Goal: Task Accomplishment & Management: Manage account settings

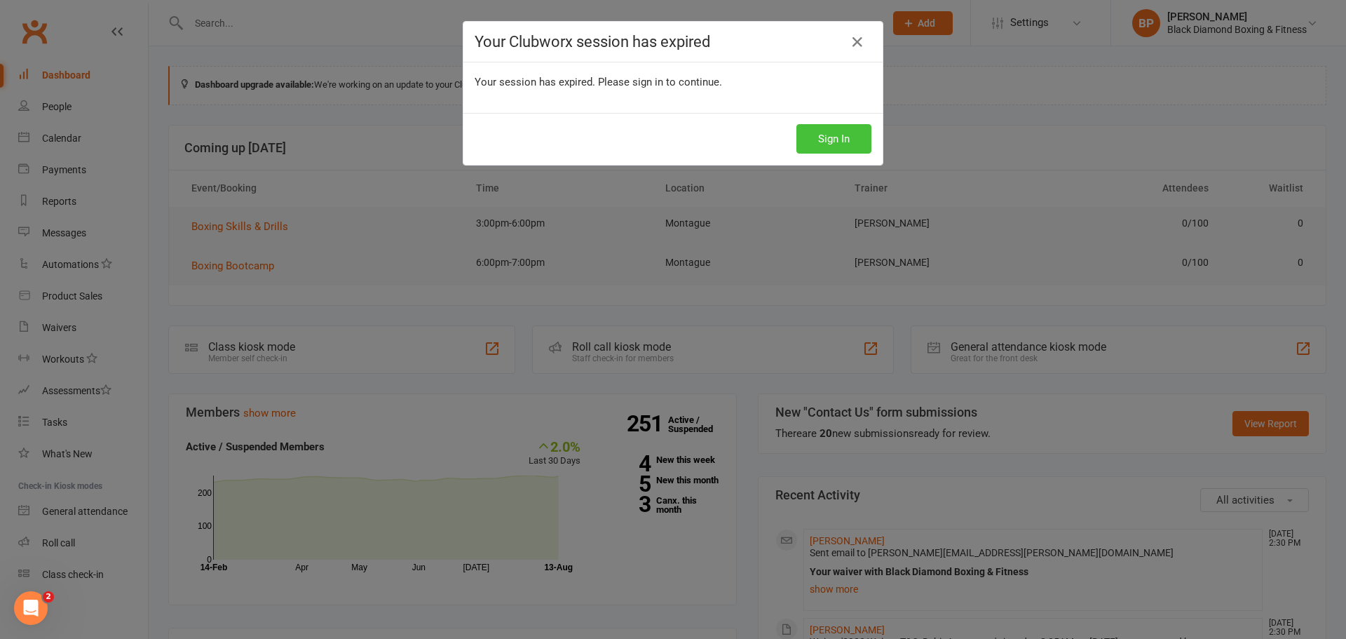
click at [807, 139] on button "Sign In" at bounding box center [834, 138] width 75 height 29
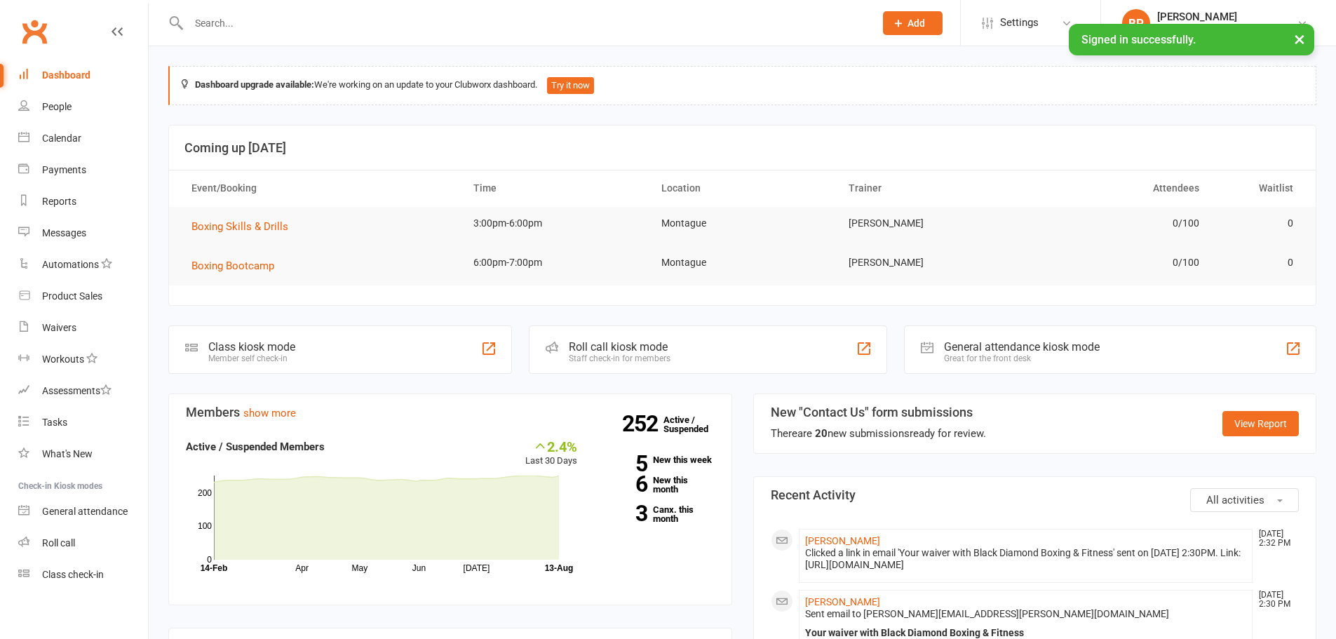
click at [363, 24] on input "text" at bounding box center [524, 23] width 680 height 20
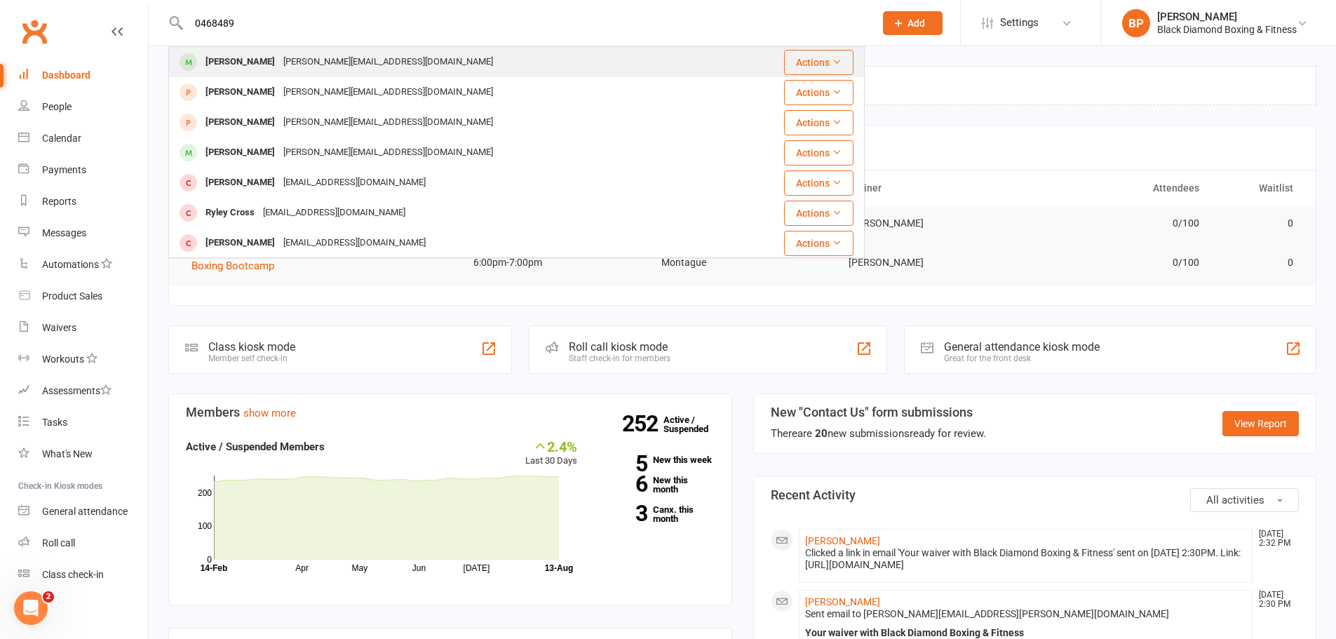
type input "0468489"
click at [347, 63] on div "[PERSON_NAME][EMAIL_ADDRESS][DOMAIN_NAME]" at bounding box center [388, 62] width 218 height 20
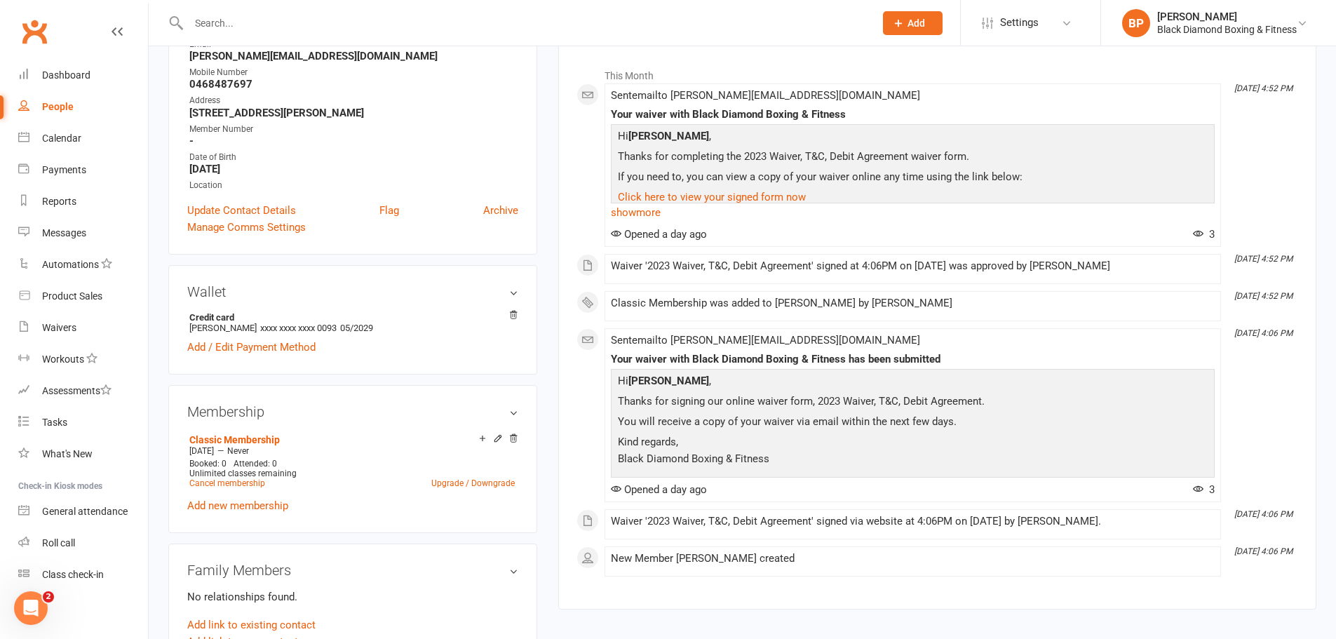
scroll to position [210, 0]
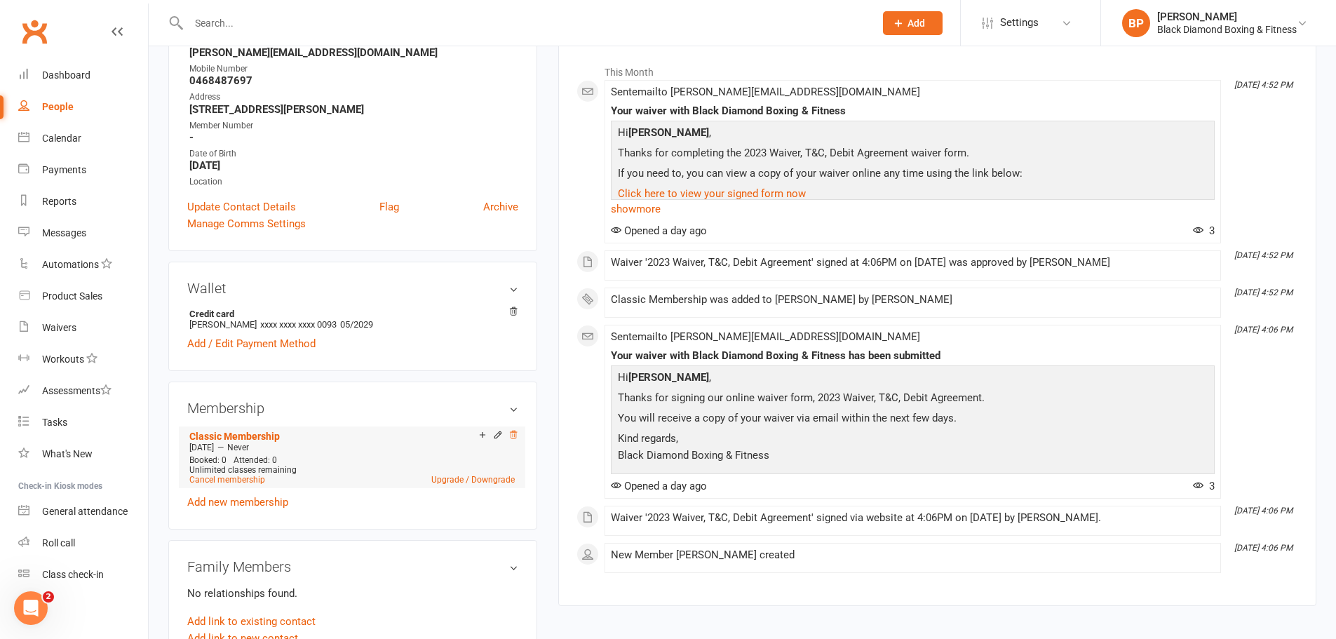
click at [510, 437] on icon at bounding box center [513, 435] width 10 height 10
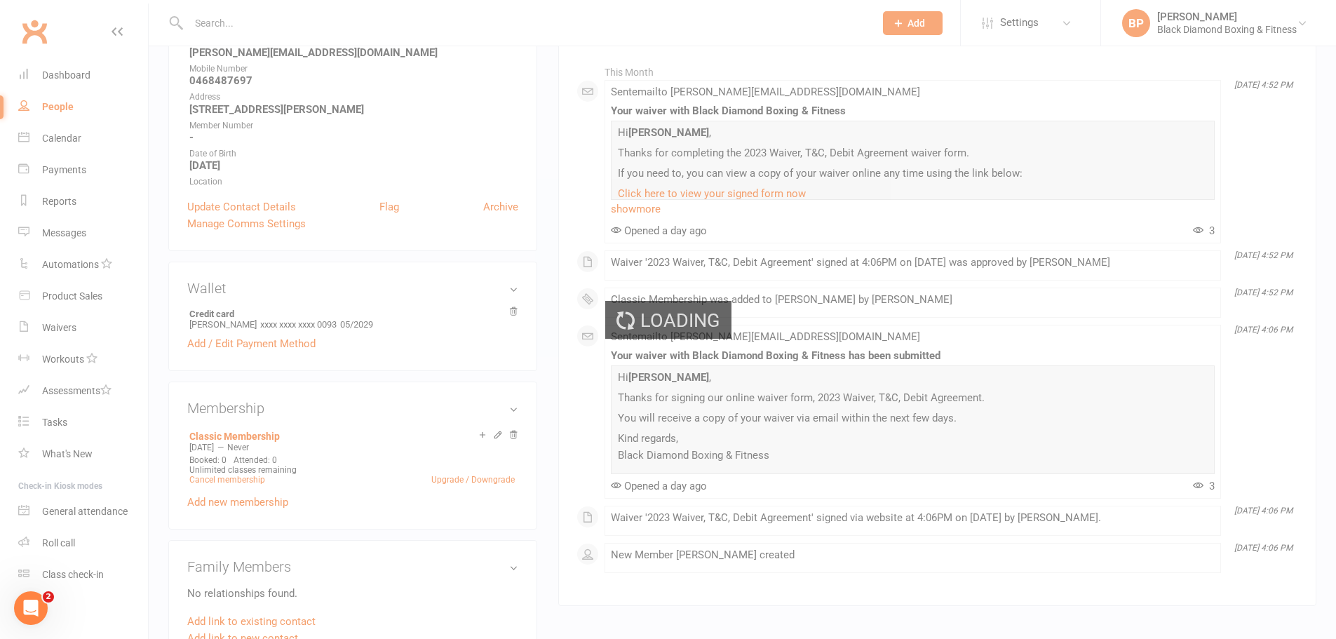
scroll to position [208, 0]
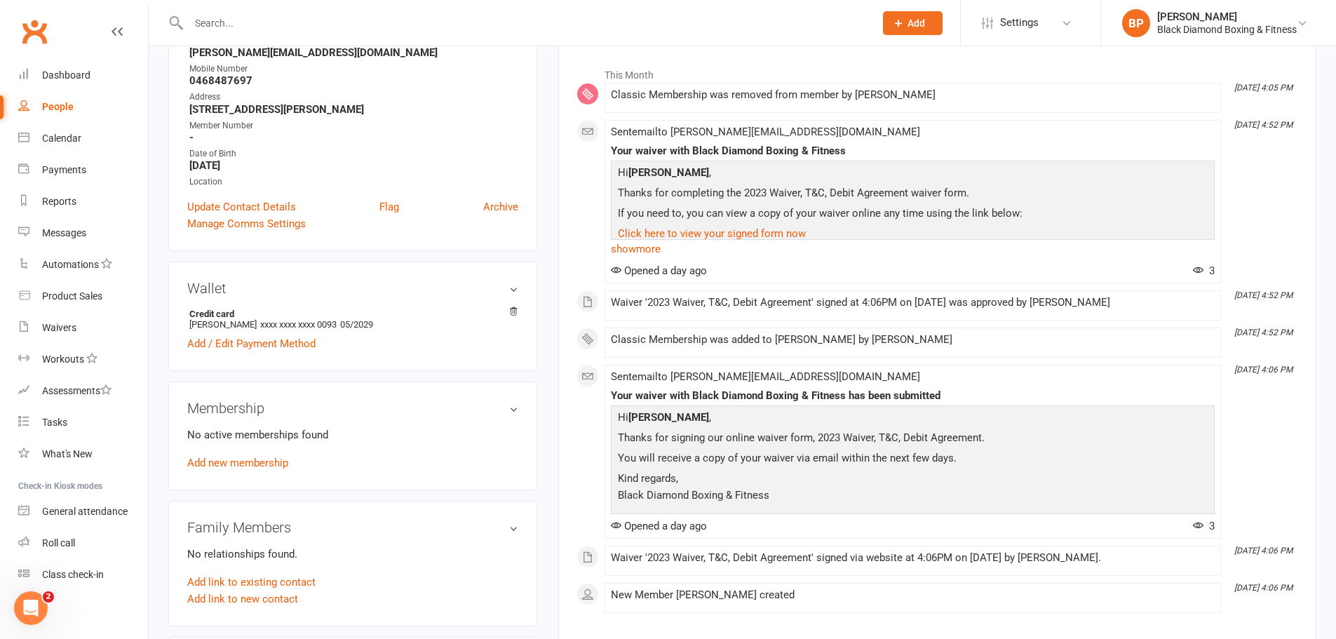
click at [543, 29] on input "text" at bounding box center [524, 23] width 680 height 20
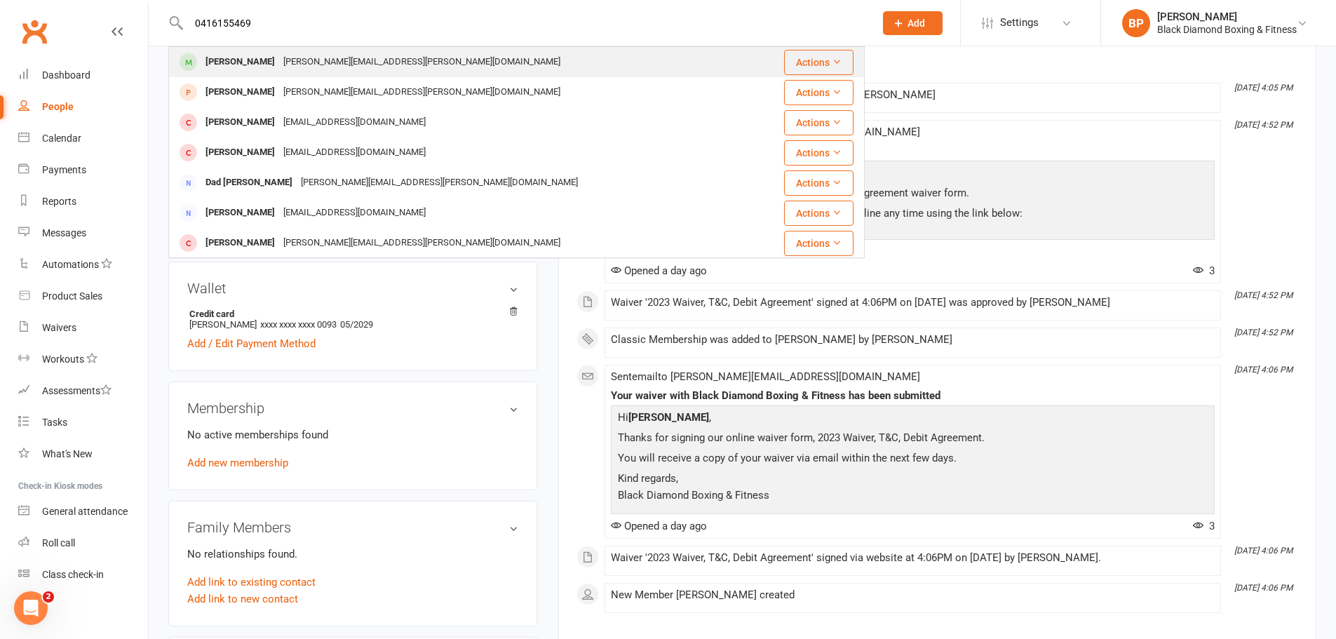
type input "0416155469"
click at [464, 53] on div "[PERSON_NAME] [PERSON_NAME][EMAIL_ADDRESS][PERSON_NAME][DOMAIN_NAME]" at bounding box center [460, 62] width 581 height 29
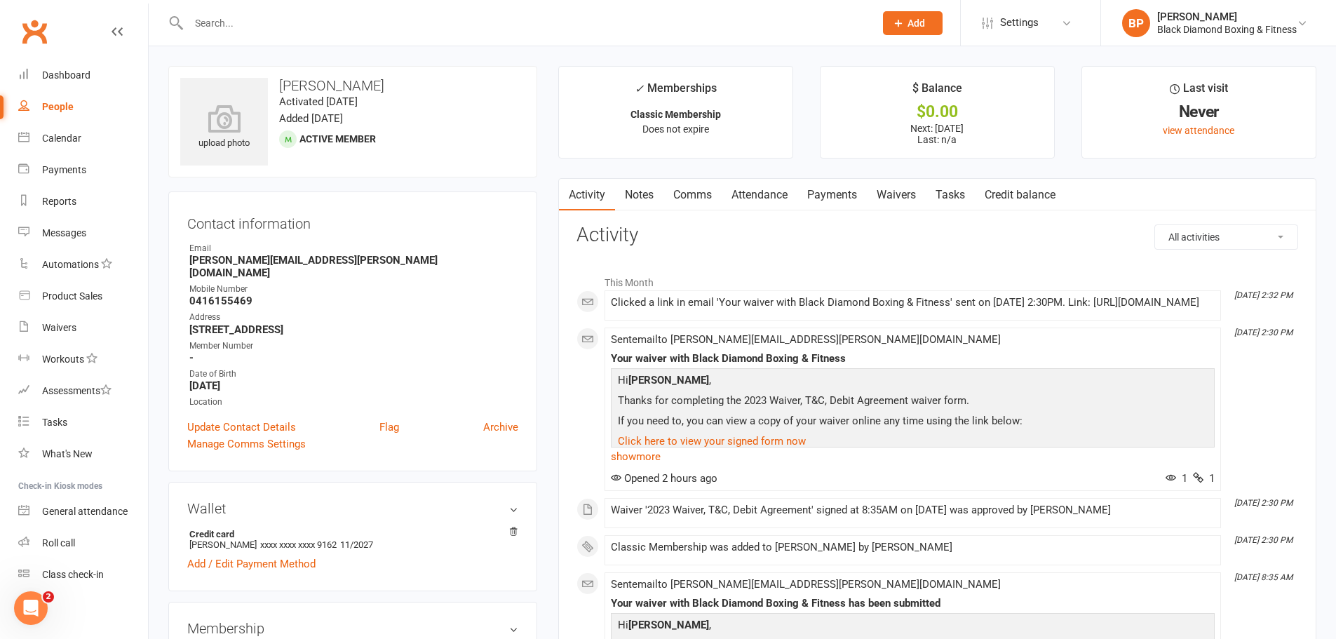
click at [827, 197] on link "Payments" at bounding box center [831, 195] width 69 height 32
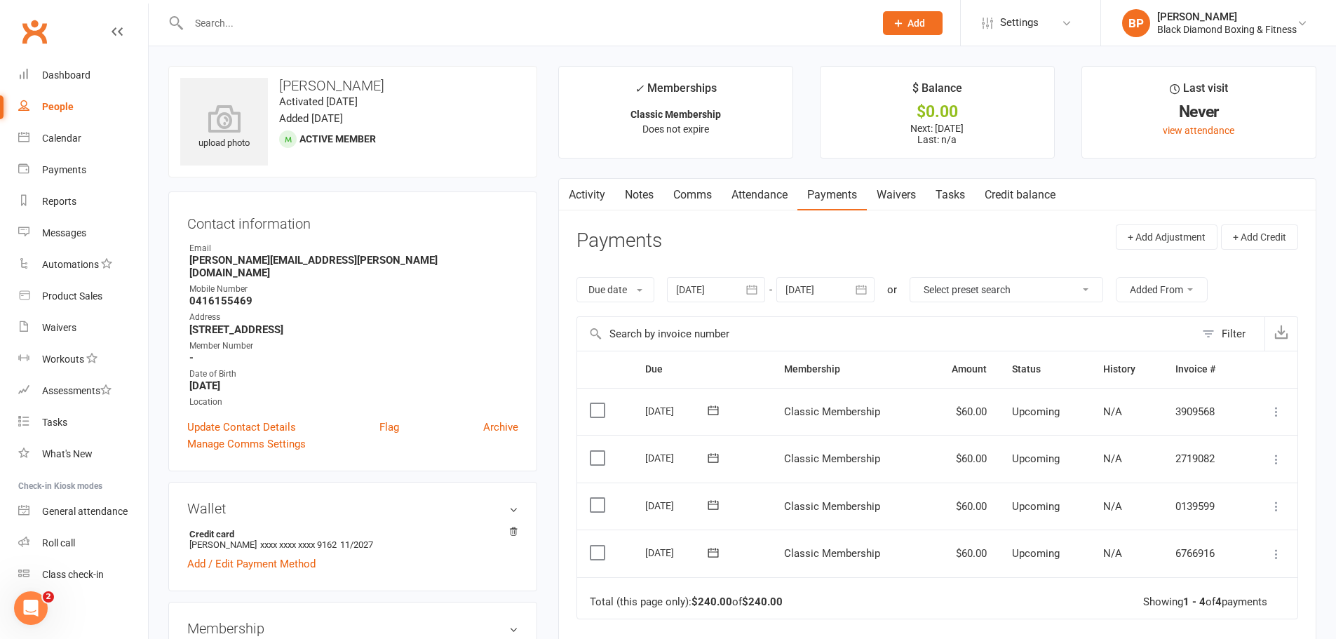
click at [444, 13] on input "text" at bounding box center [524, 23] width 680 height 20
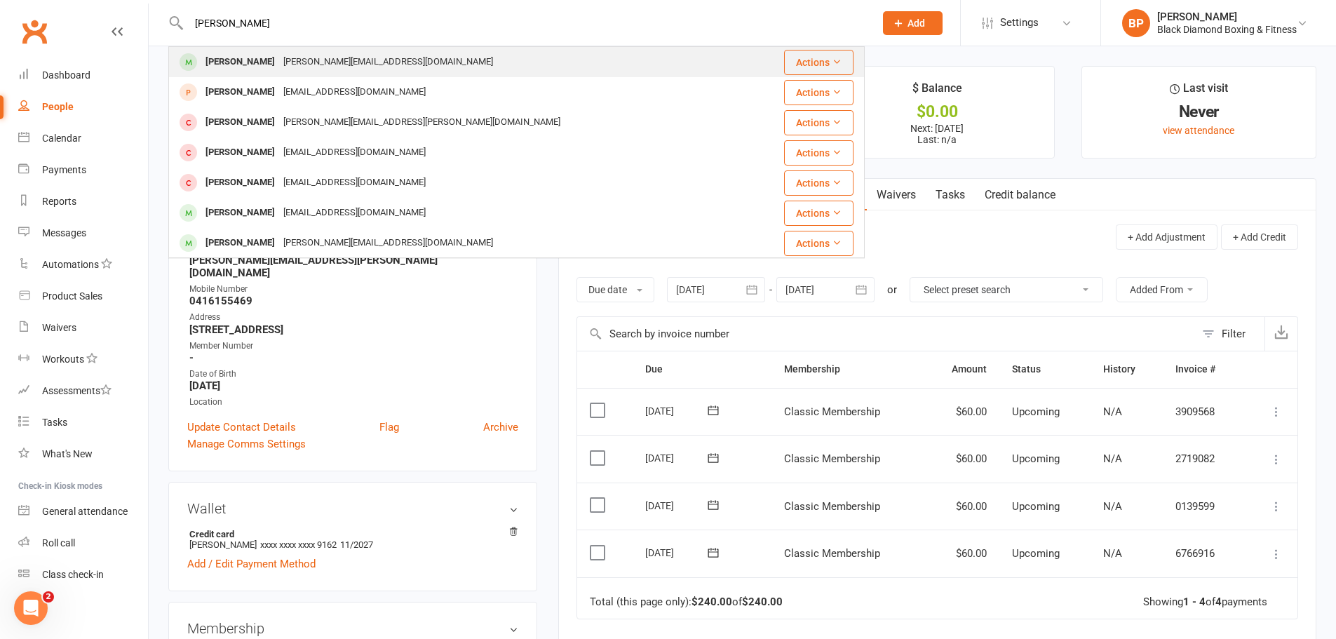
type input "michelle"
click at [389, 65] on div "michellerae.murphy@icloud.com" at bounding box center [388, 62] width 218 height 20
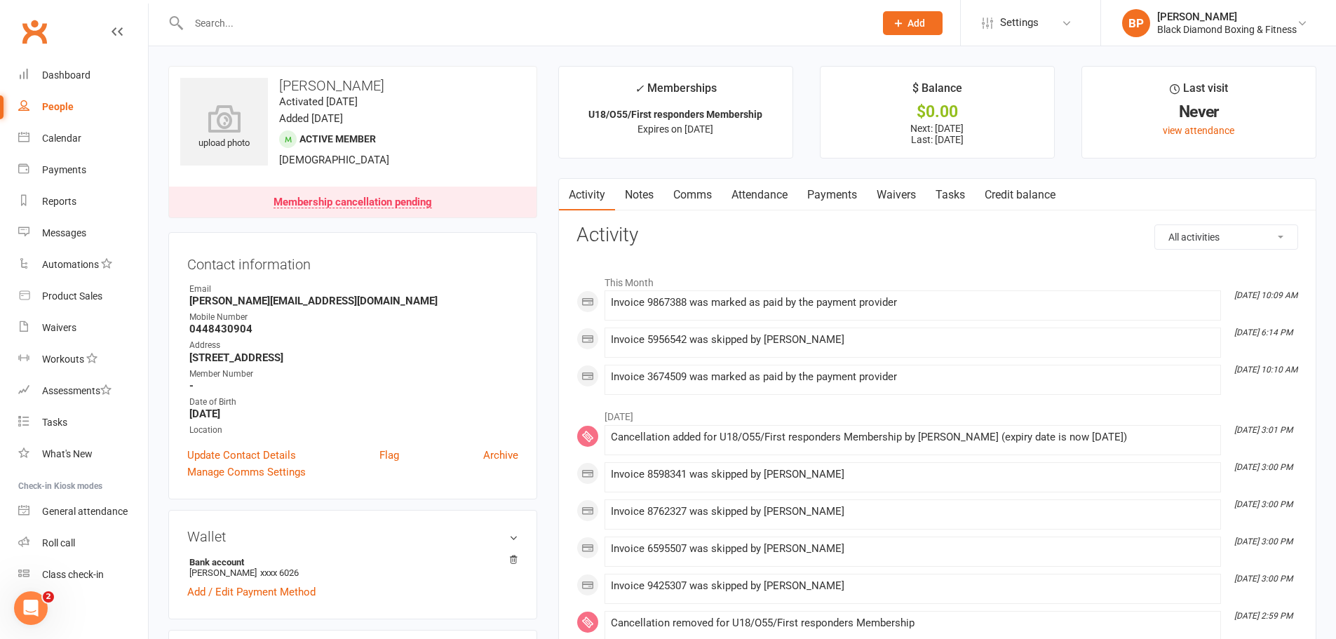
click at [832, 192] on link "Payments" at bounding box center [831, 195] width 69 height 32
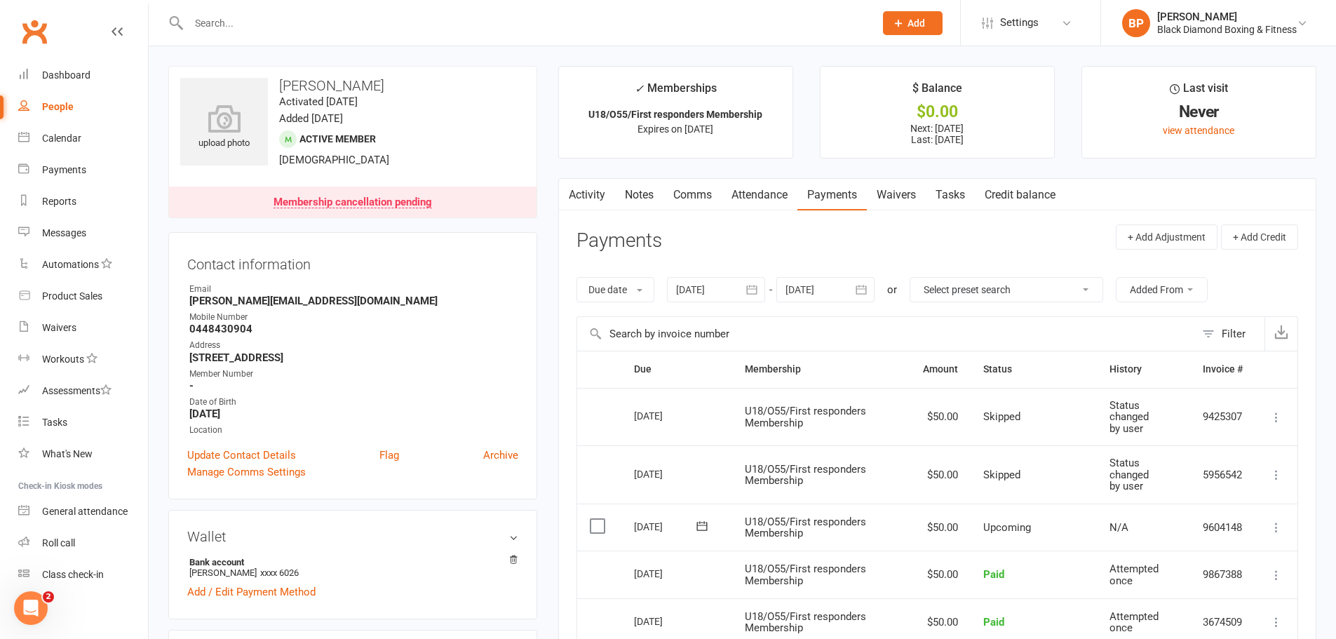
click at [991, 244] on header "Payments + Add Adjustment + Add Credit" at bounding box center [936, 243] width 721 height 39
click at [1274, 526] on icon at bounding box center [1276, 527] width 14 height 14
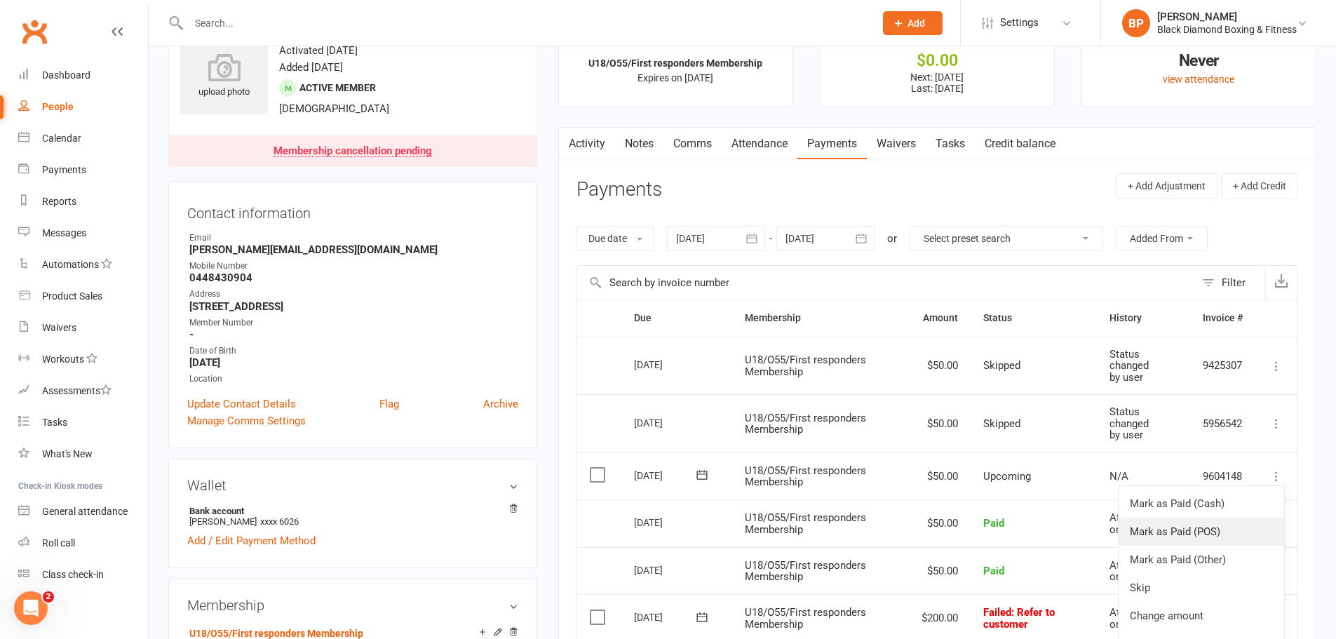
scroll to position [70, 0]
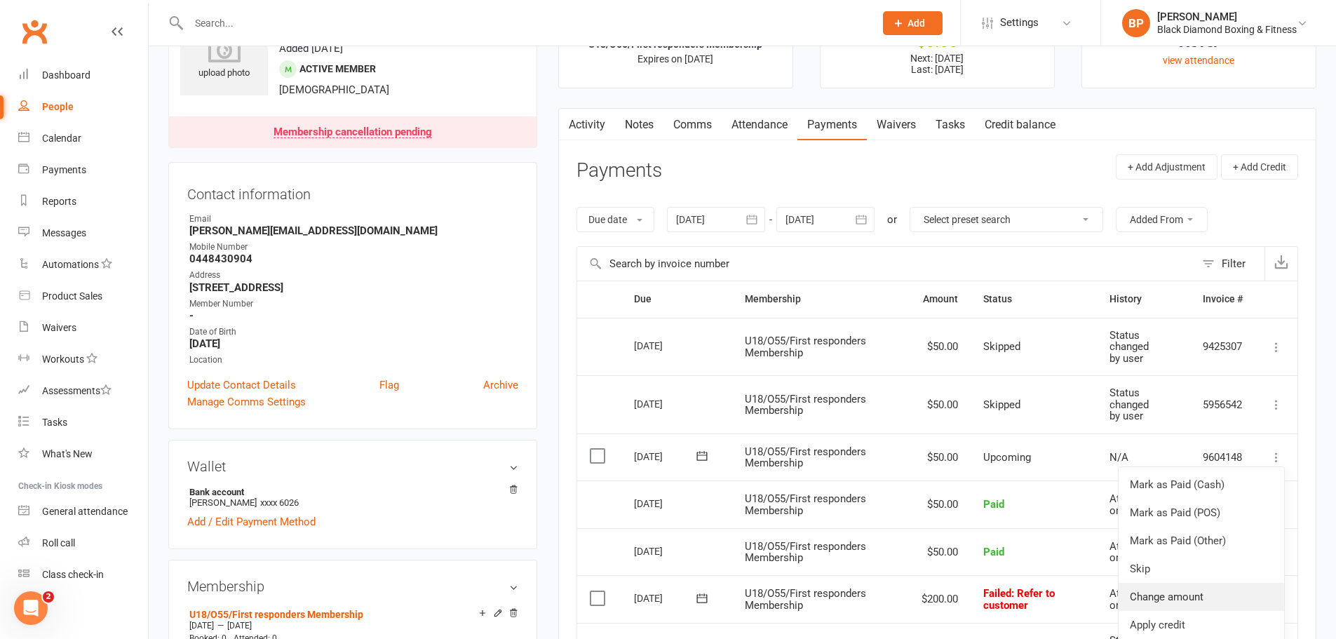
click at [1230, 590] on link "Change amount" at bounding box center [1200, 597] width 165 height 28
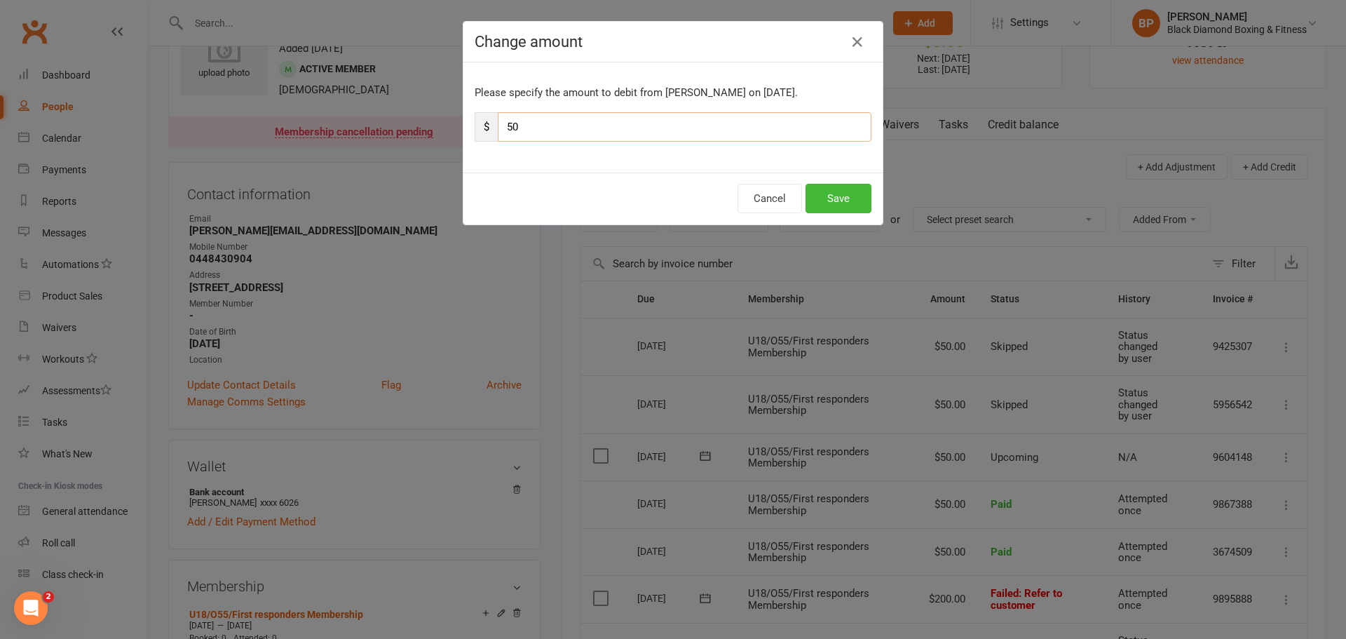
click at [599, 126] on input "50" at bounding box center [685, 126] width 374 height 29
type input "5"
type input "150"
drag, startPoint x: 772, startPoint y: 203, endPoint x: 947, endPoint y: 239, distance: 179.0
click at [775, 203] on button "Cancel" at bounding box center [770, 198] width 65 height 29
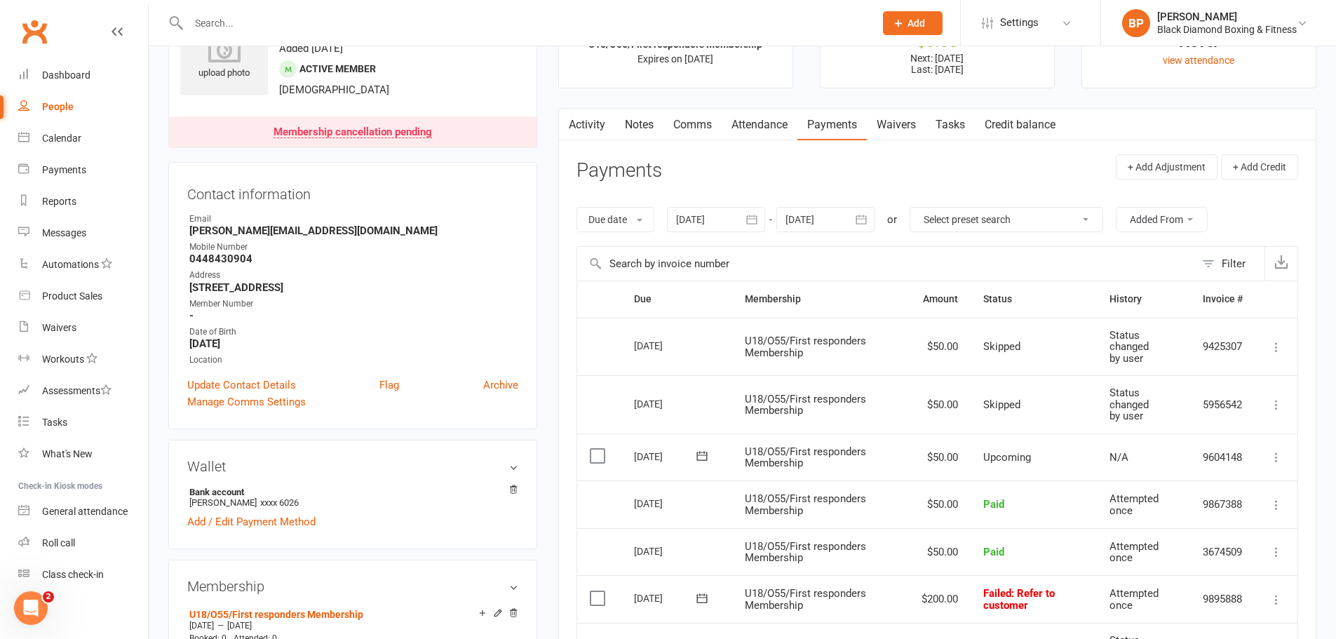
click at [1278, 457] on icon at bounding box center [1276, 457] width 14 height 14
click at [1207, 588] on link "Change amount" at bounding box center [1200, 597] width 165 height 28
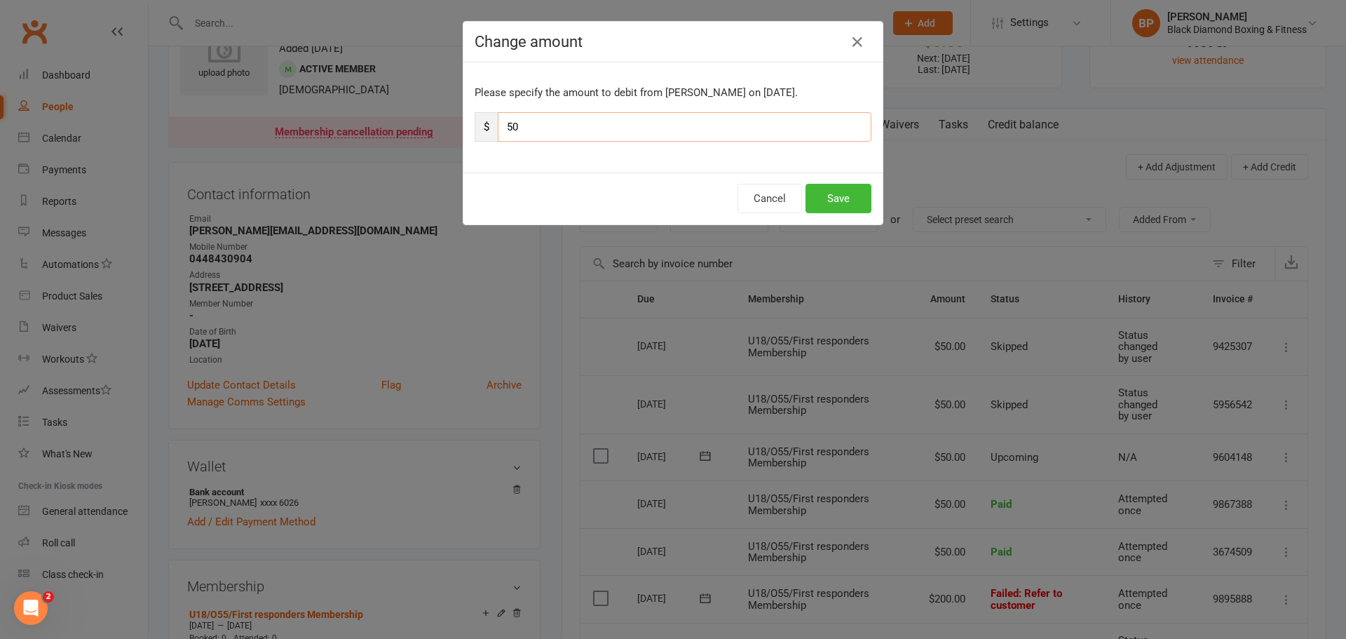
click at [500, 130] on input "50" at bounding box center [685, 126] width 374 height 29
type input "150"
click at [836, 197] on button "Save" at bounding box center [839, 198] width 66 height 29
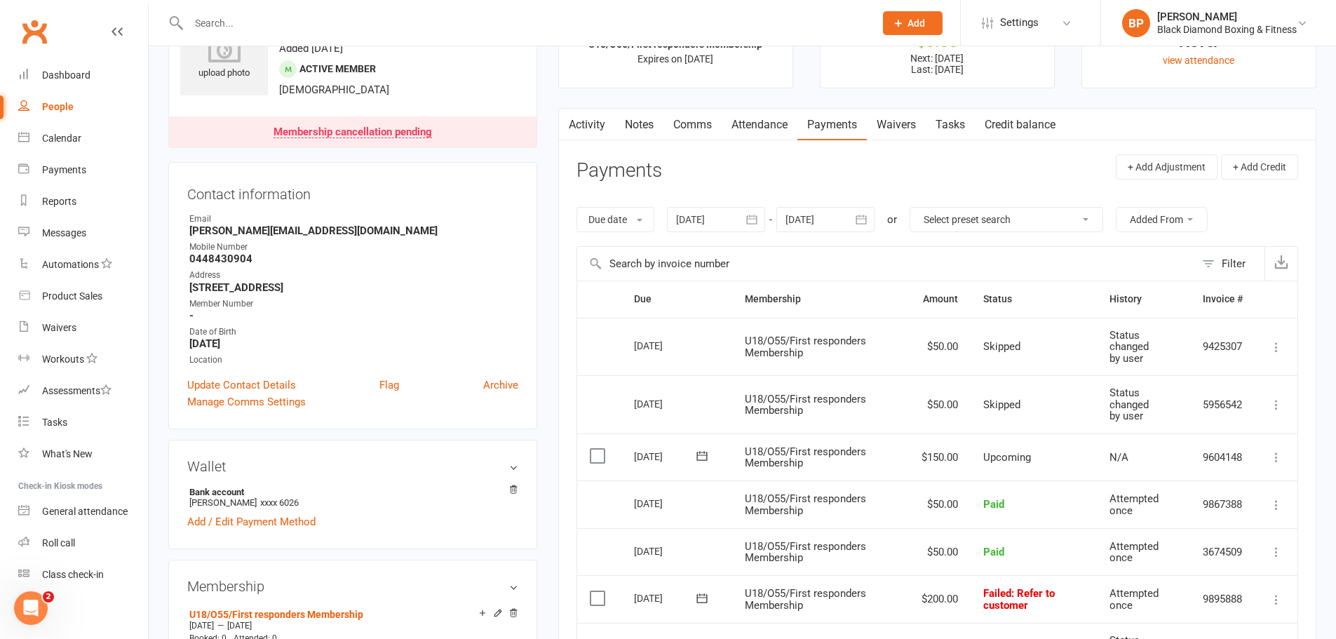
click at [700, 454] on icon at bounding box center [702, 456] width 14 height 14
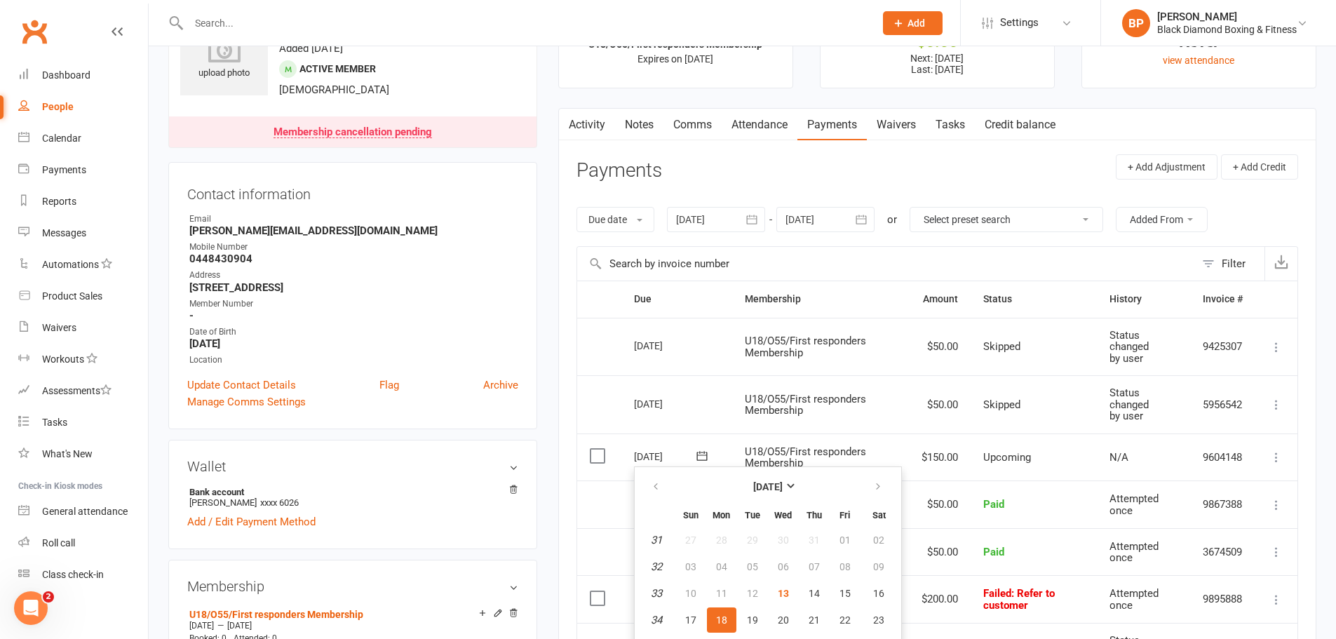
scroll to position [140, 0]
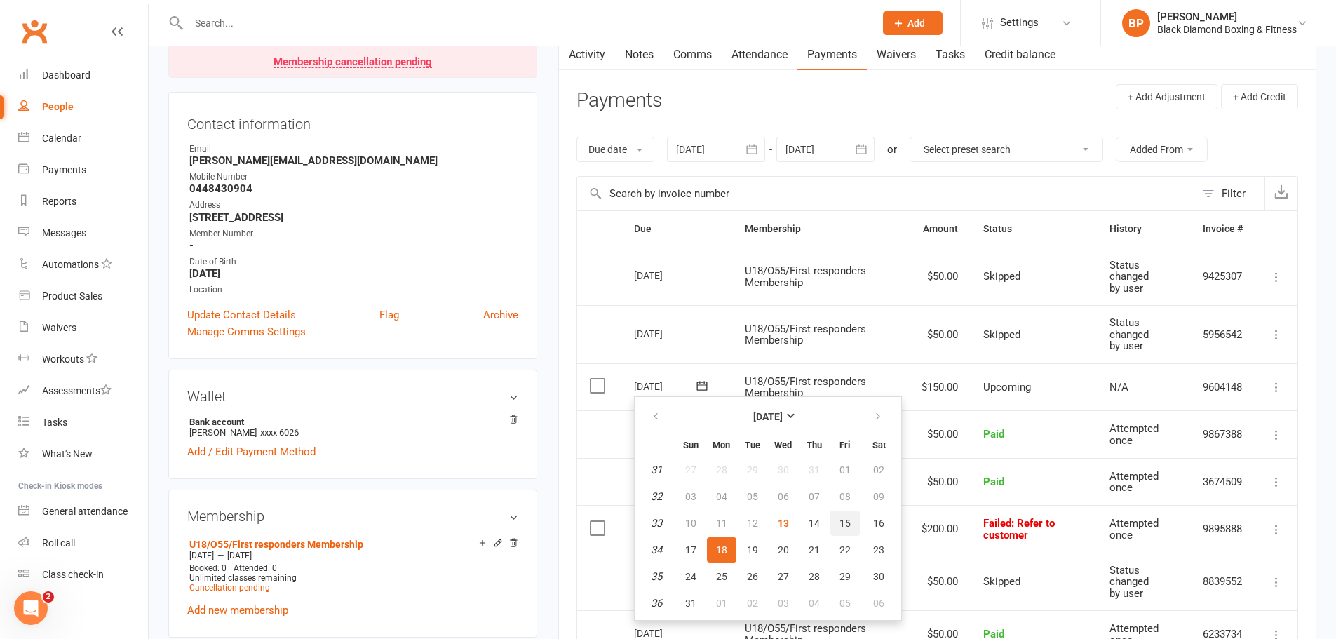
click at [841, 521] on span "15" at bounding box center [844, 522] width 11 height 11
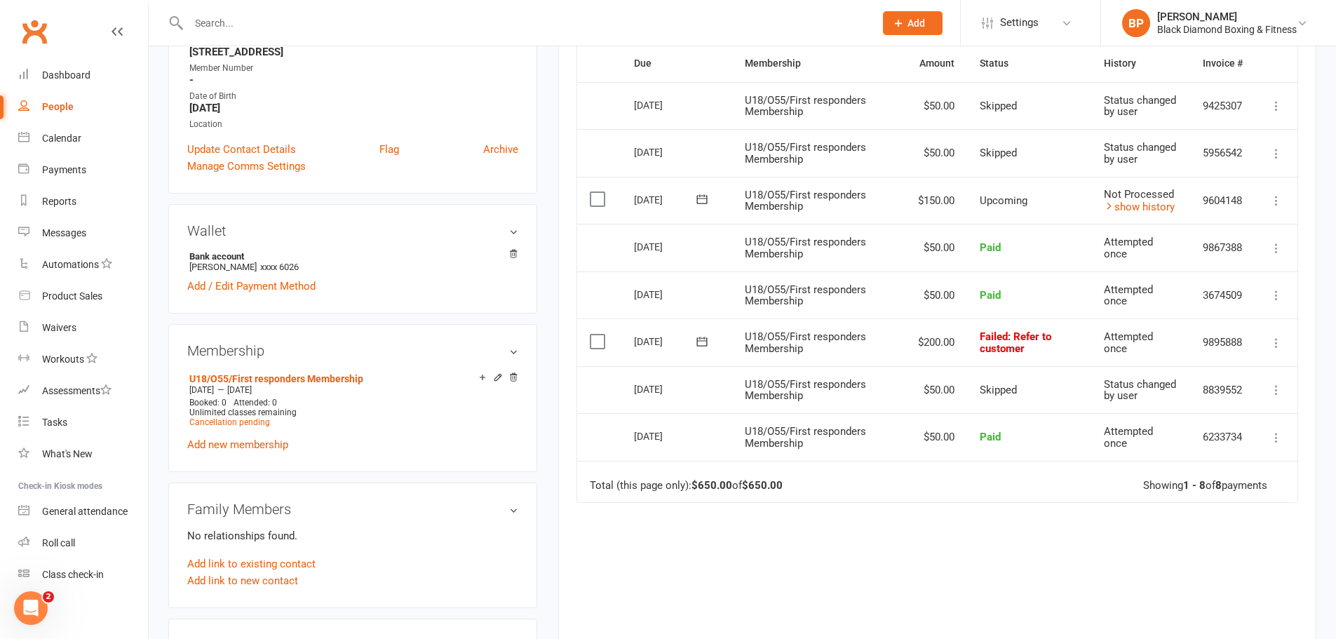
scroll to position [280, 0]
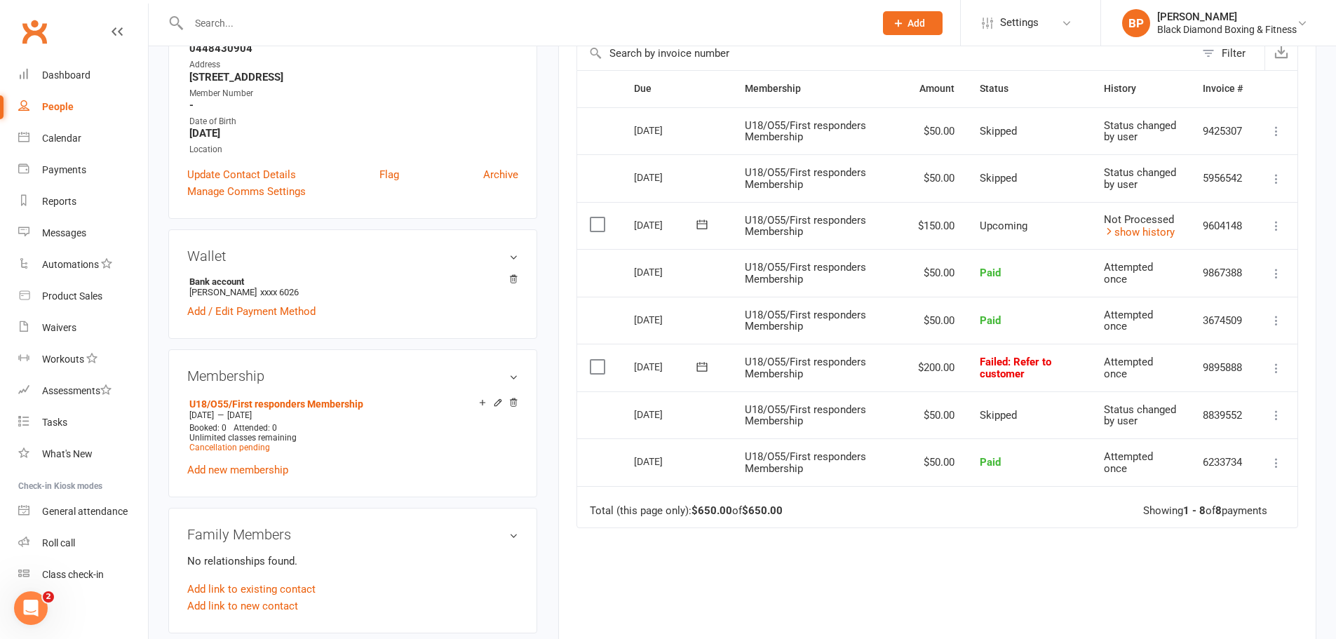
click at [1271, 221] on icon at bounding box center [1276, 226] width 14 height 14
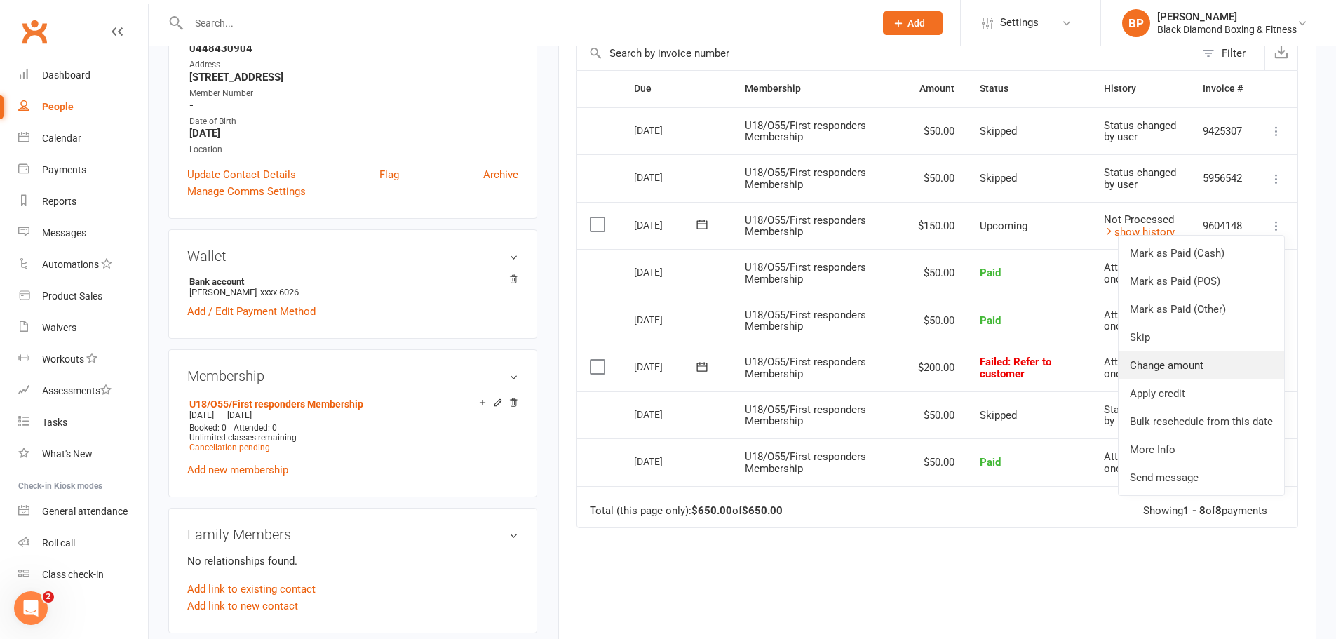
click at [1184, 365] on link "Change amount" at bounding box center [1200, 365] width 165 height 28
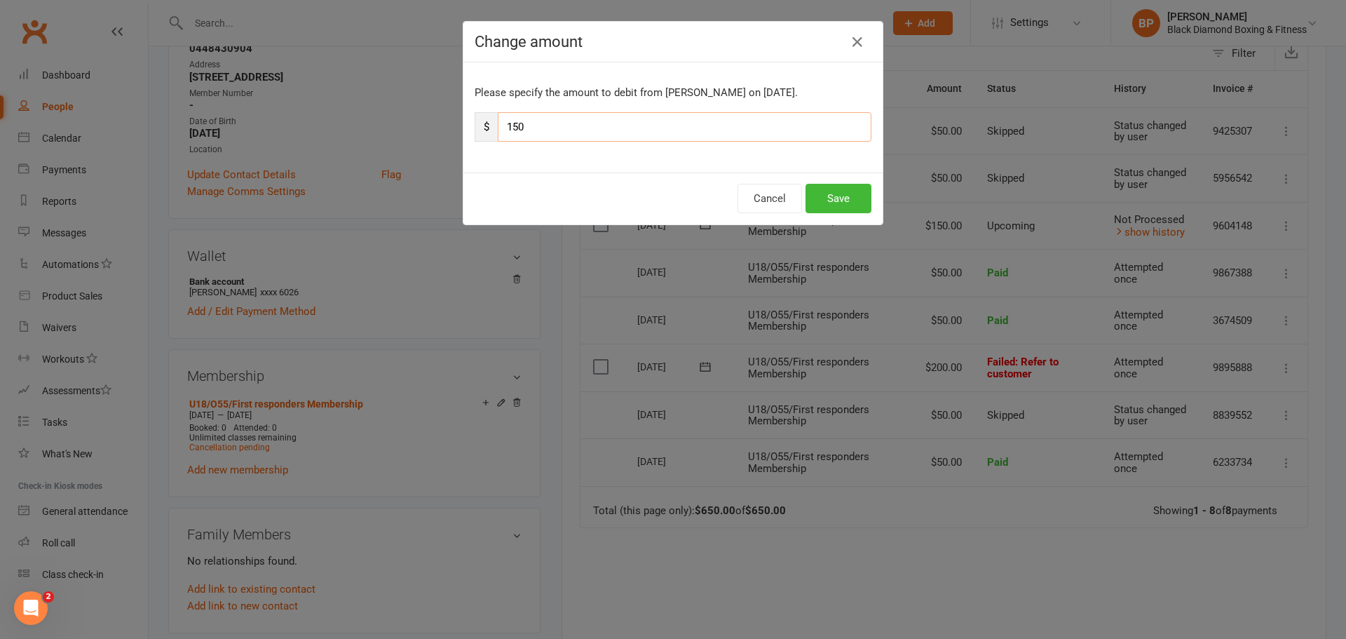
click at [534, 132] on input "150" at bounding box center [685, 126] width 374 height 29
type input "100"
click at [830, 201] on button "Save" at bounding box center [839, 198] width 66 height 29
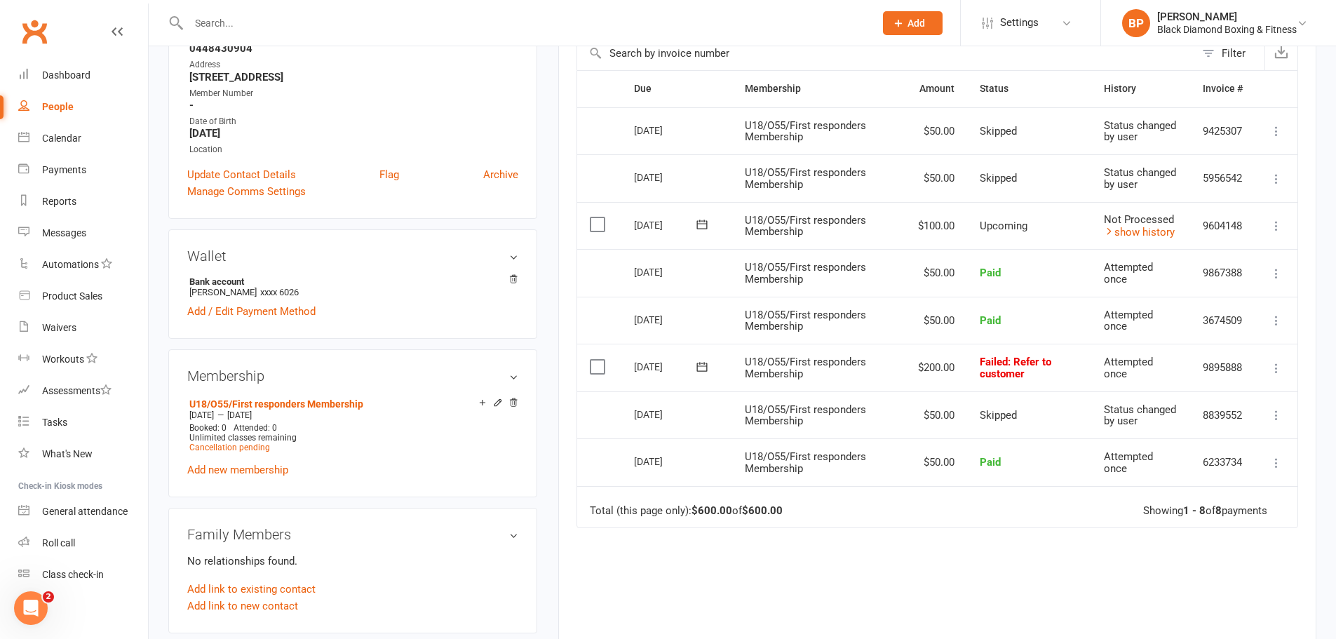
click at [536, 29] on input "text" at bounding box center [524, 23] width 680 height 20
type input "e"
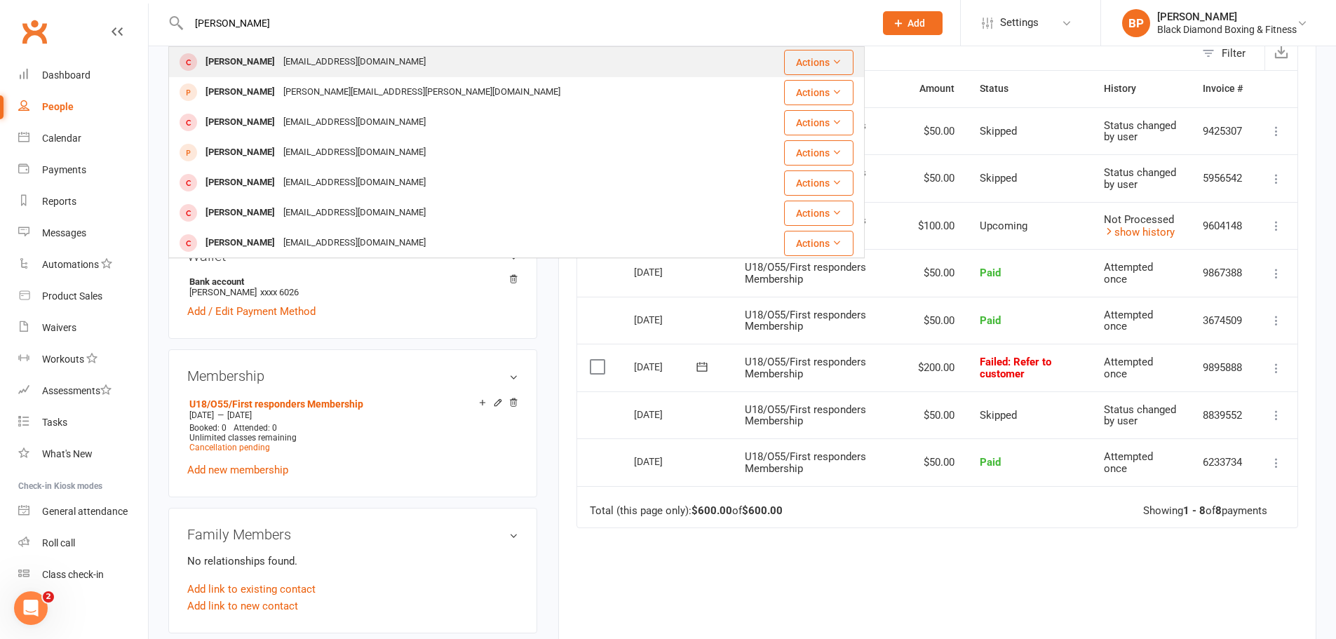
type input "jess"
click at [367, 68] on div "jessturney@hotmail.com" at bounding box center [354, 62] width 151 height 20
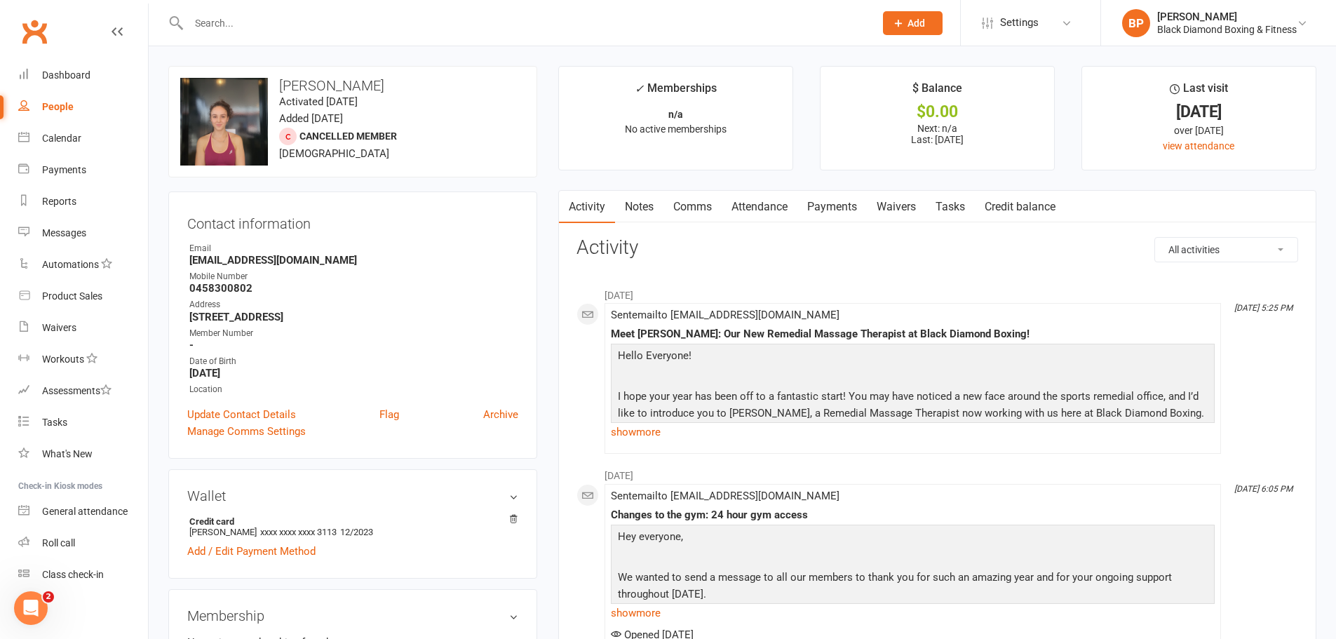
click at [898, 24] on icon at bounding box center [898, 23] width 13 height 13
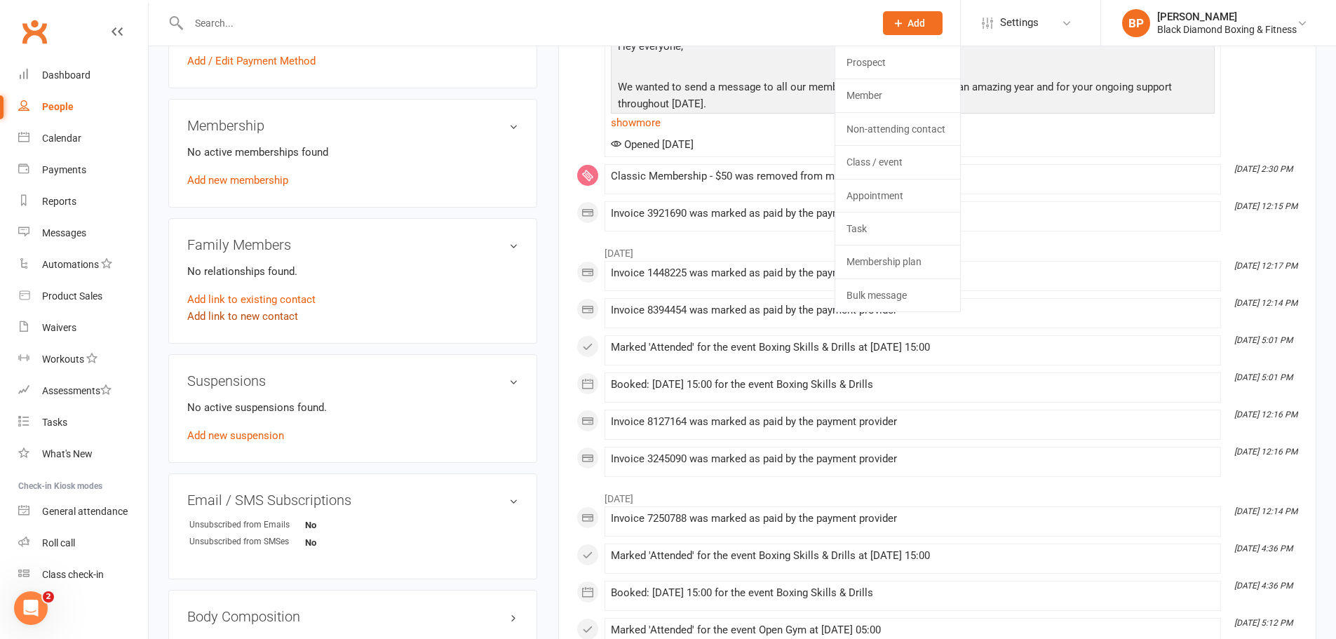
scroll to position [491, 0]
click at [269, 312] on link "Add link to new contact" at bounding box center [242, 315] width 111 height 17
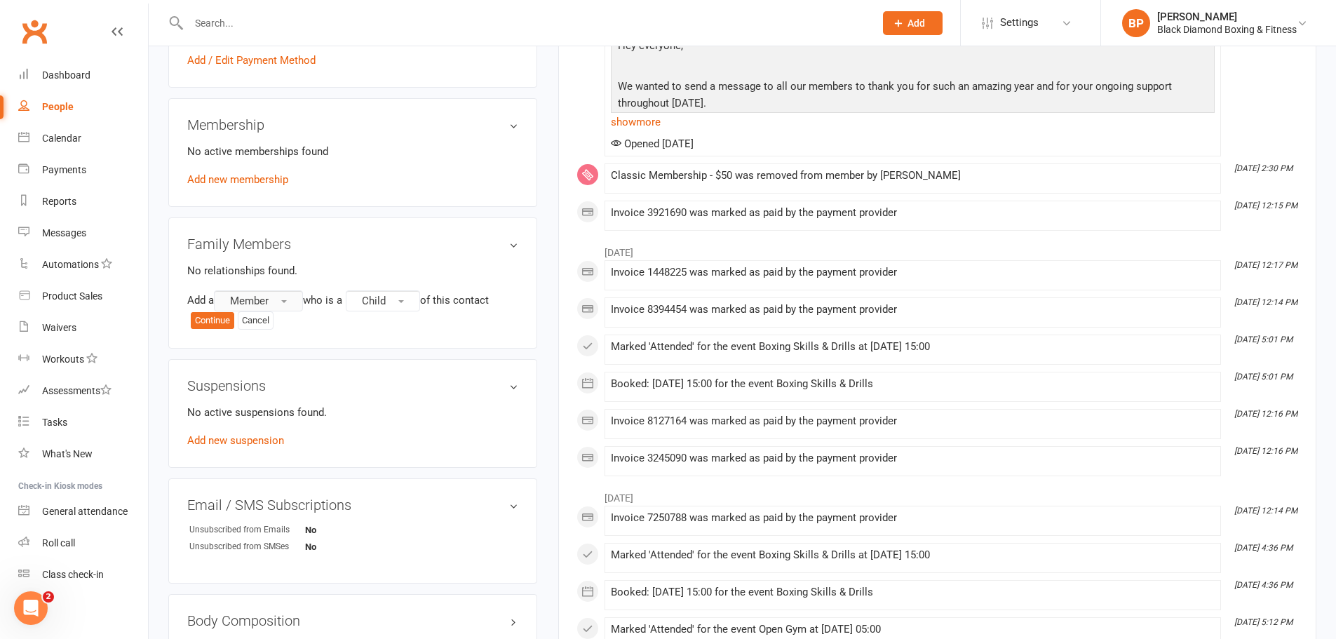
click at [289, 304] on button "Member" at bounding box center [258, 300] width 89 height 21
click at [274, 330] on link "Member" at bounding box center [284, 330] width 139 height 28
click at [371, 301] on span "Child" at bounding box center [374, 300] width 24 height 13
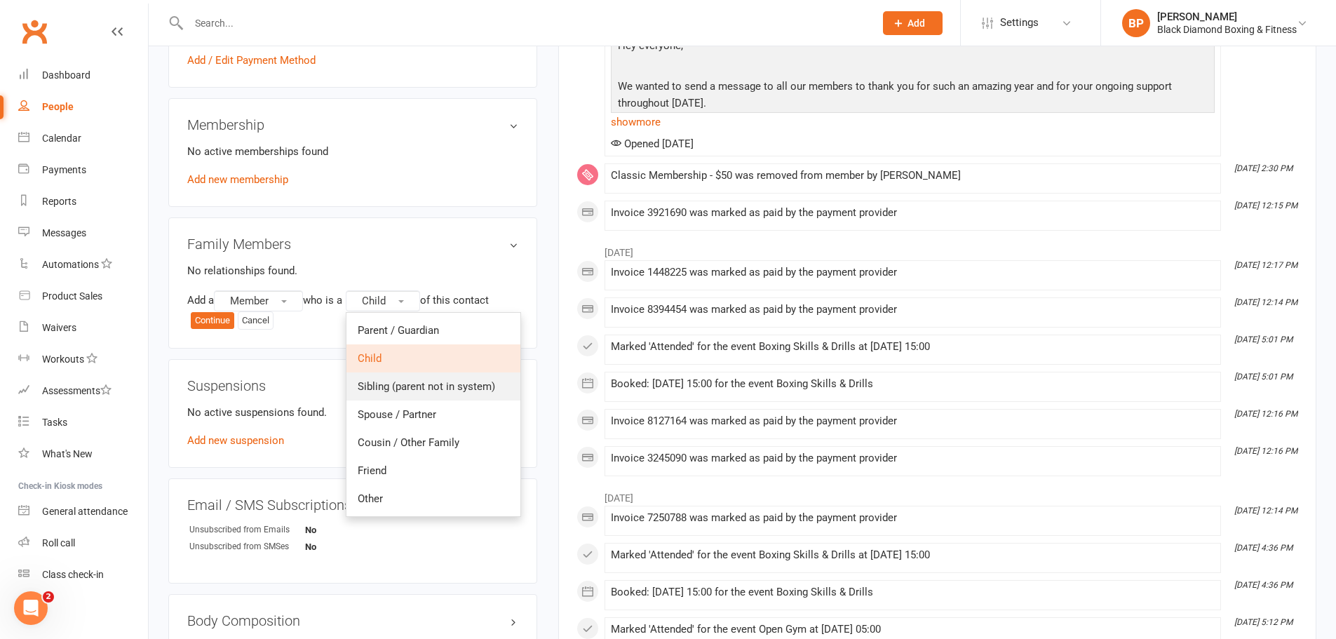
click at [440, 384] on span "Sibling (parent not in system)" at bounding box center [426, 386] width 137 height 13
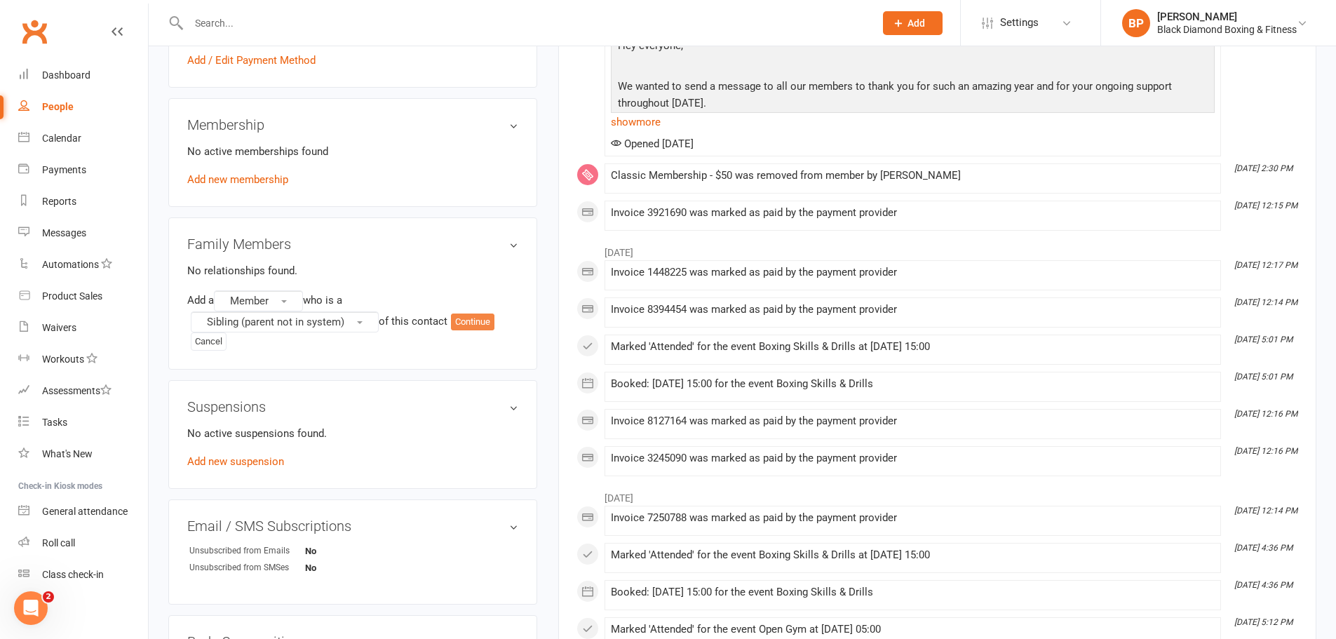
click at [483, 324] on button "Continue" at bounding box center [472, 321] width 43 height 17
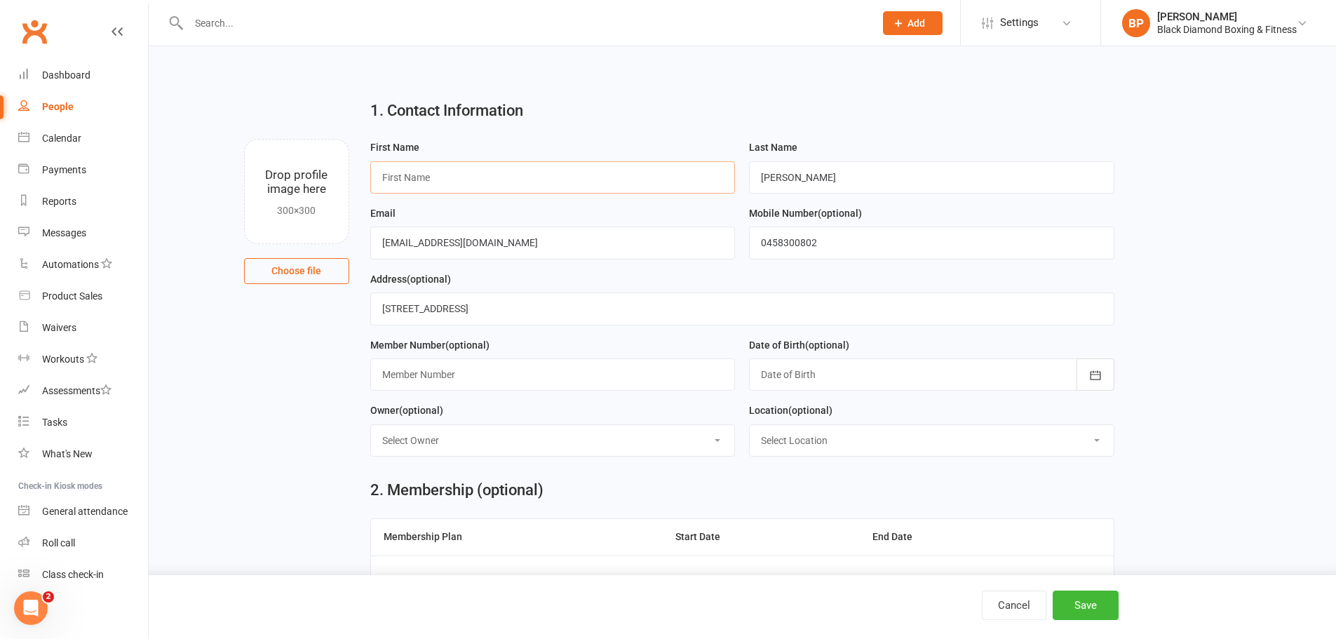
click at [536, 183] on input "text" at bounding box center [552, 177] width 365 height 32
type input "Aaron"
drag, startPoint x: 426, startPoint y: 240, endPoint x: 337, endPoint y: 251, distance: 90.4
click at [337, 139] on div "Drop profile image here 300×300 Choose file First Name Aaron Last Name Turney E…" at bounding box center [742, 139] width 1148 height 0
type input "azzaturney@hotmail.com"
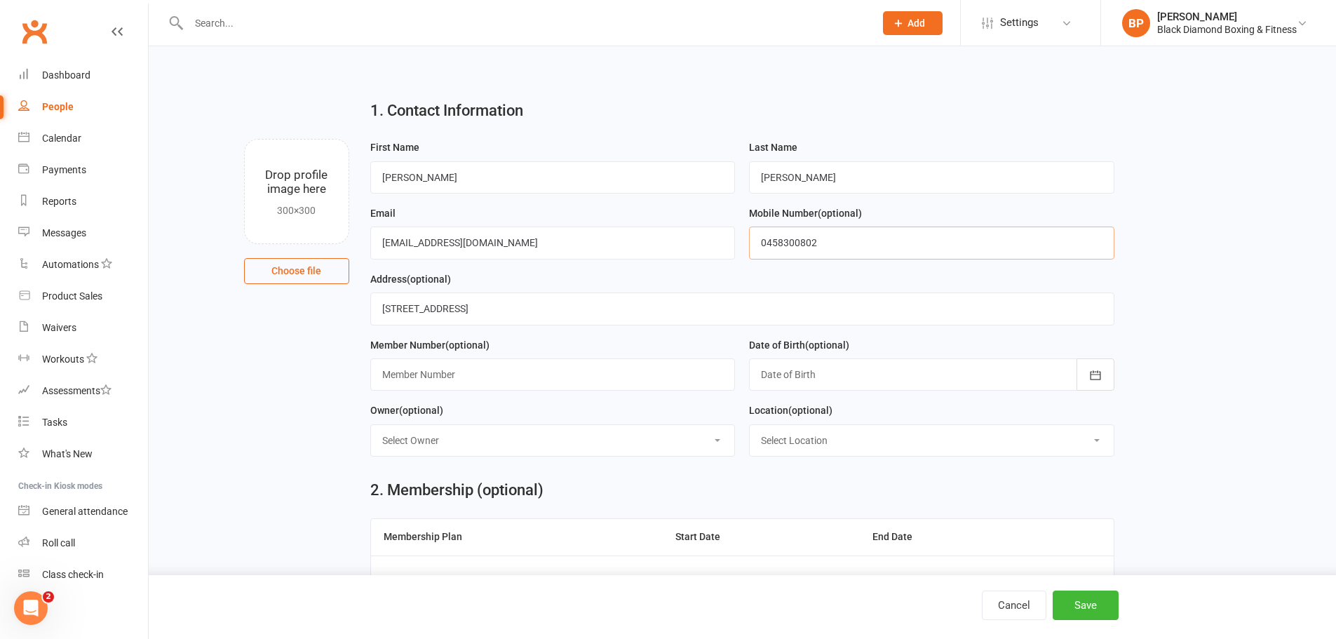
drag, startPoint x: 797, startPoint y: 246, endPoint x: 770, endPoint y: 250, distance: 27.7
click at [770, 250] on input "0458300802" at bounding box center [931, 242] width 365 height 32
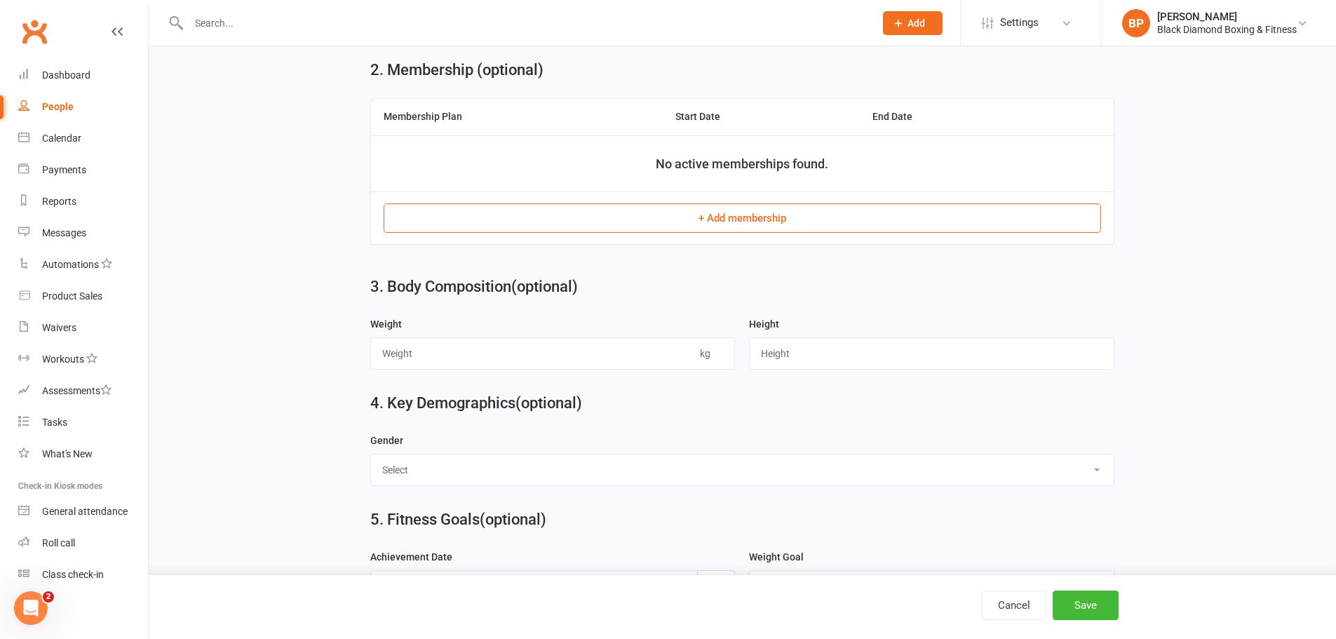
scroll to position [421, 0]
type input "0458723380"
click at [797, 226] on button "+ Add membership" at bounding box center [742, 217] width 717 height 29
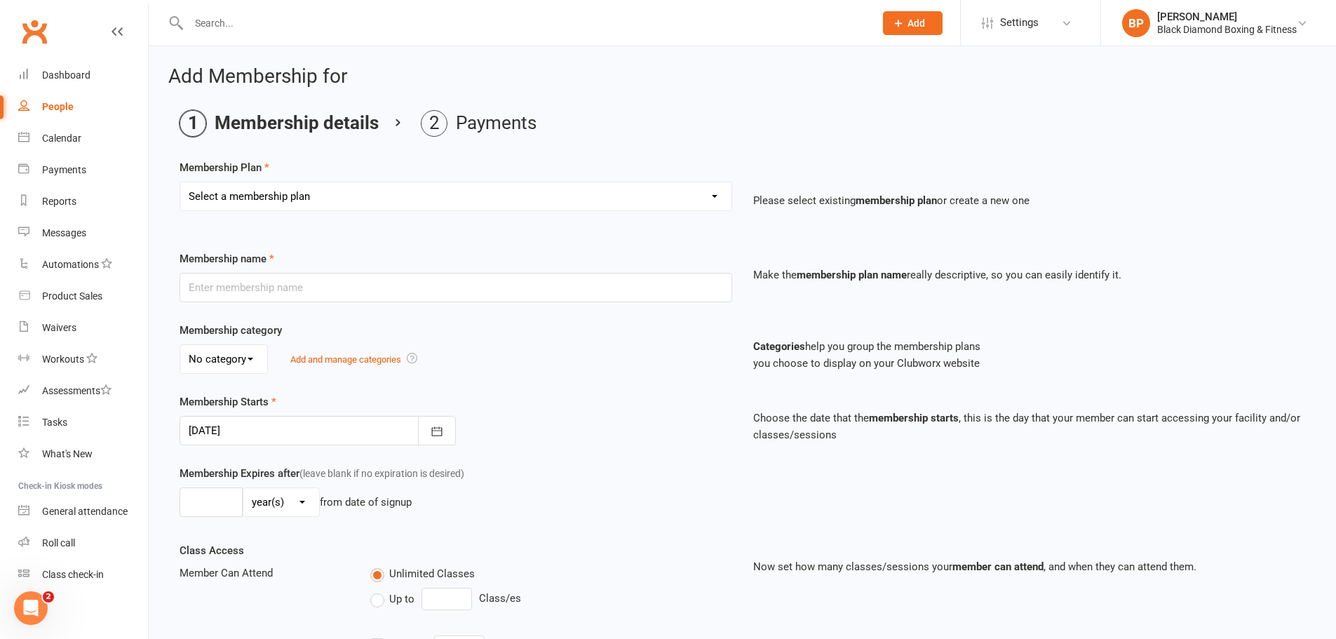
click at [632, 191] on select "Select a membership plan Create new Membership Plan Classic Membership U18/O55/…" at bounding box center [455, 196] width 551 height 28
select select "6"
click at [180, 182] on select "Select a membership plan Create new Membership Plan Classic Membership U18/O55/…" at bounding box center [455, 196] width 551 height 28
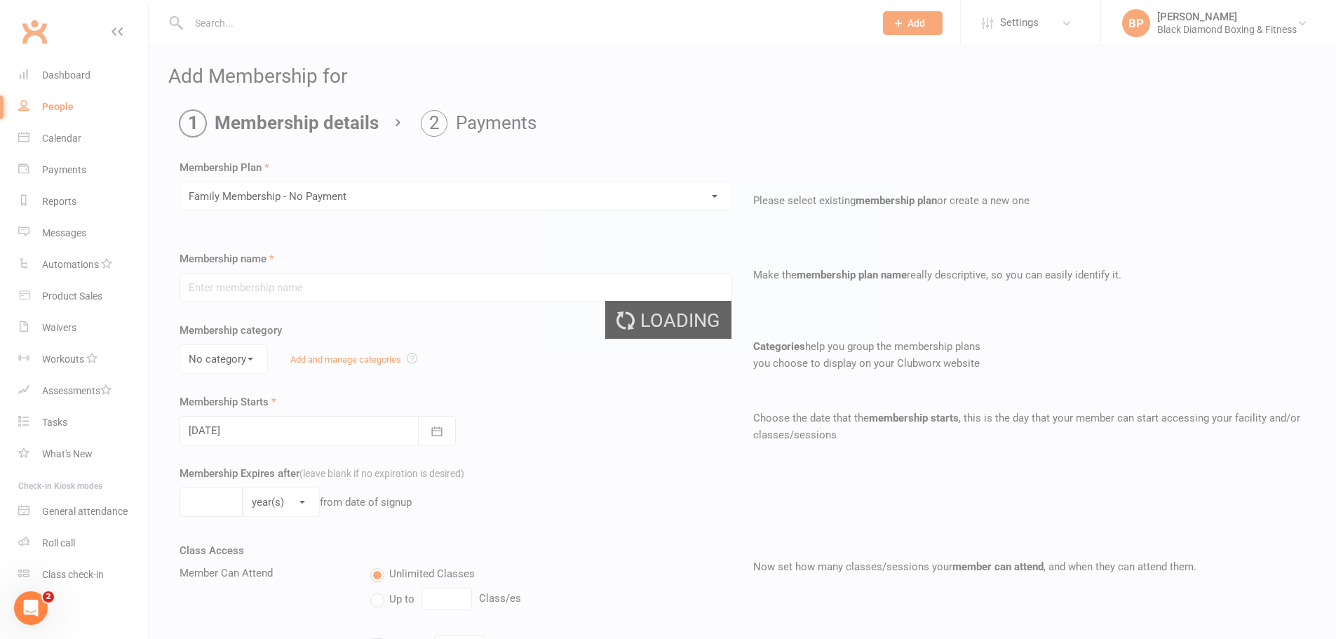
type input "Family Membership - No Payment"
type input "0"
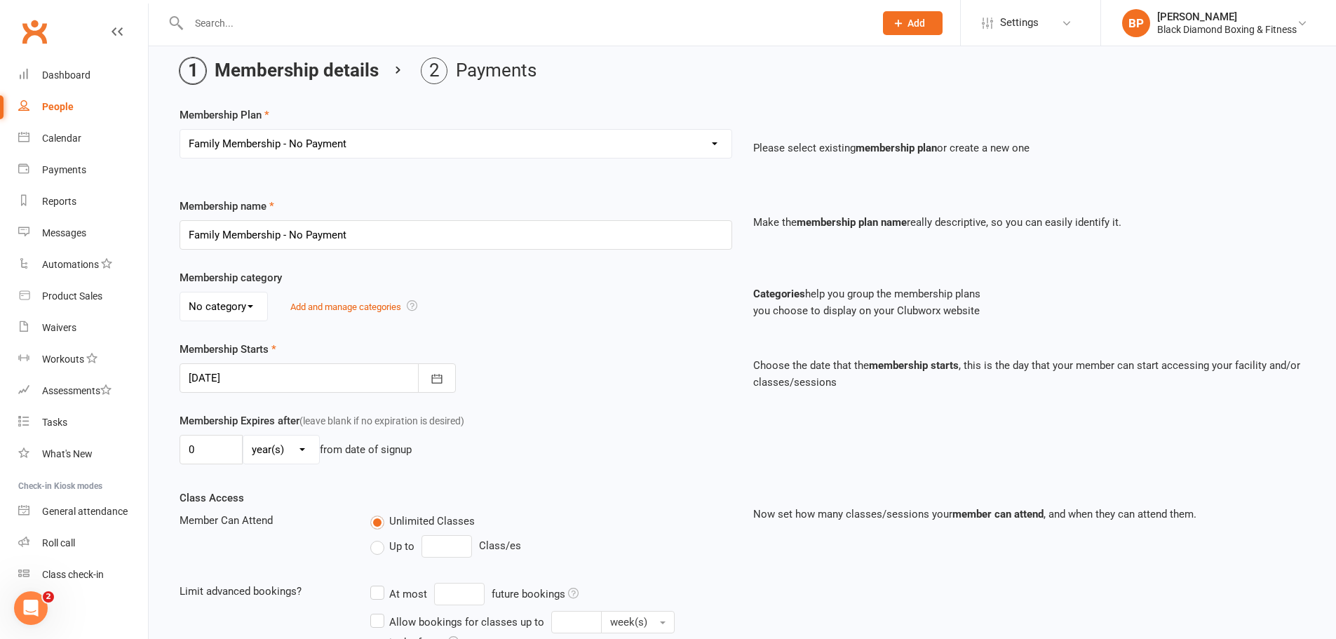
scroll to position [252, 0]
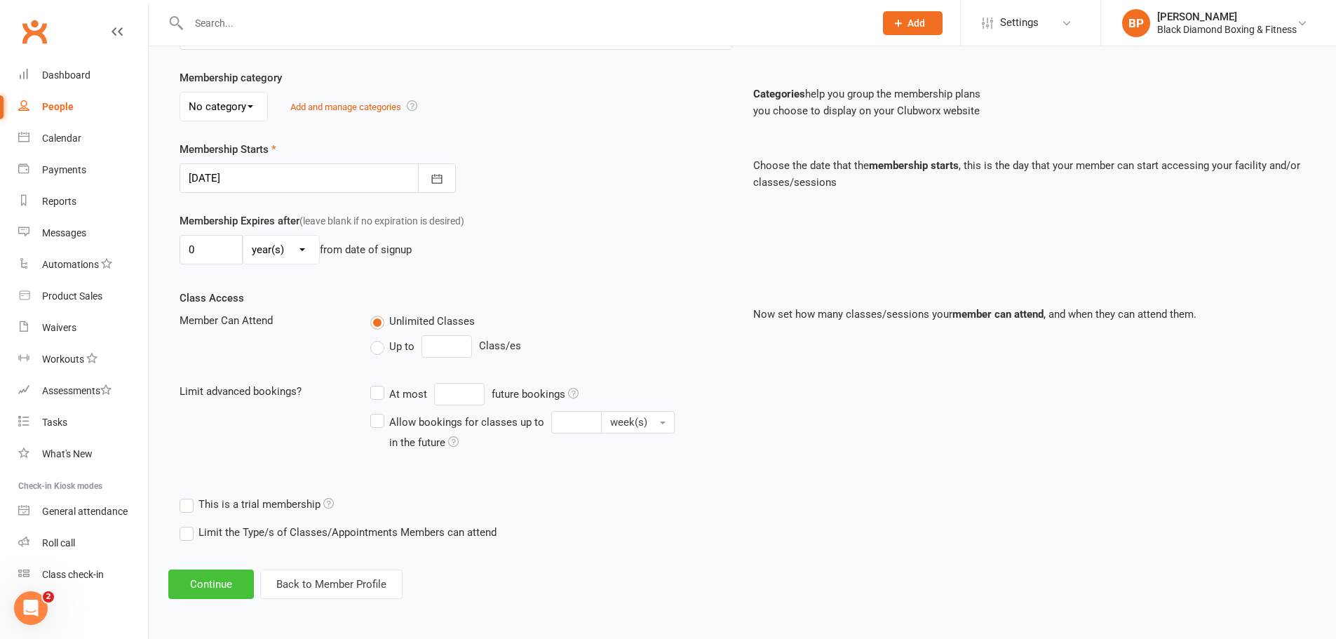
click at [238, 582] on button "Continue" at bounding box center [211, 583] width 86 height 29
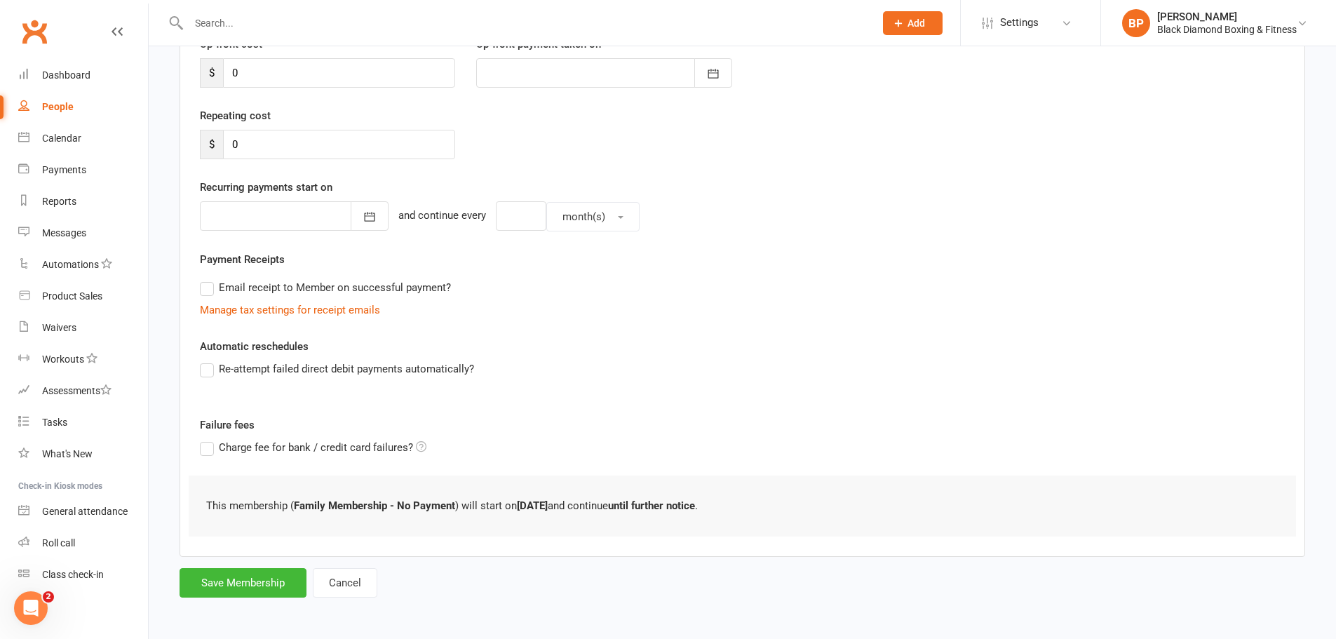
scroll to position [212, 0]
click at [264, 571] on button "Save Membership" at bounding box center [242, 581] width 127 height 29
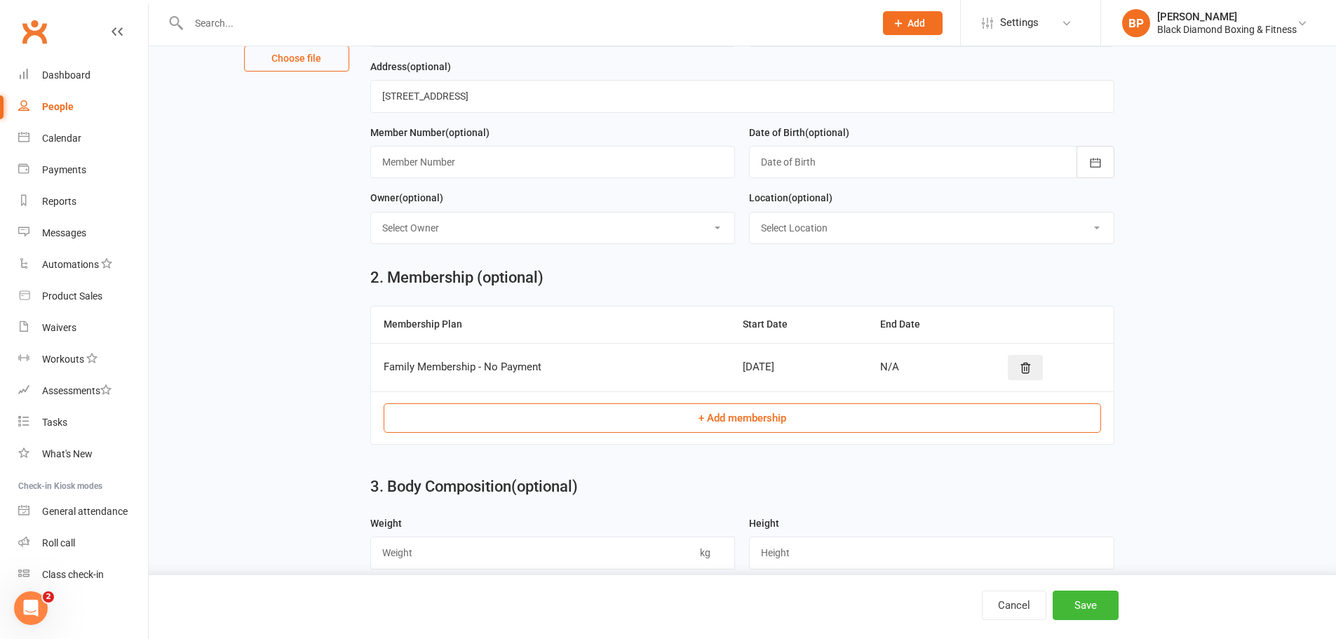
scroll to position [471, 0]
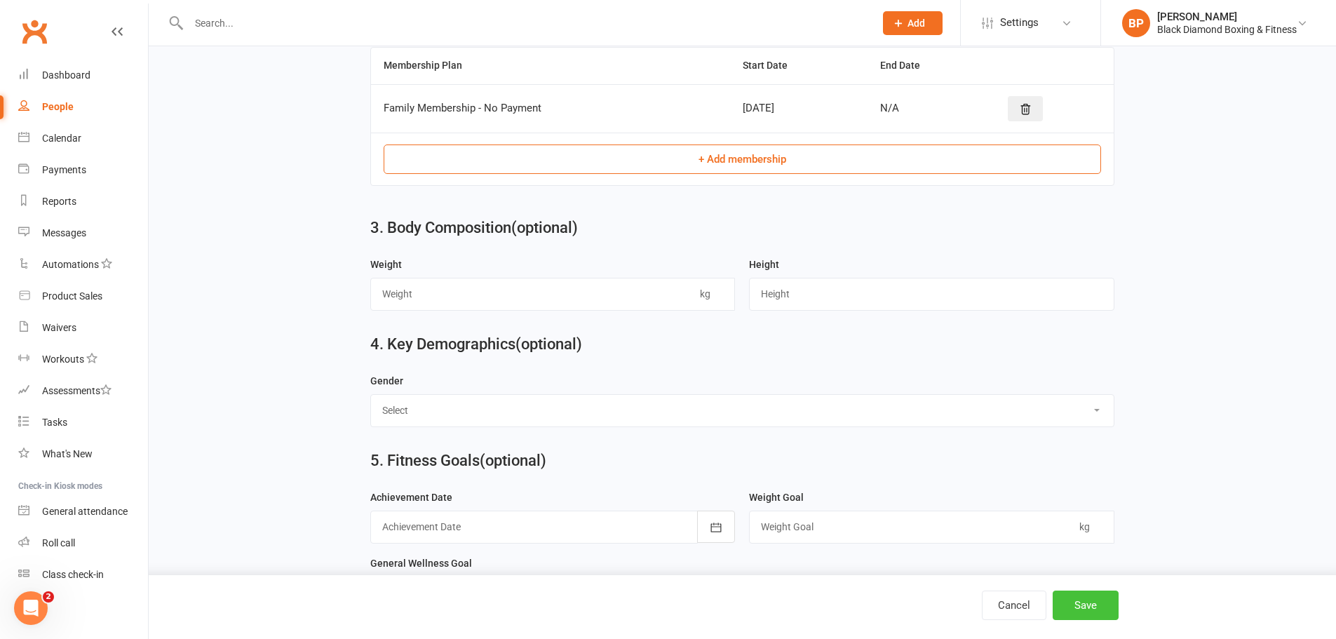
click at [1099, 609] on button "Save" at bounding box center [1085, 604] width 66 height 29
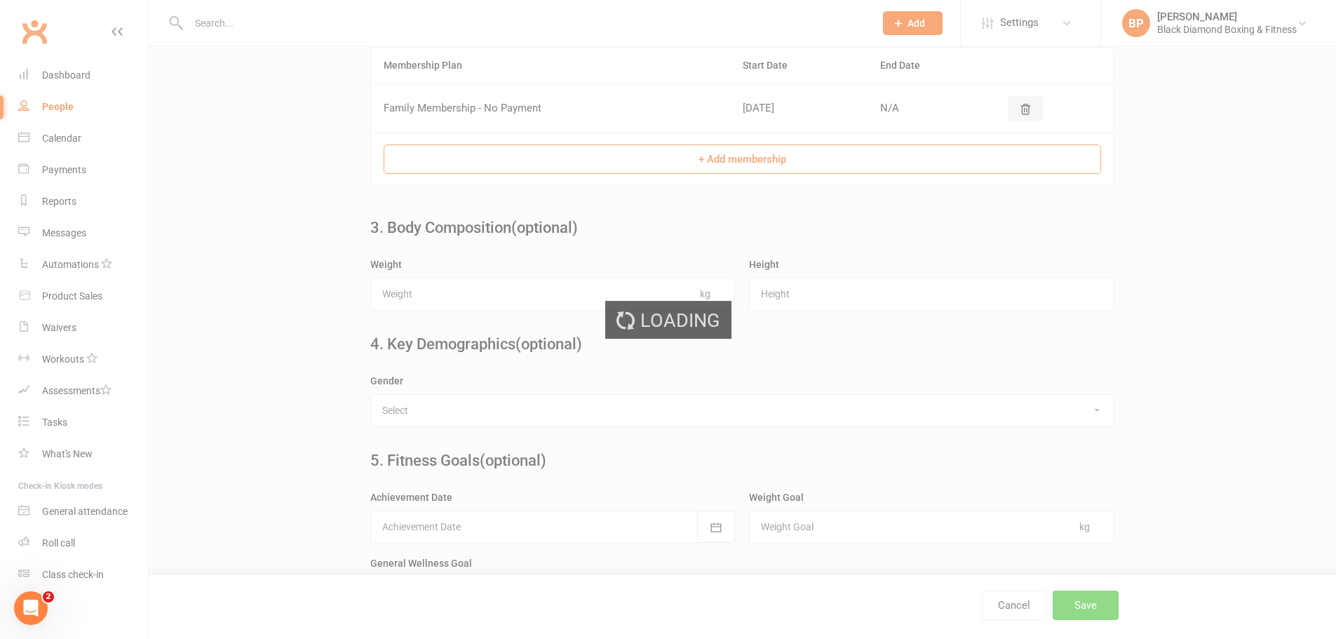
scroll to position [0, 0]
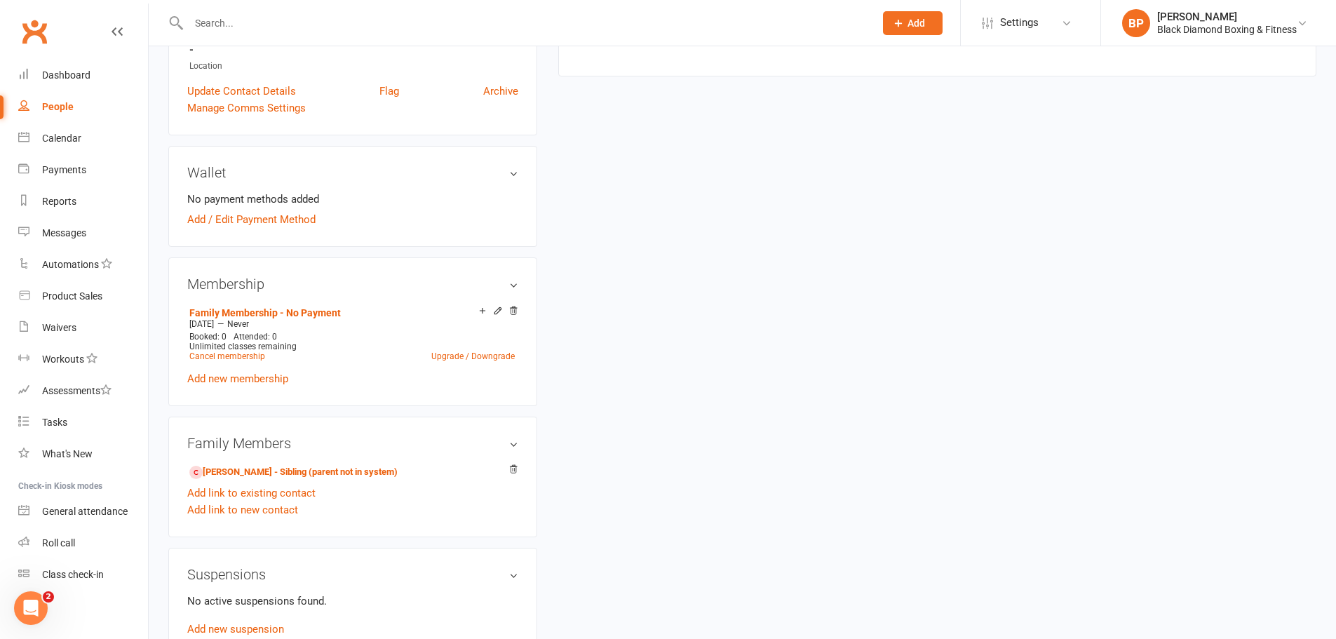
scroll to position [351, 0]
click at [281, 221] on link "Add / Edit Payment Method" at bounding box center [251, 220] width 128 height 17
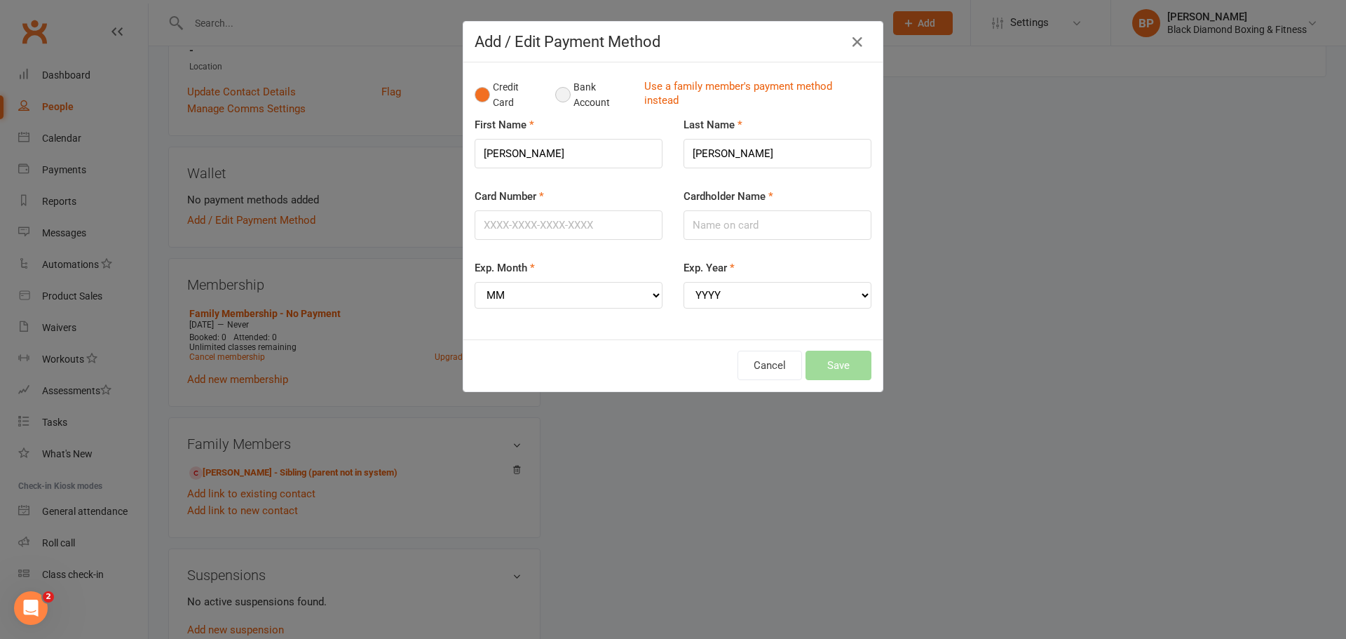
click at [567, 90] on button "Bank Account" at bounding box center [594, 95] width 78 height 43
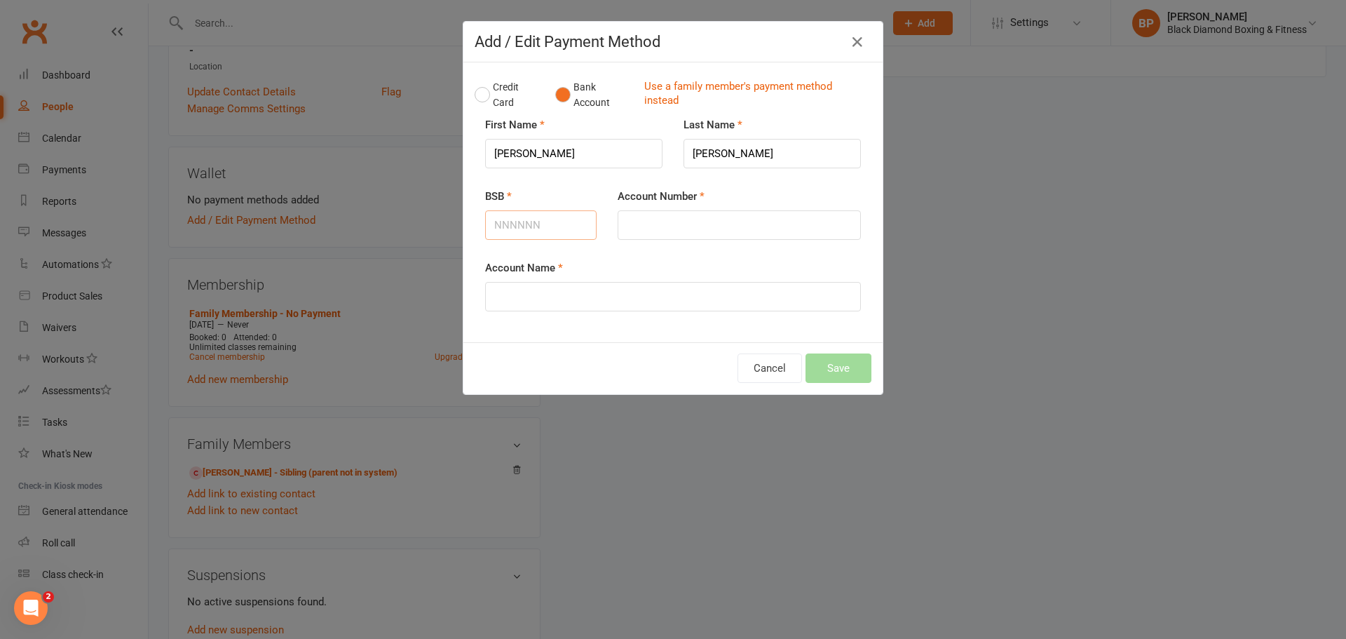
click at [531, 226] on input "BSB" at bounding box center [540, 224] width 111 height 29
type input "637000"
click at [645, 225] on input "Account Number" at bounding box center [739, 224] width 243 height 29
type input "721755282"
drag, startPoint x: 728, startPoint y: 151, endPoint x: 667, endPoint y: 152, distance: 61.7
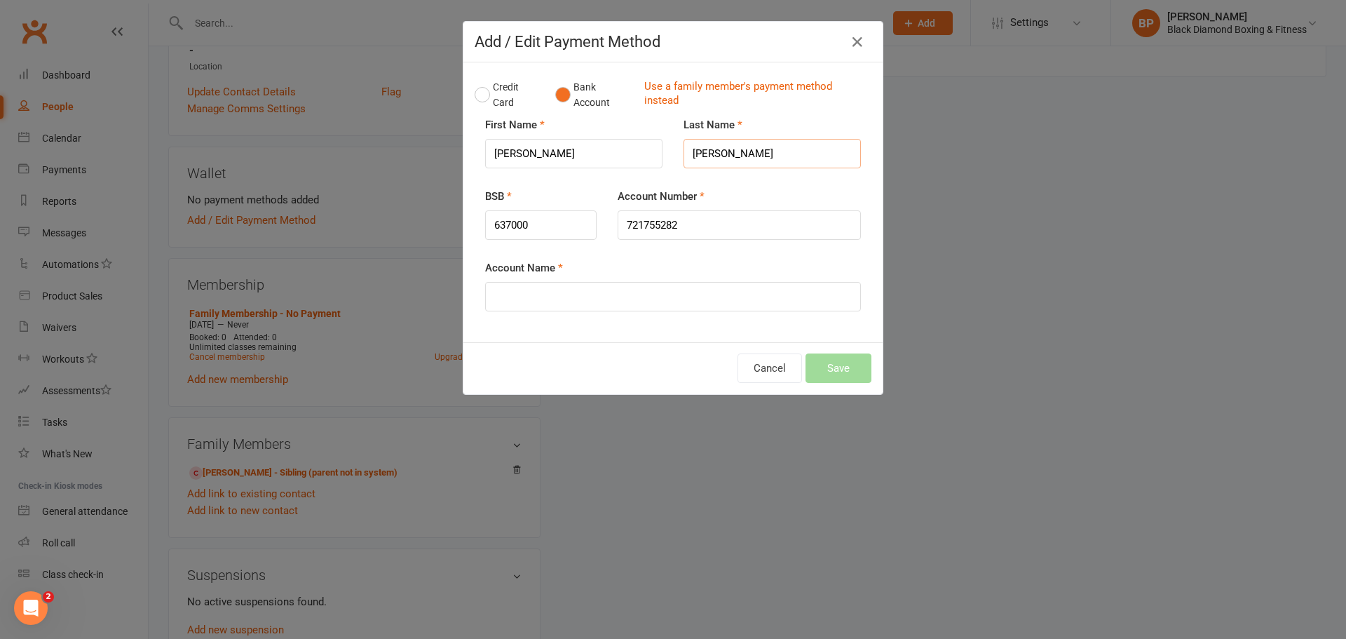
click at [684, 152] on input "Turney" at bounding box center [772, 153] width 177 height 29
click at [605, 287] on input "Account Name" at bounding box center [673, 296] width 376 height 29
paste input "Turney"
type input "Aaron Turney"
click at [843, 366] on button "Save" at bounding box center [839, 367] width 66 height 29
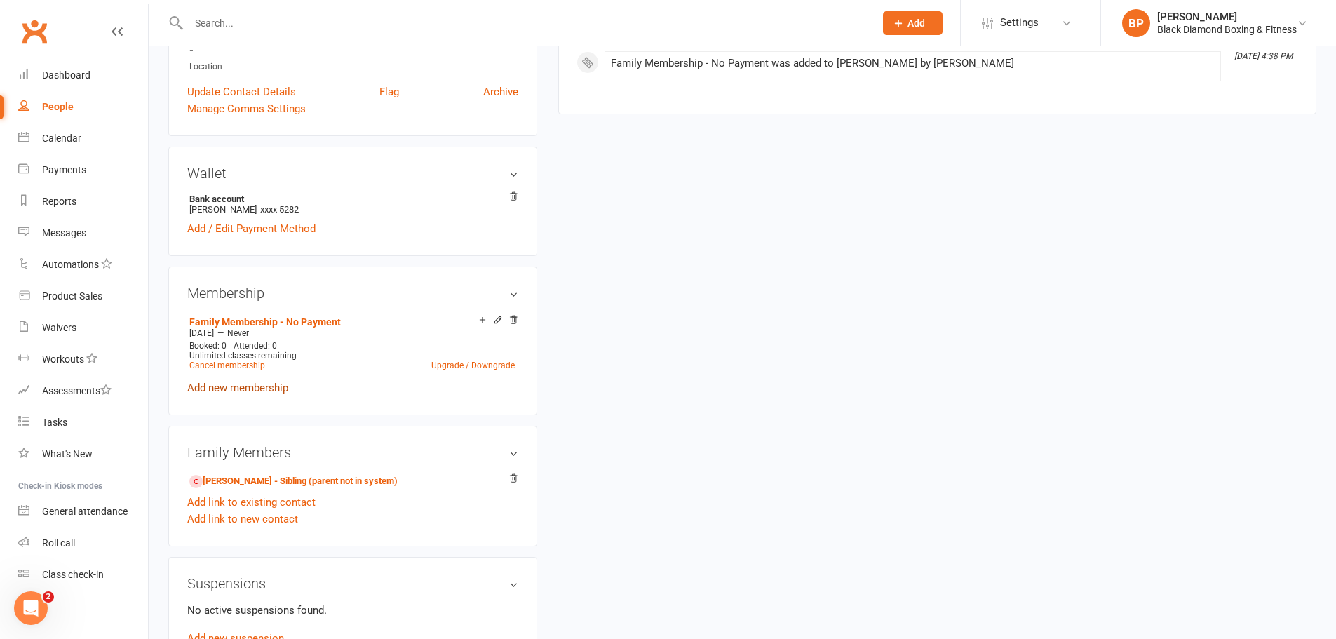
click at [276, 381] on link "Add new membership" at bounding box center [237, 387] width 101 height 13
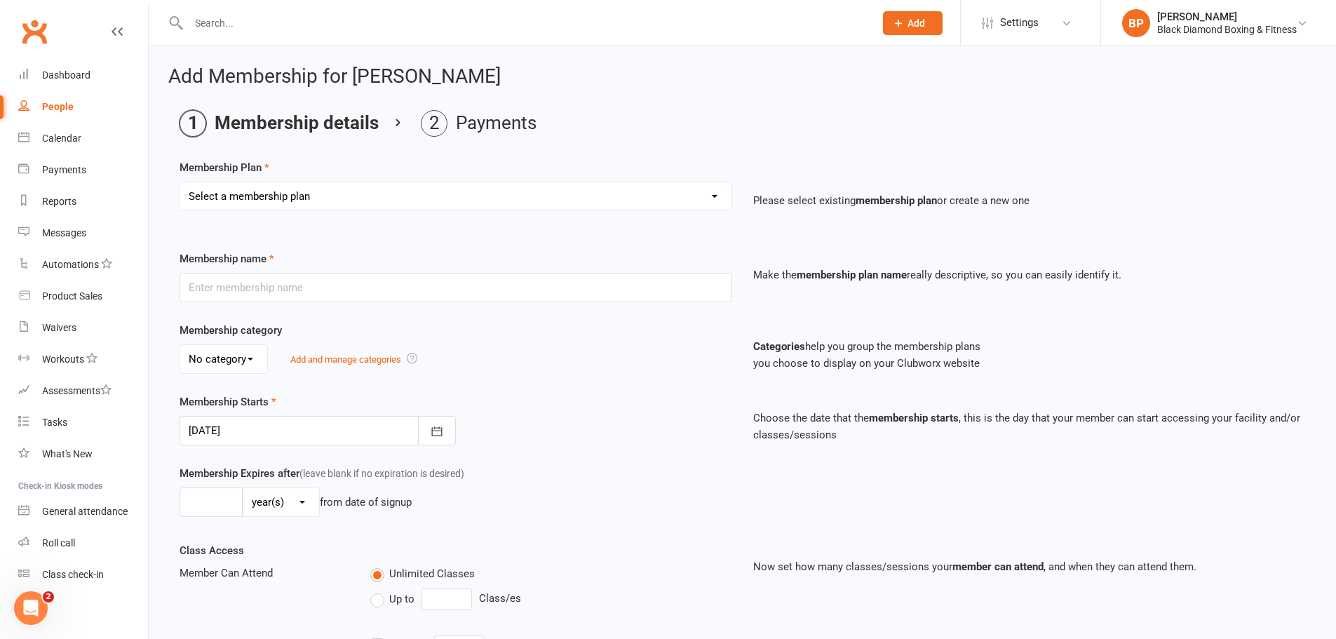
click at [696, 205] on select "Select a membership plan Create new Membership Plan Classic Membership U18/O55/…" at bounding box center [455, 196] width 551 height 28
select select "3"
click at [180, 182] on select "Select a membership plan Create new Membership Plan Classic Membership U18/O55/…" at bounding box center [455, 196] width 551 height 28
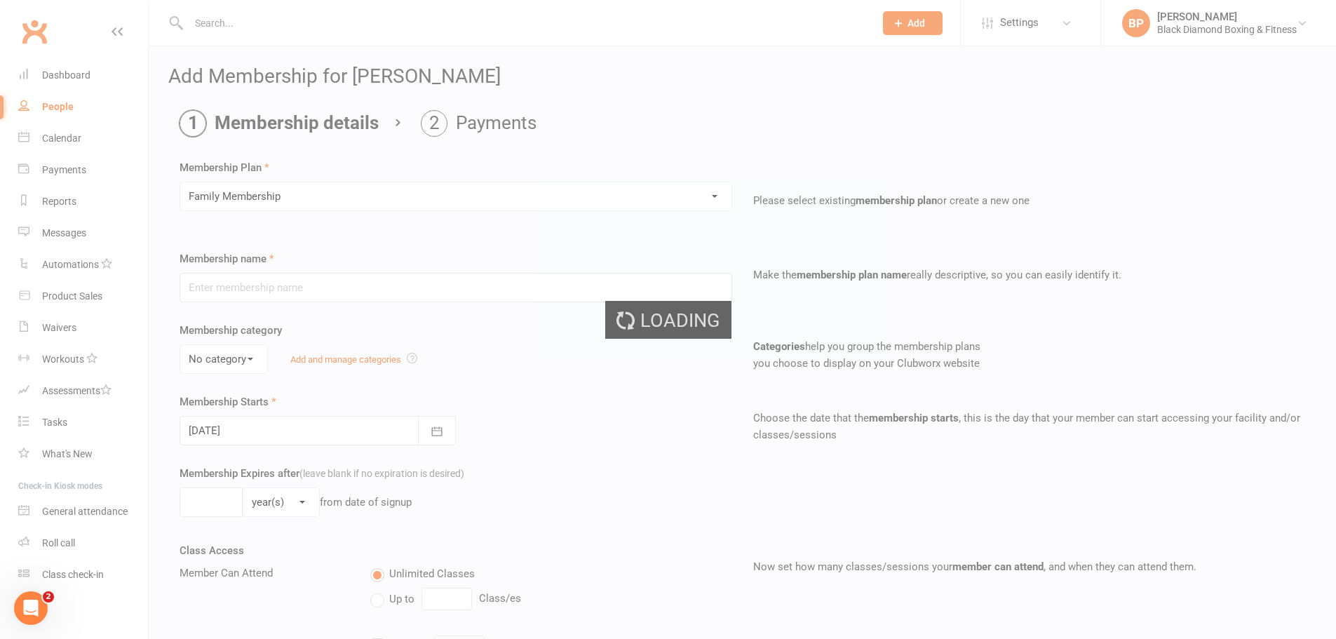
type input "Family Membership"
type input "0"
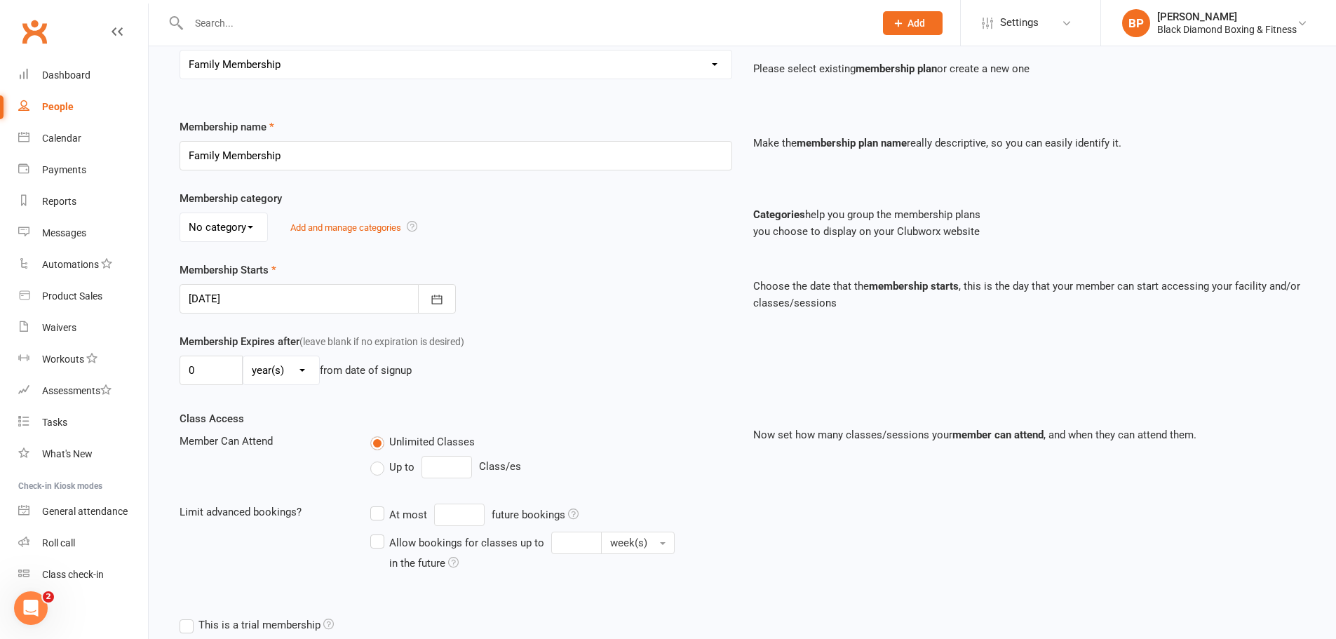
scroll to position [252, 0]
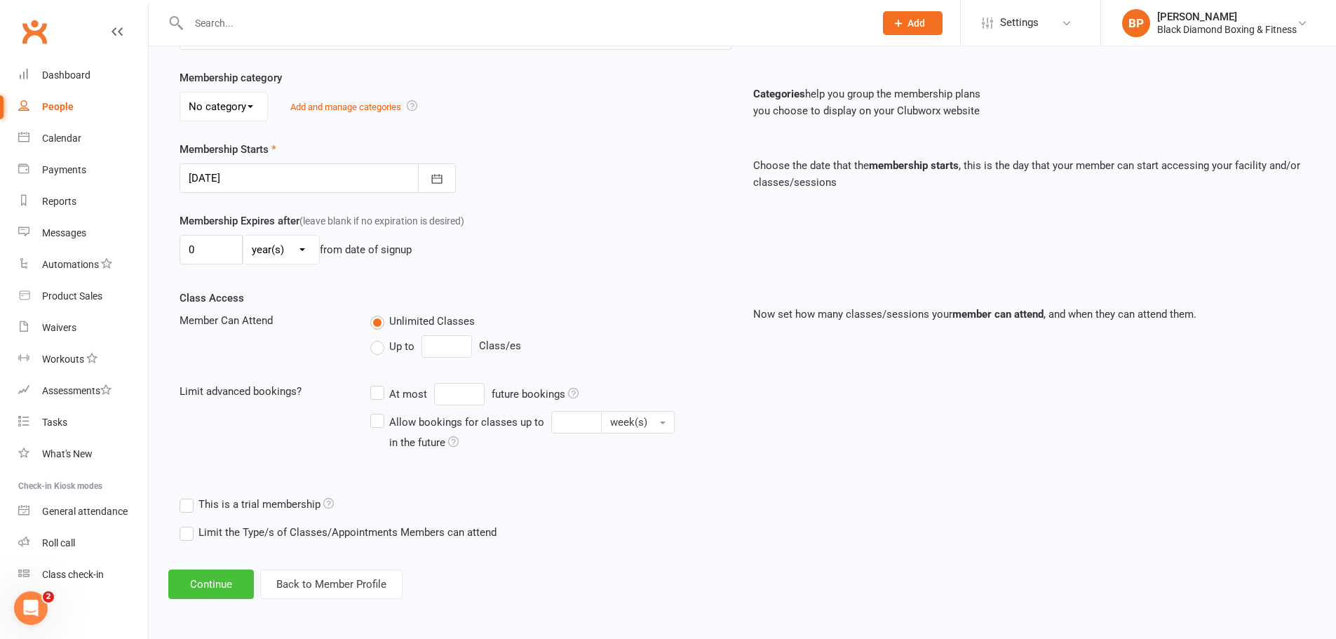
click at [226, 586] on button "Continue" at bounding box center [211, 583] width 86 height 29
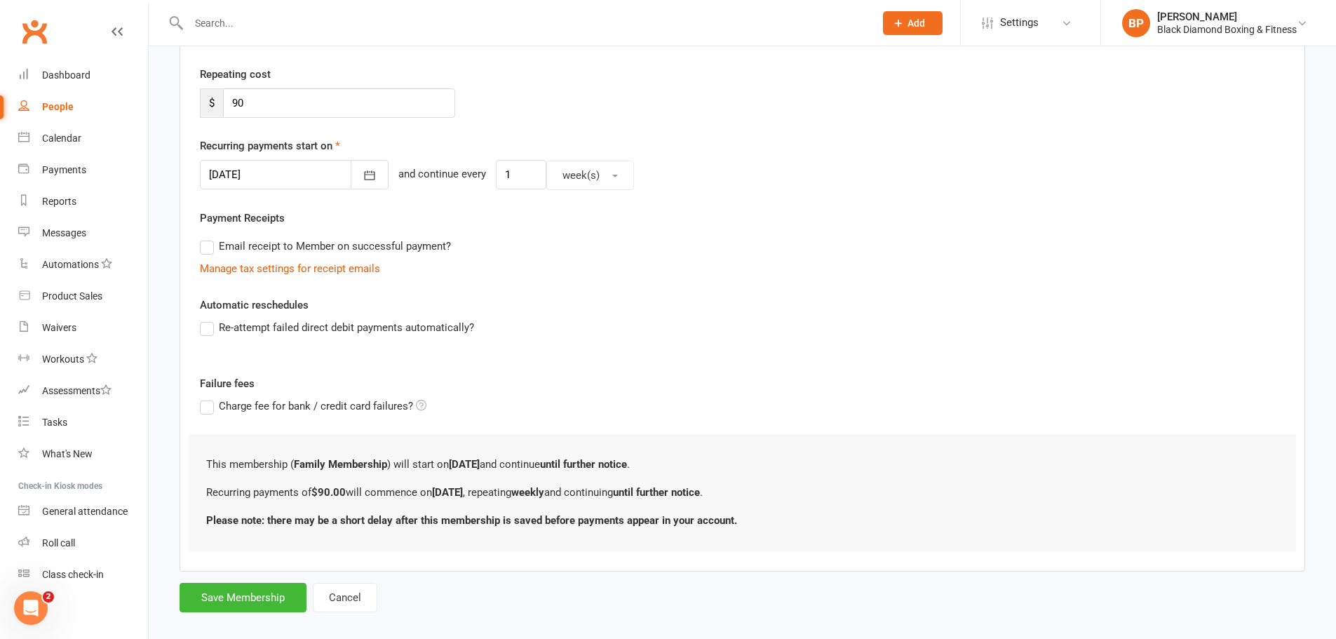
scroll to position [0, 0]
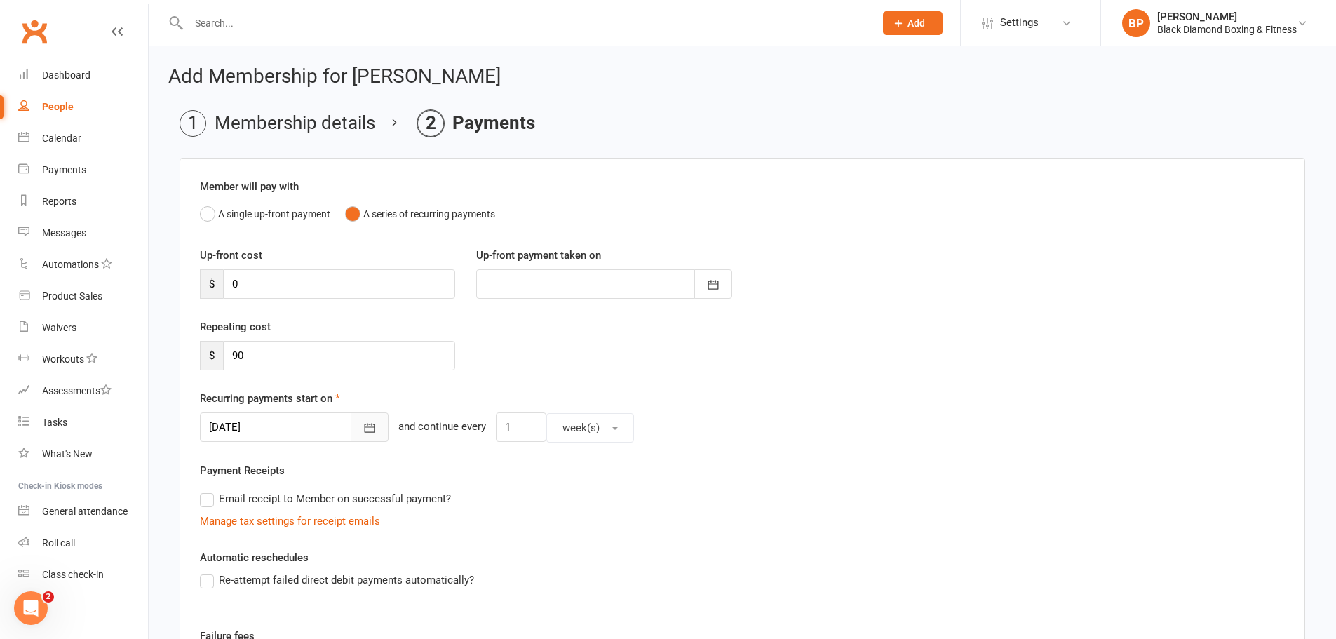
click at [362, 428] on icon "button" at bounding box center [369, 428] width 14 height 14
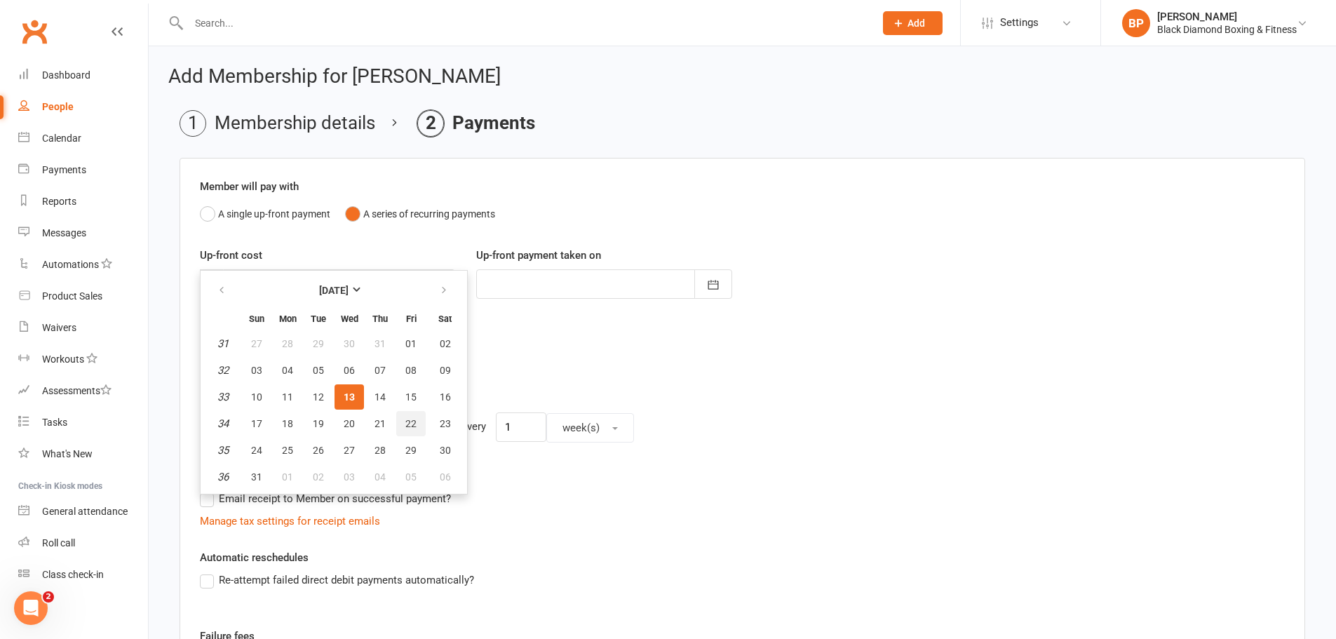
click at [405, 420] on span "22" at bounding box center [410, 423] width 11 height 11
type input "22 Aug 2025"
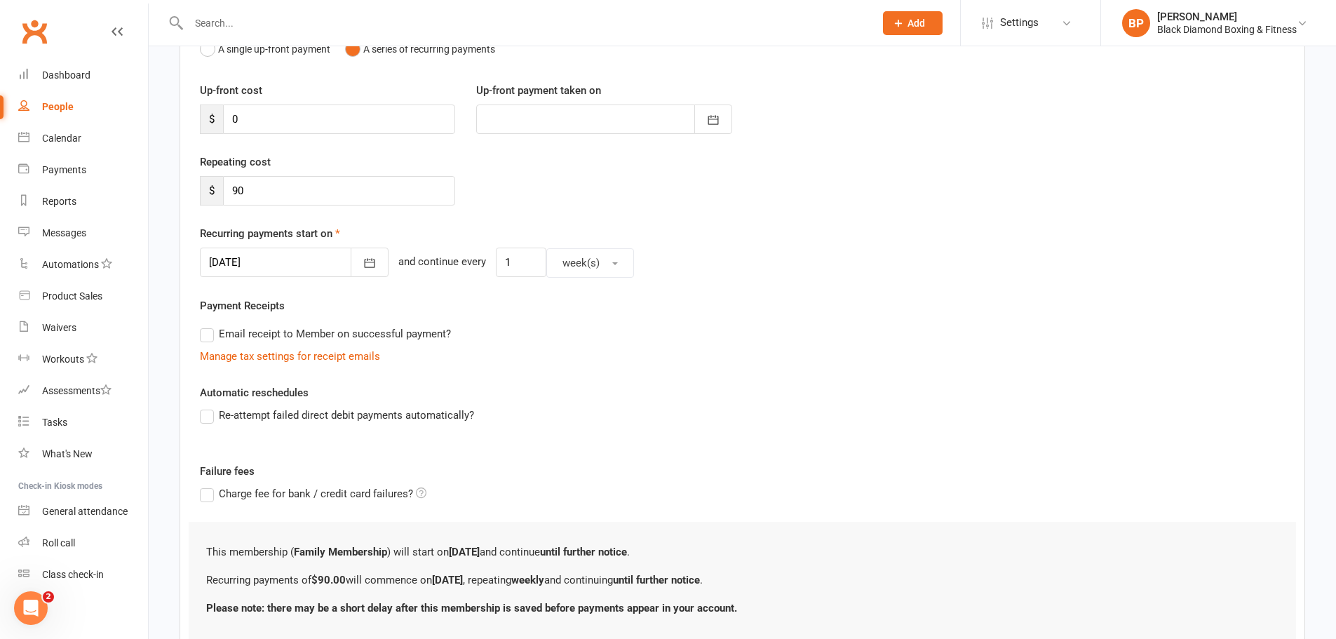
scroll to position [269, 0]
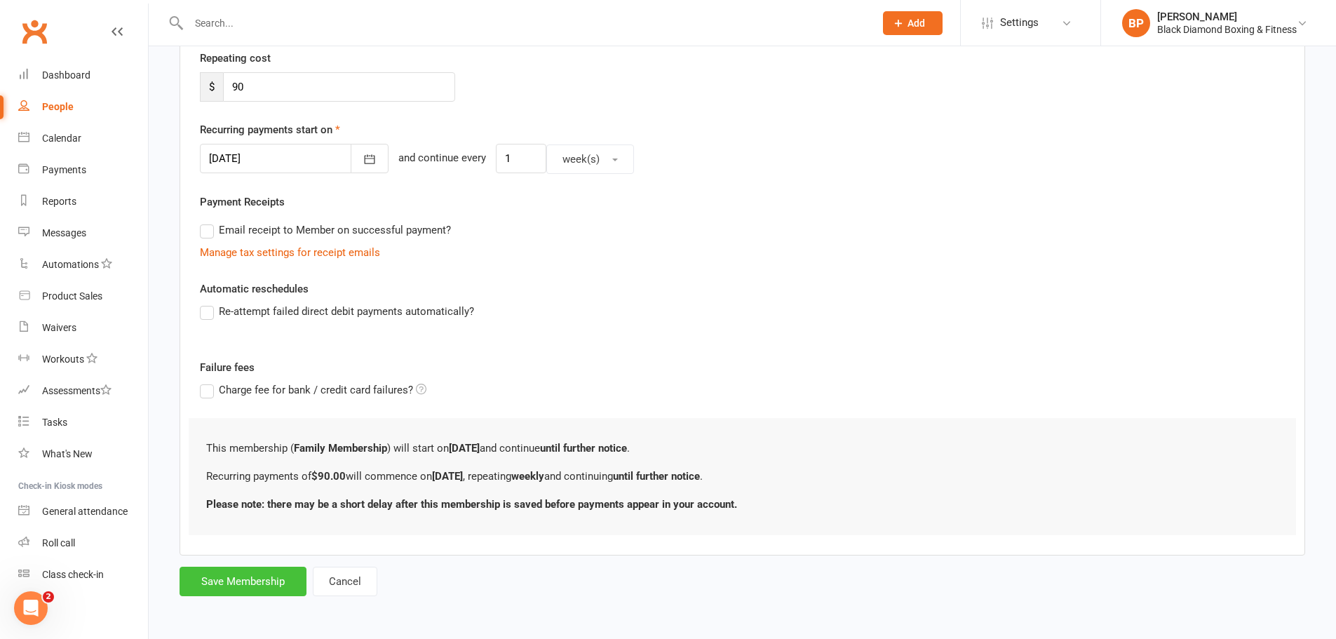
click at [283, 576] on button "Save Membership" at bounding box center [242, 581] width 127 height 29
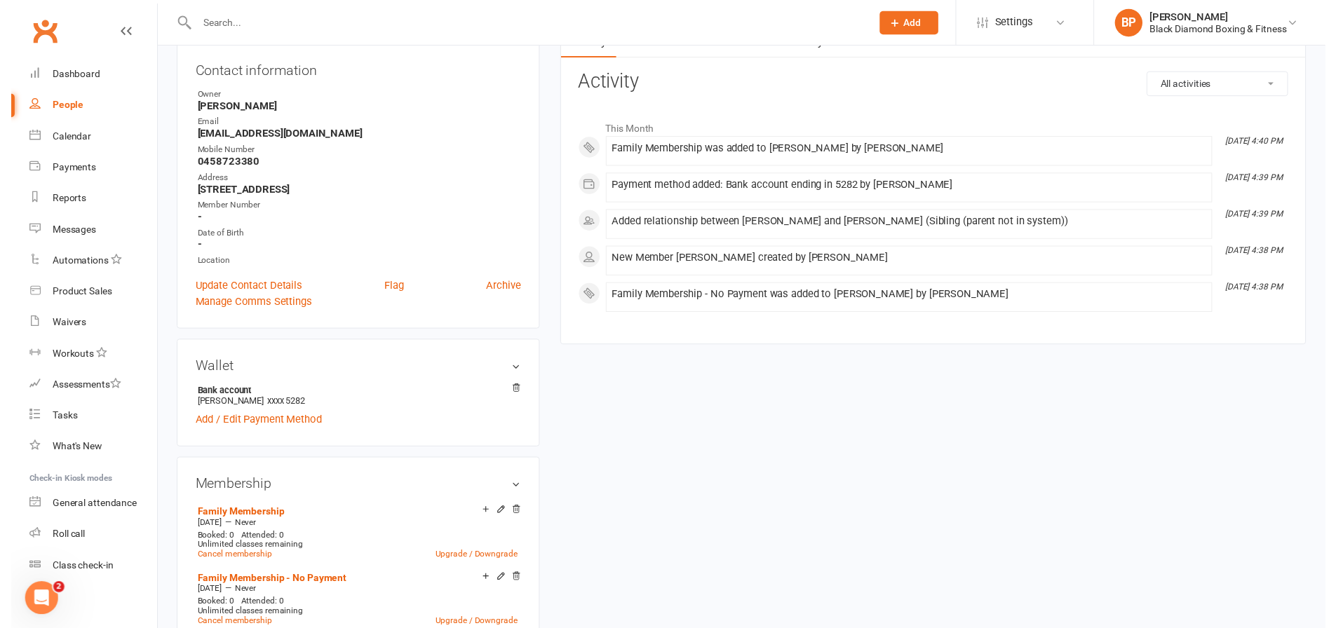
scroll to position [351, 0]
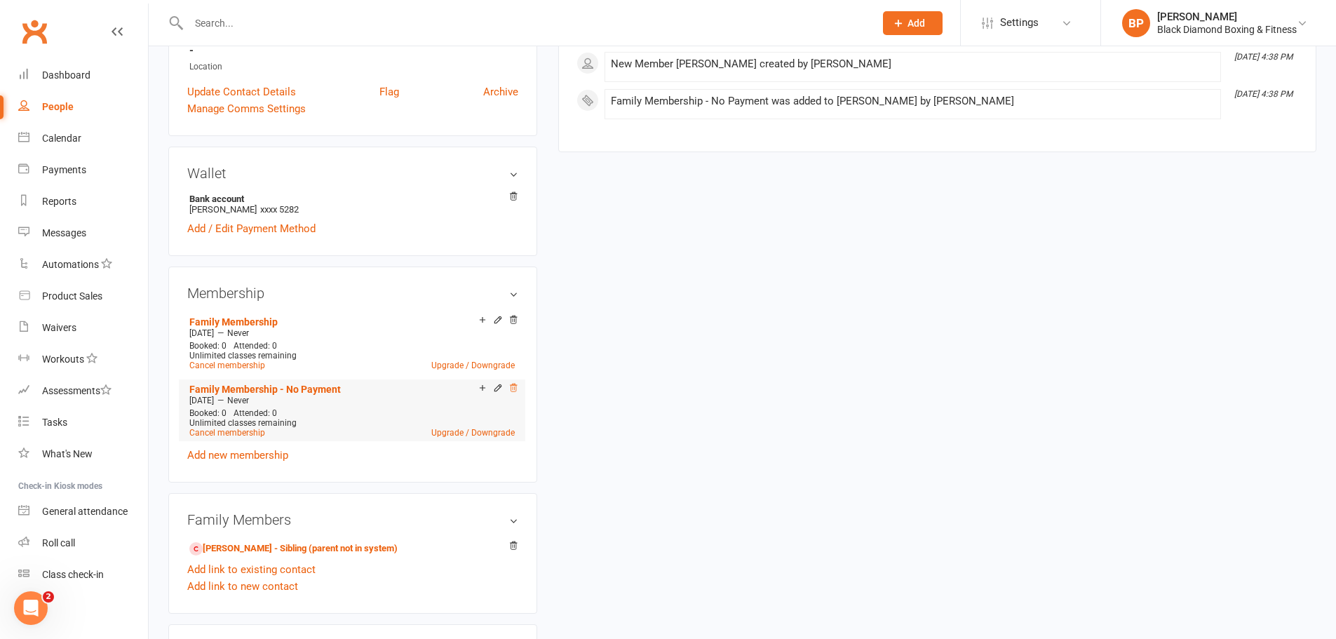
click at [510, 384] on icon at bounding box center [513, 388] width 10 height 10
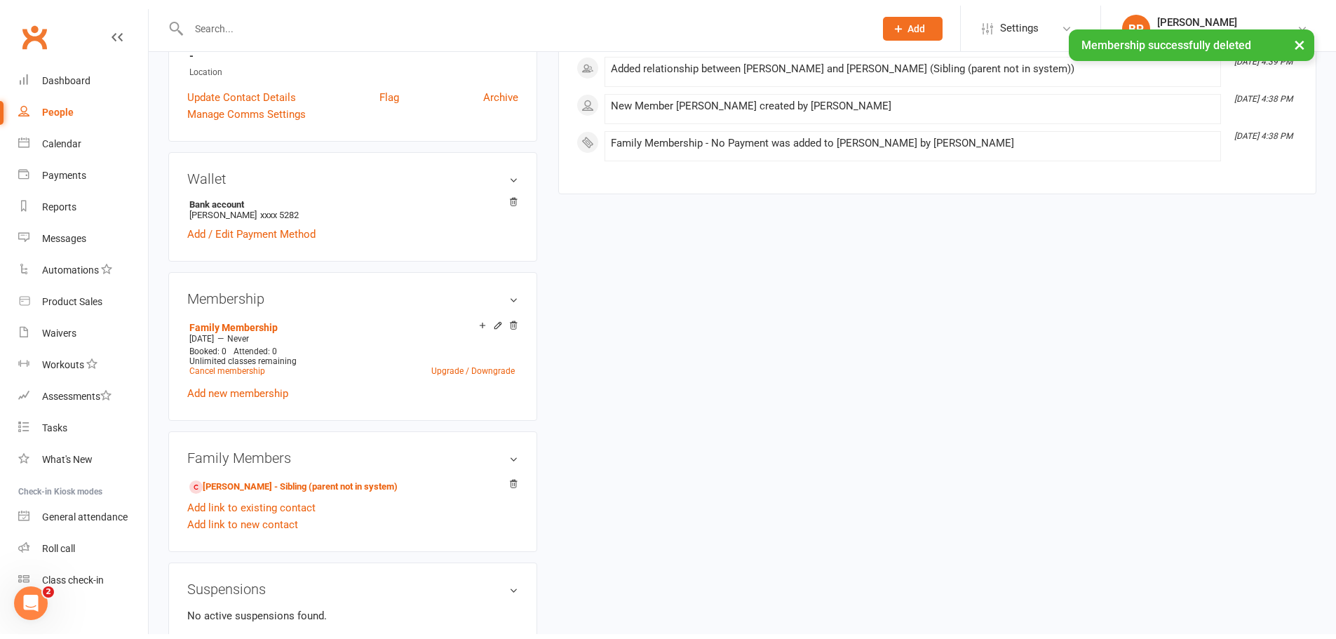
scroll to position [70, 0]
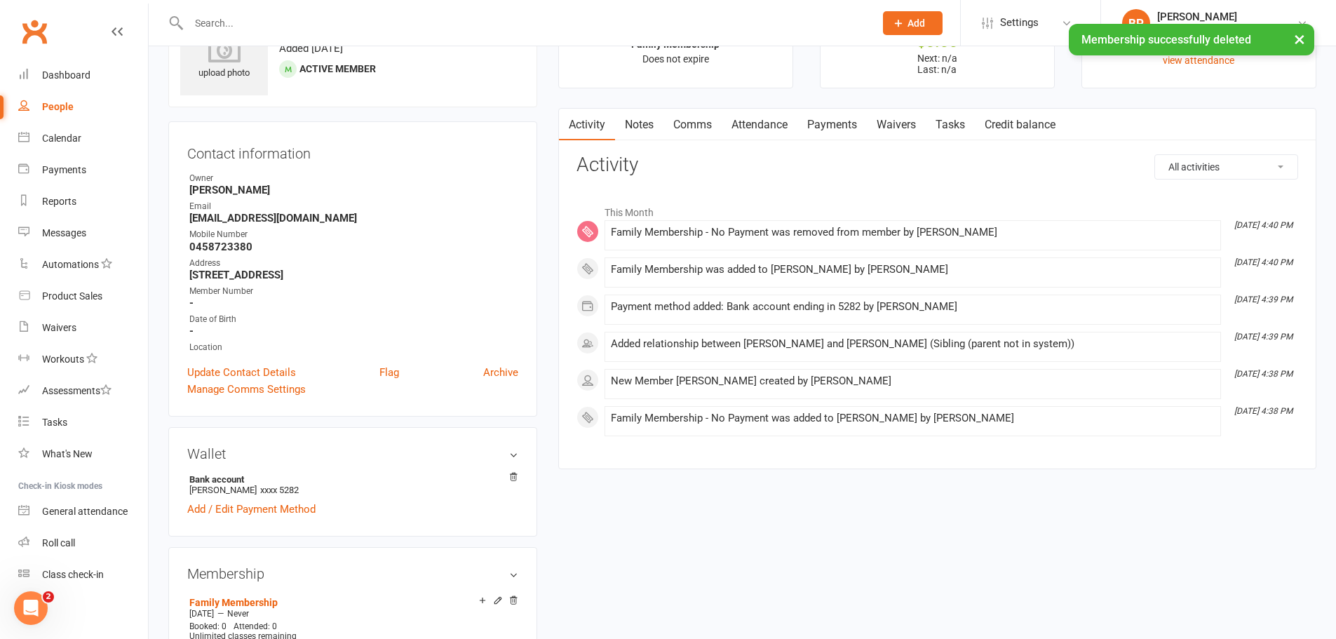
click at [841, 127] on link "Payments" at bounding box center [831, 125] width 69 height 32
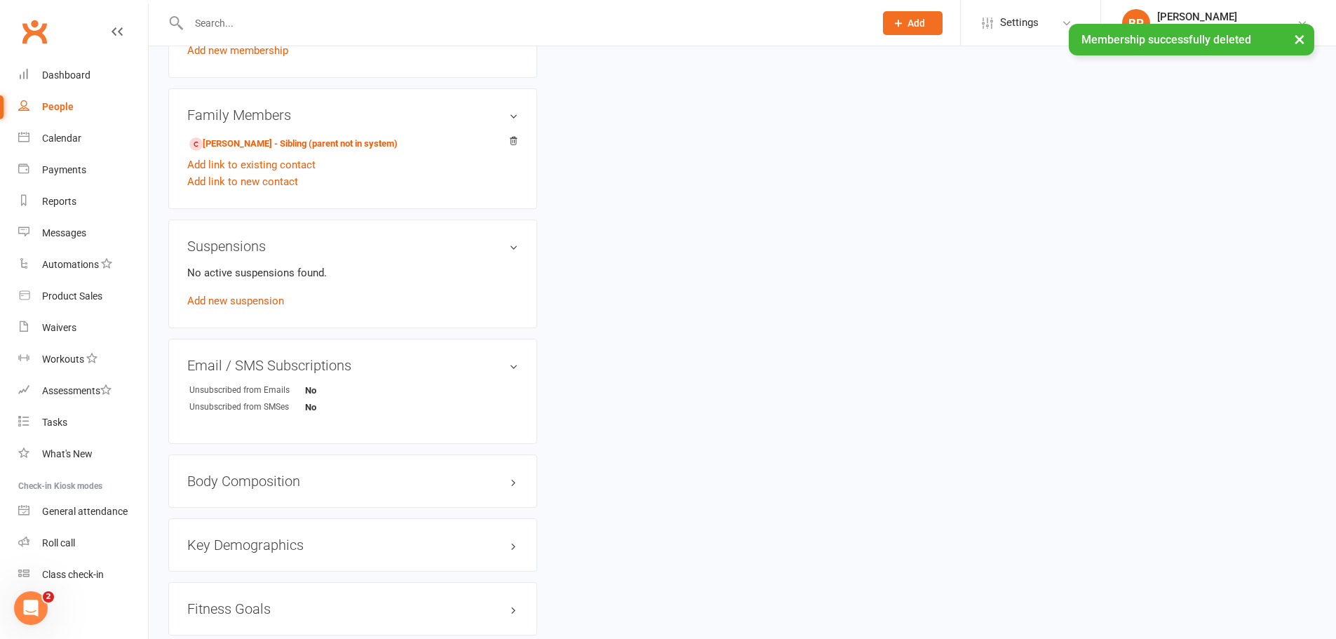
scroll to position [701, 0]
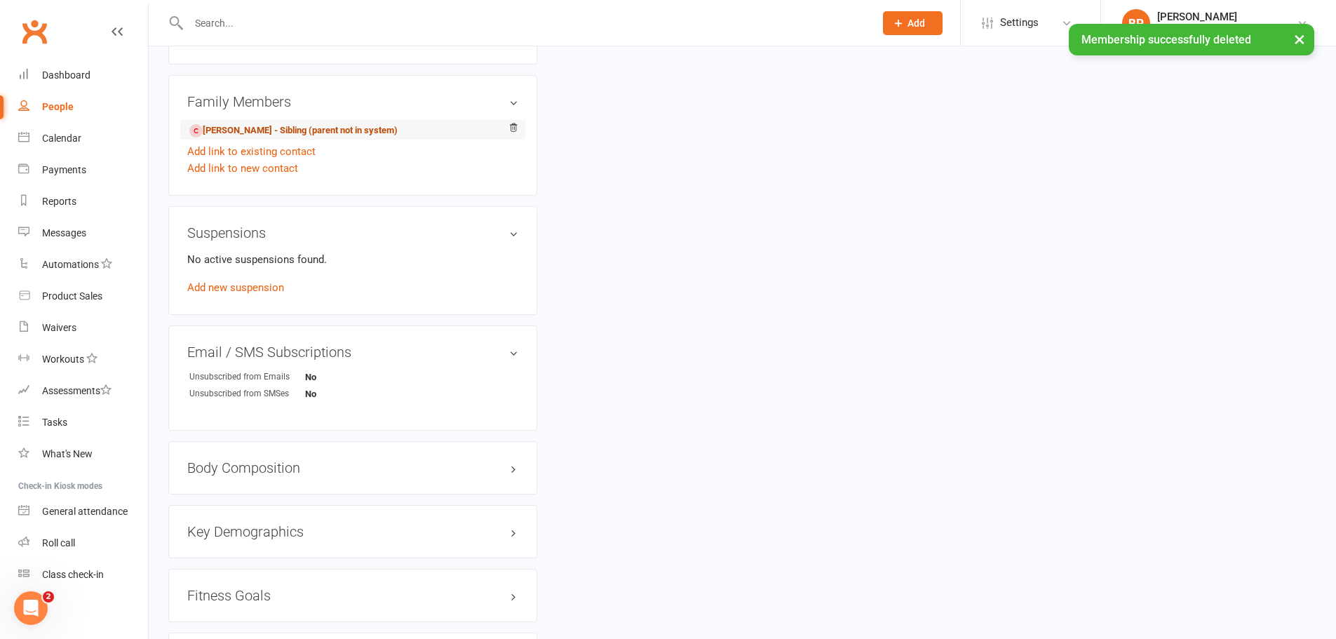
click at [339, 123] on link "Jess Turney - Sibling (parent not in system)" at bounding box center [293, 130] width 208 height 15
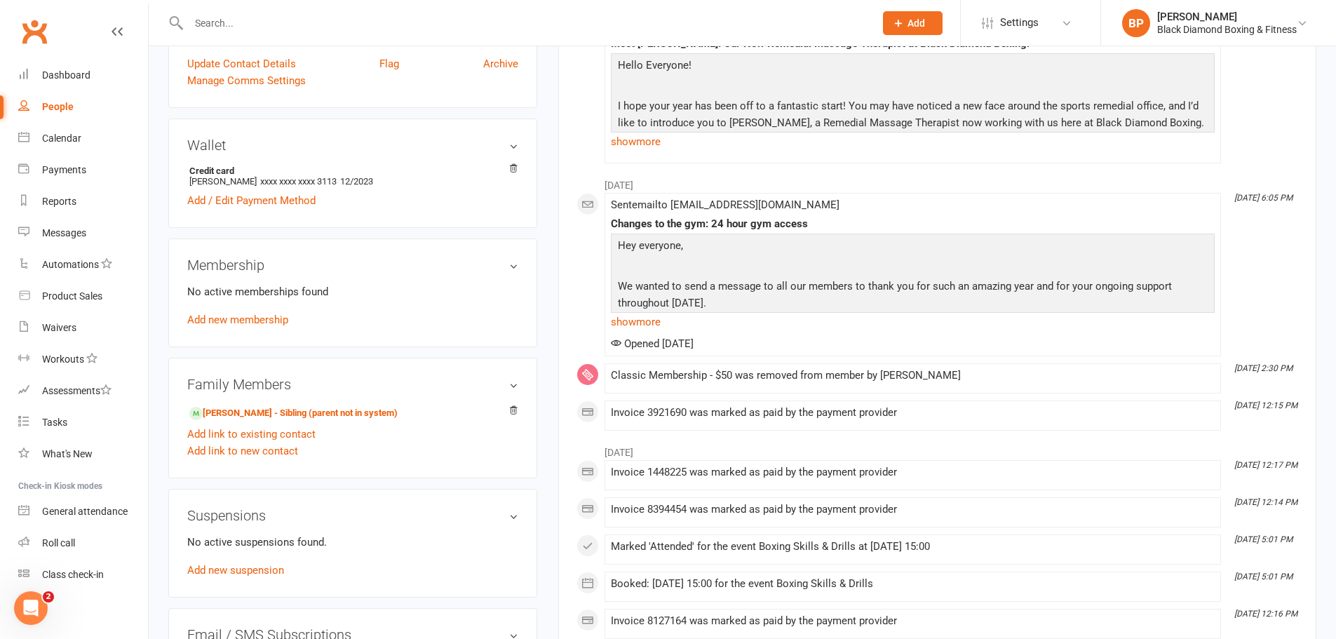
scroll to position [561, 0]
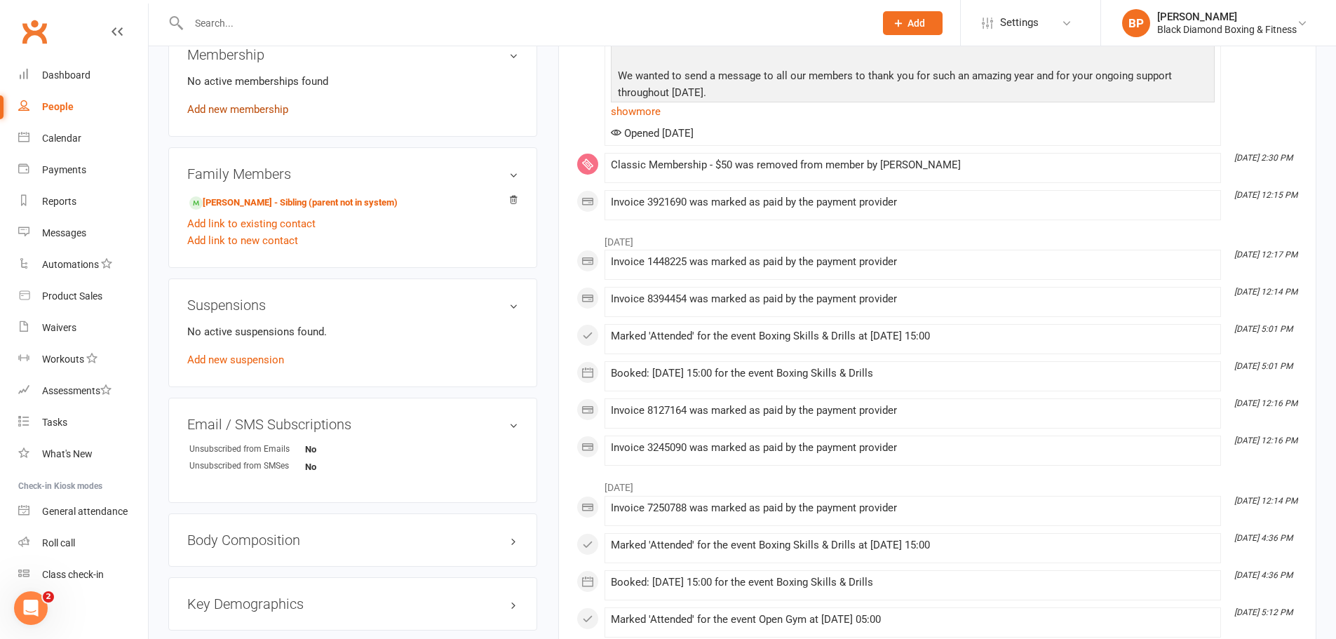
click at [278, 113] on link "Add new membership" at bounding box center [237, 109] width 101 height 13
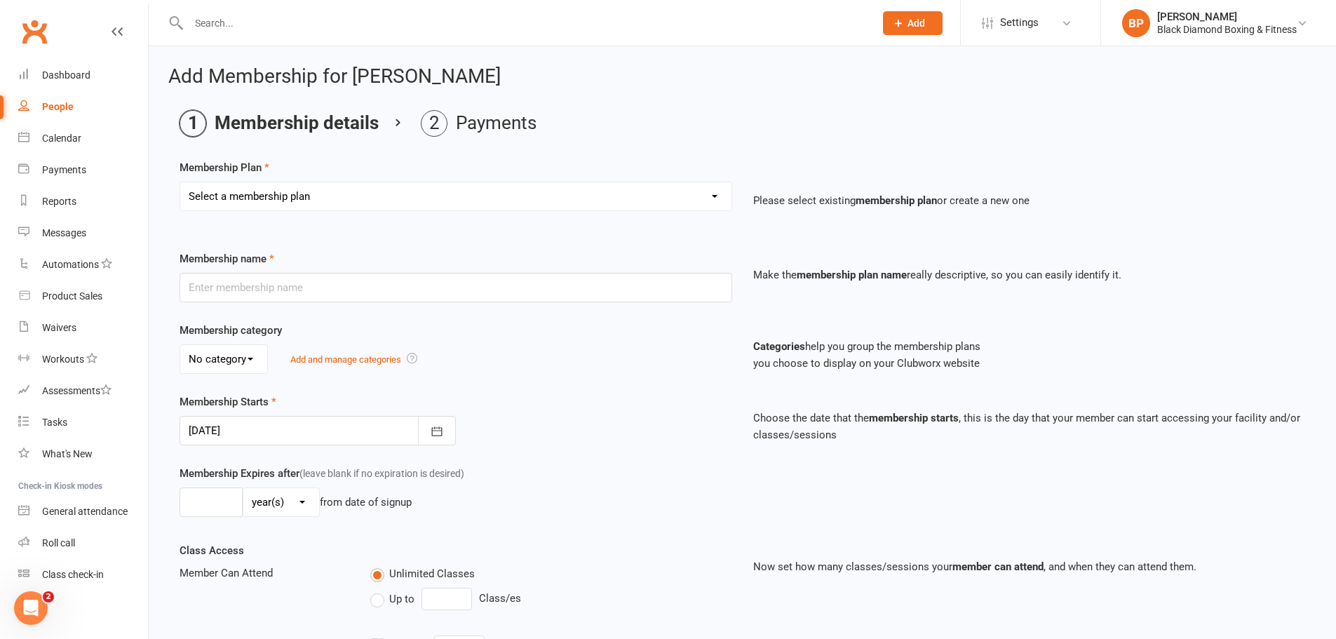
click at [454, 208] on select "Select a membership plan Create new Membership Plan Classic Membership U18/O55/…" at bounding box center [455, 196] width 551 height 28
select select "6"
click at [180, 182] on select "Select a membership plan Create new Membership Plan Classic Membership U18/O55/…" at bounding box center [455, 196] width 551 height 28
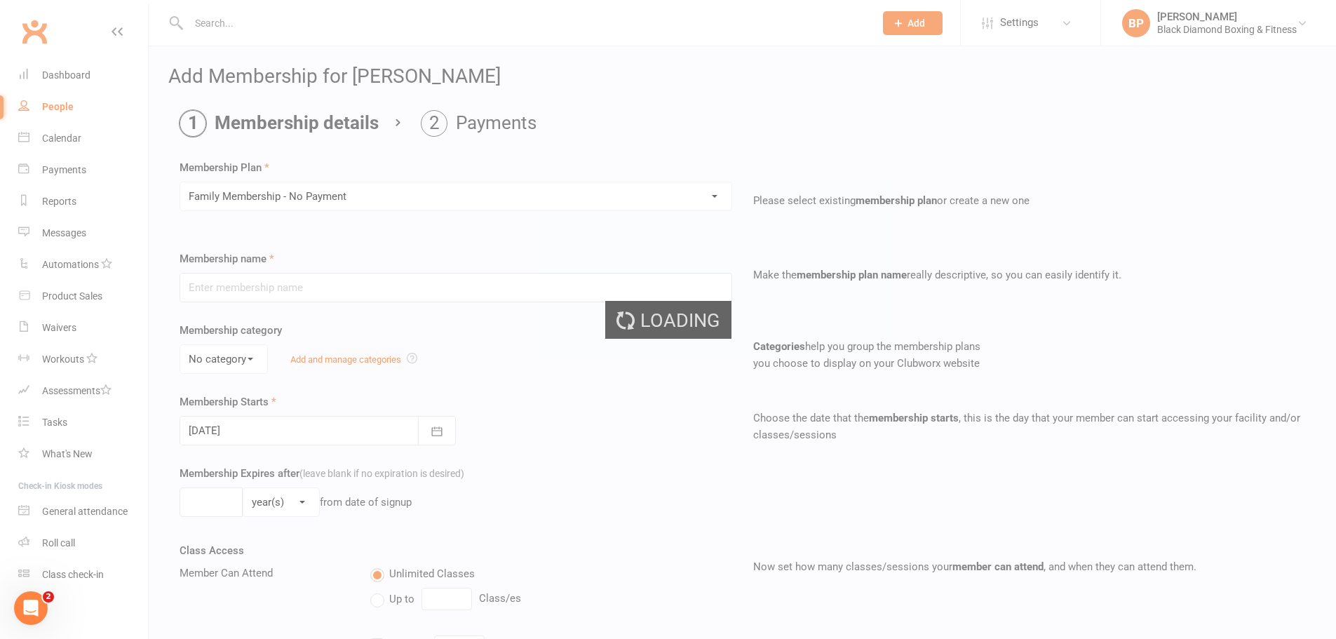
type input "Family Membership - No Payment"
type input "0"
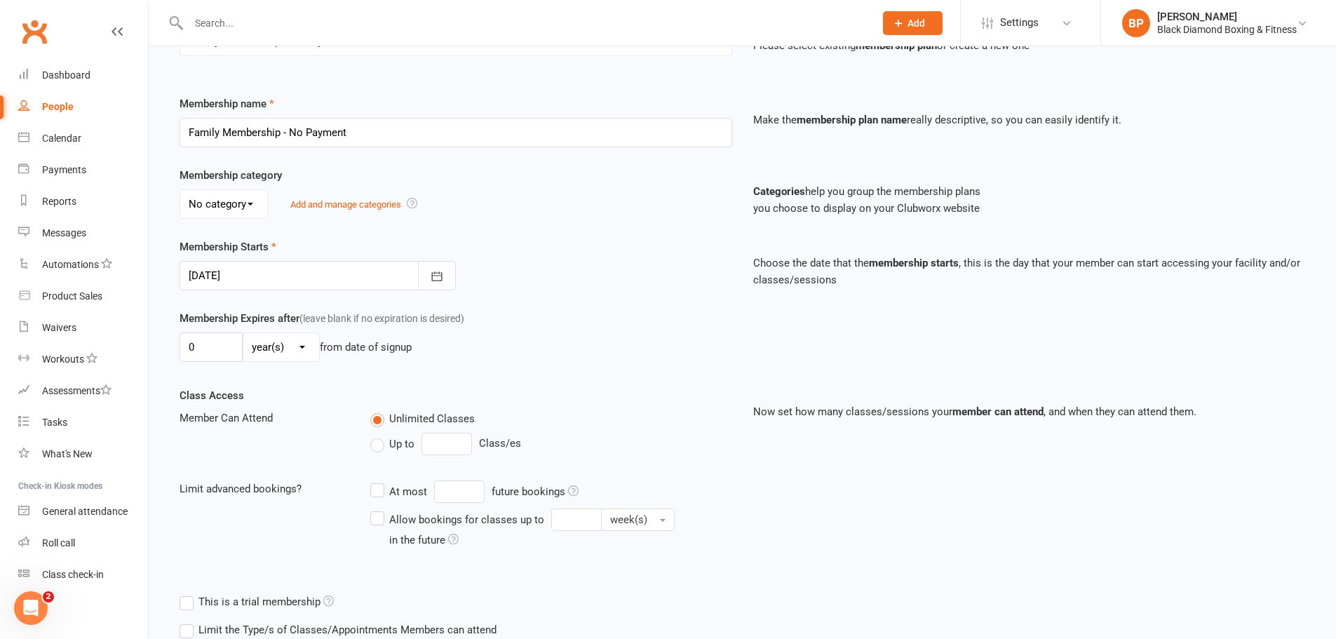
scroll to position [252, 0]
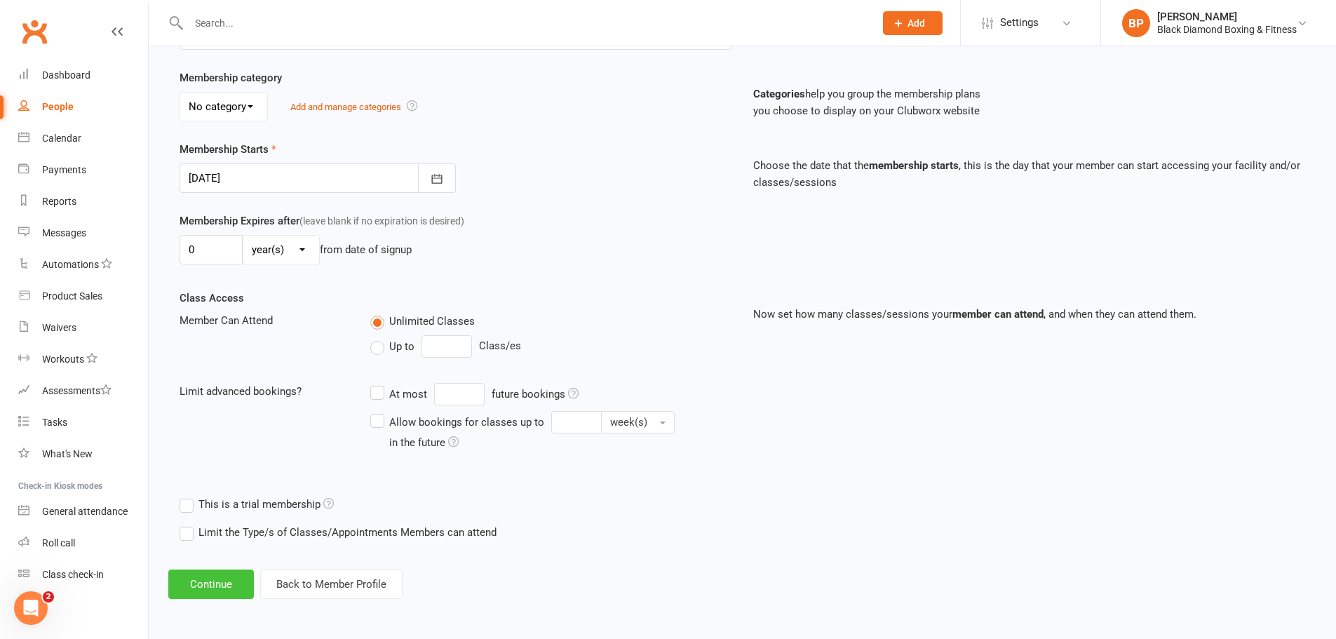
click at [241, 578] on button "Continue" at bounding box center [211, 583] width 86 height 29
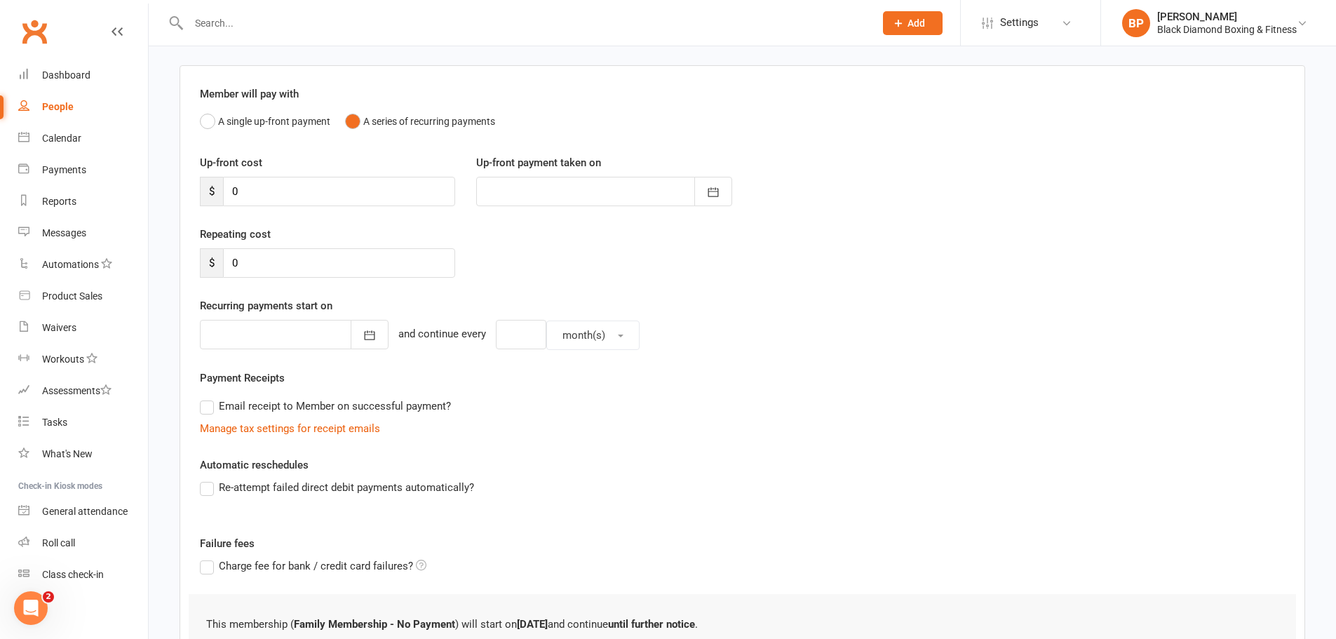
scroll to position [212, 0]
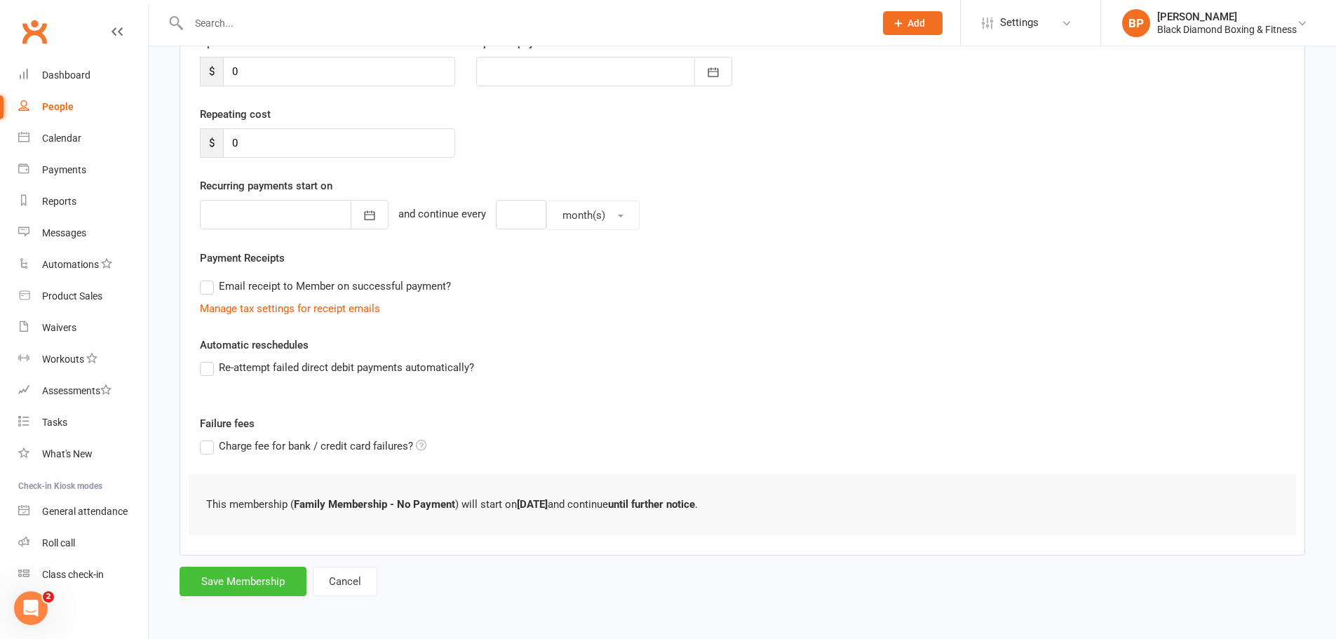
click at [241, 576] on button "Save Membership" at bounding box center [242, 581] width 127 height 29
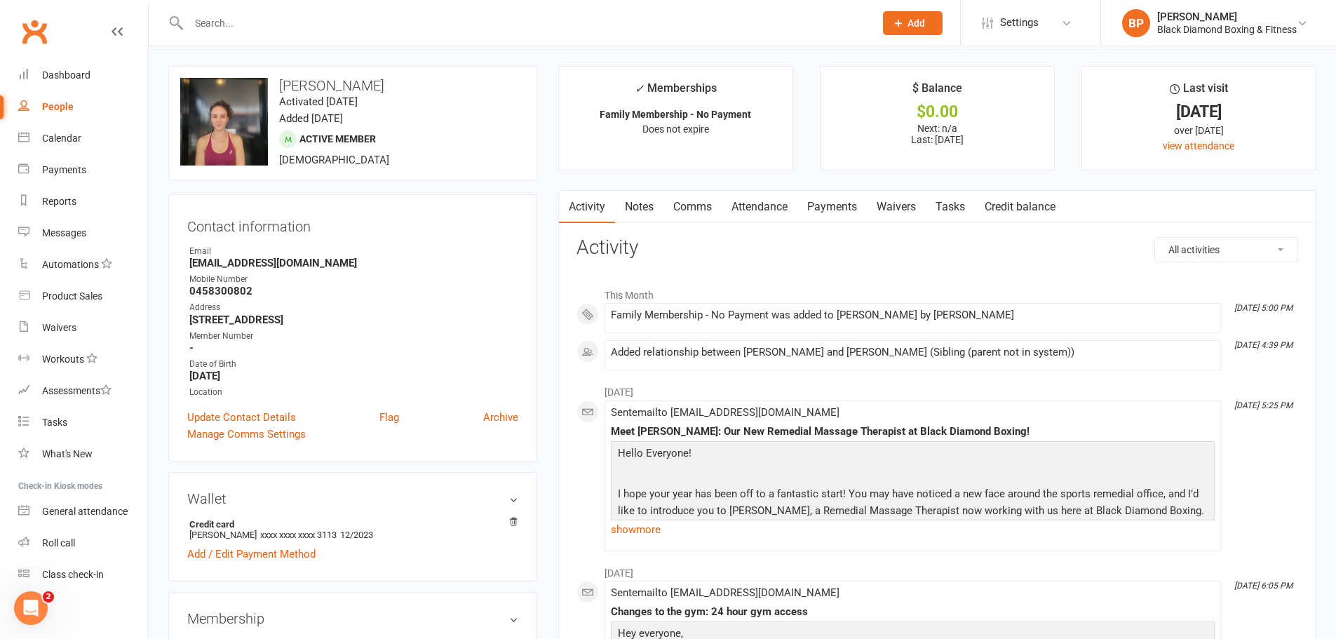
click at [292, 29] on input "text" at bounding box center [524, 23] width 680 height 20
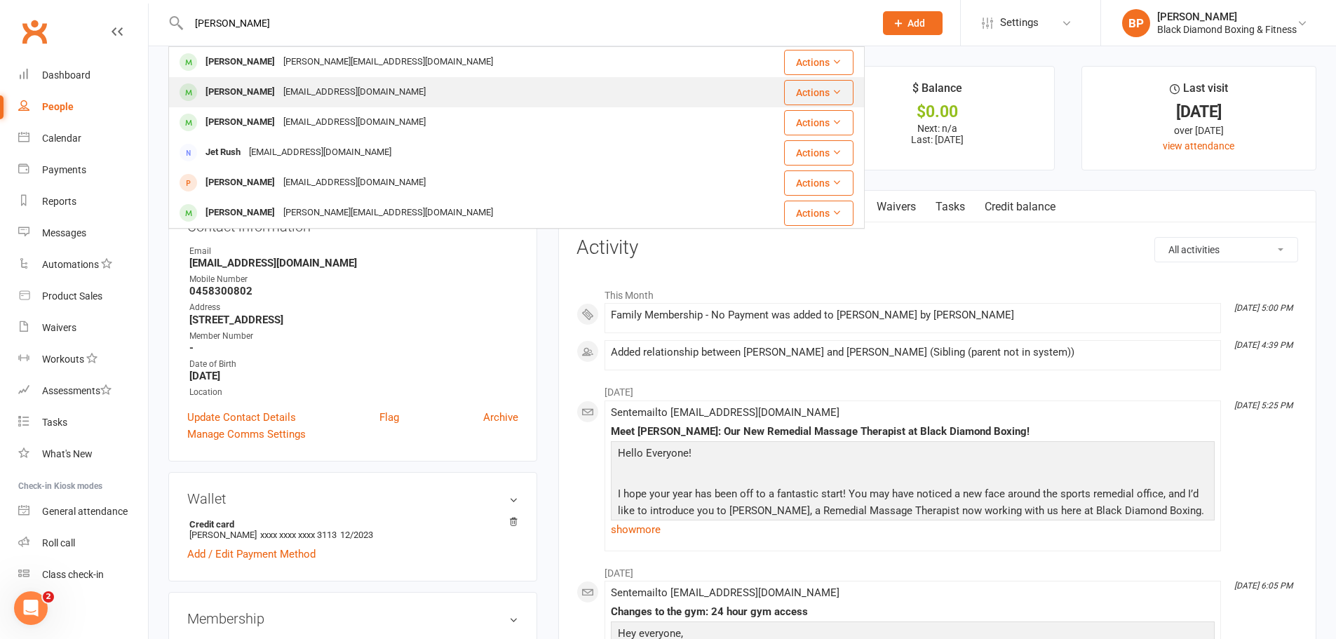
type input "jett"
click at [358, 83] on div "Jetthatton2@gmail.com" at bounding box center [354, 92] width 151 height 20
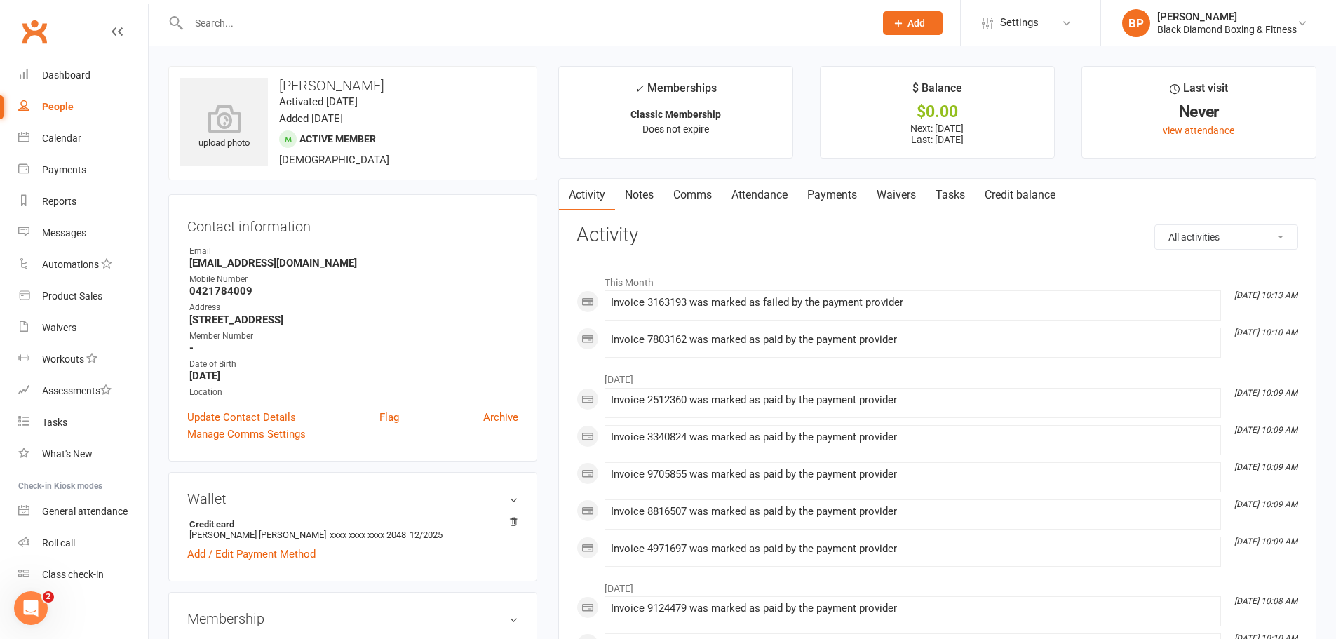
click at [821, 186] on link "Payments" at bounding box center [831, 195] width 69 height 32
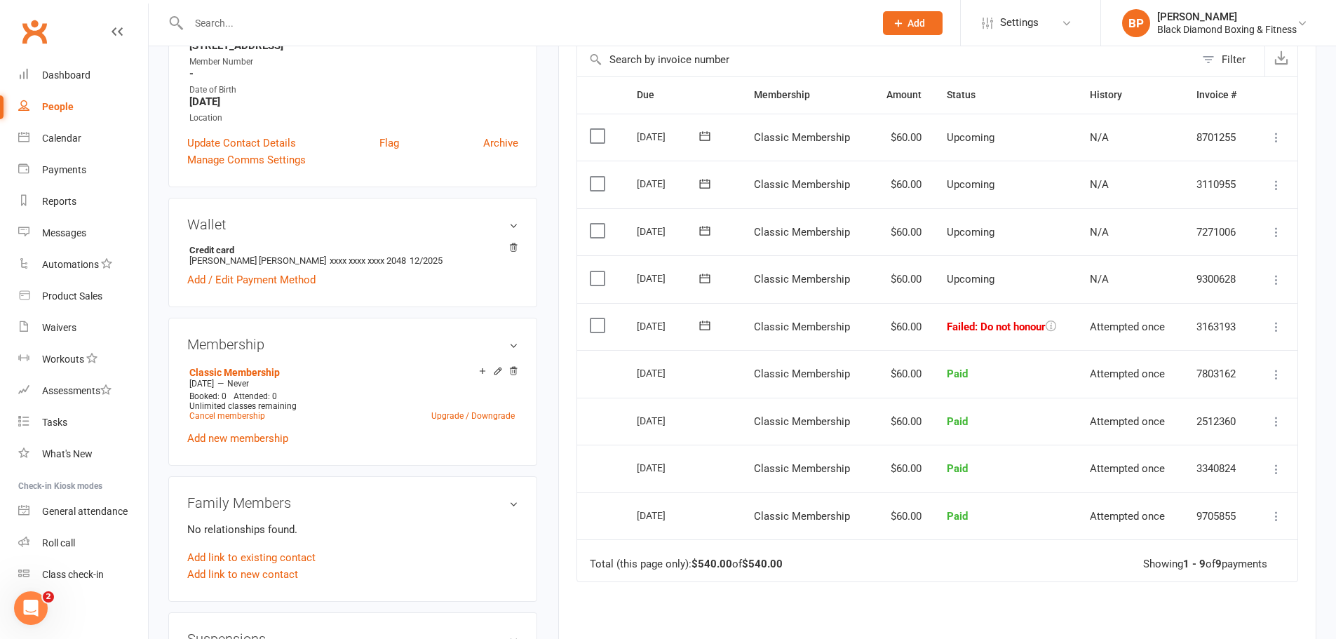
scroll to position [280, 0]
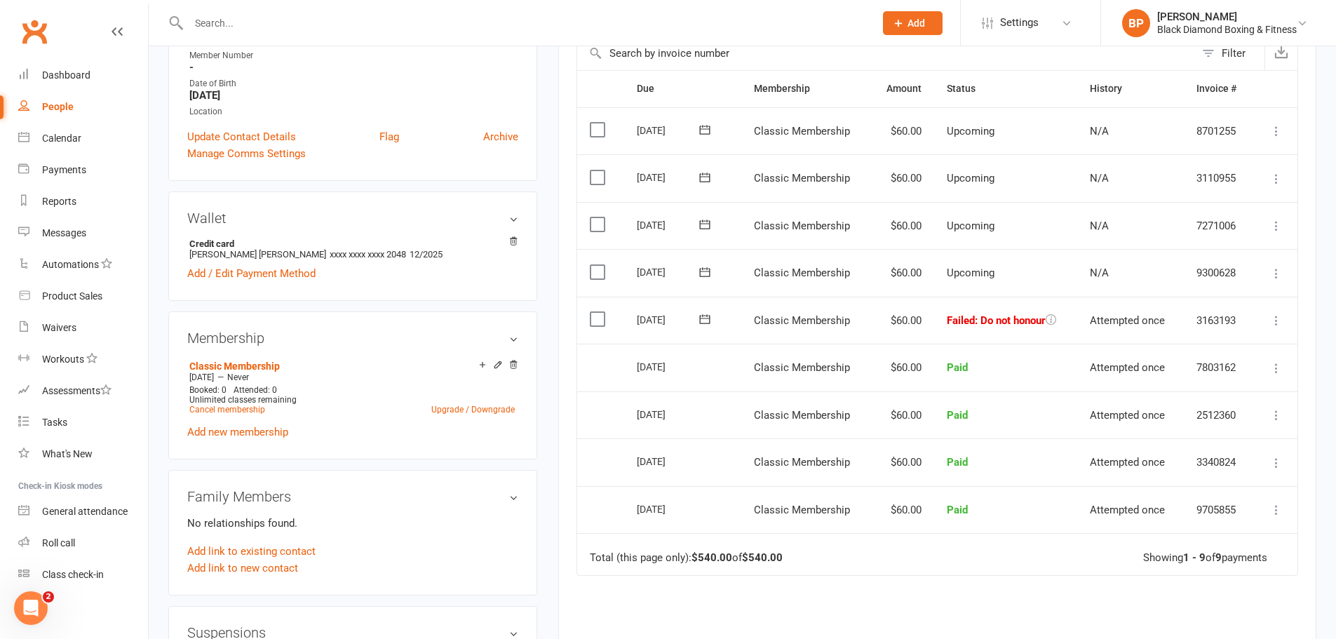
click at [707, 321] on icon at bounding box center [705, 319] width 14 height 14
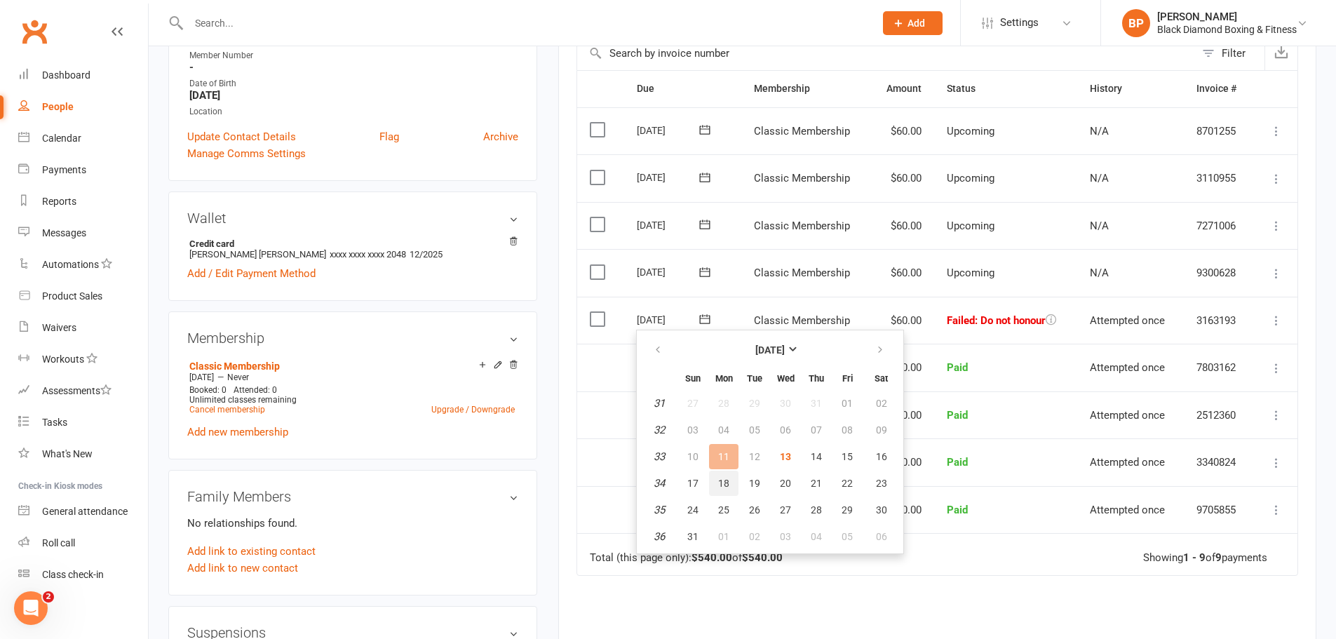
click at [728, 480] on span "18" at bounding box center [723, 482] width 11 height 11
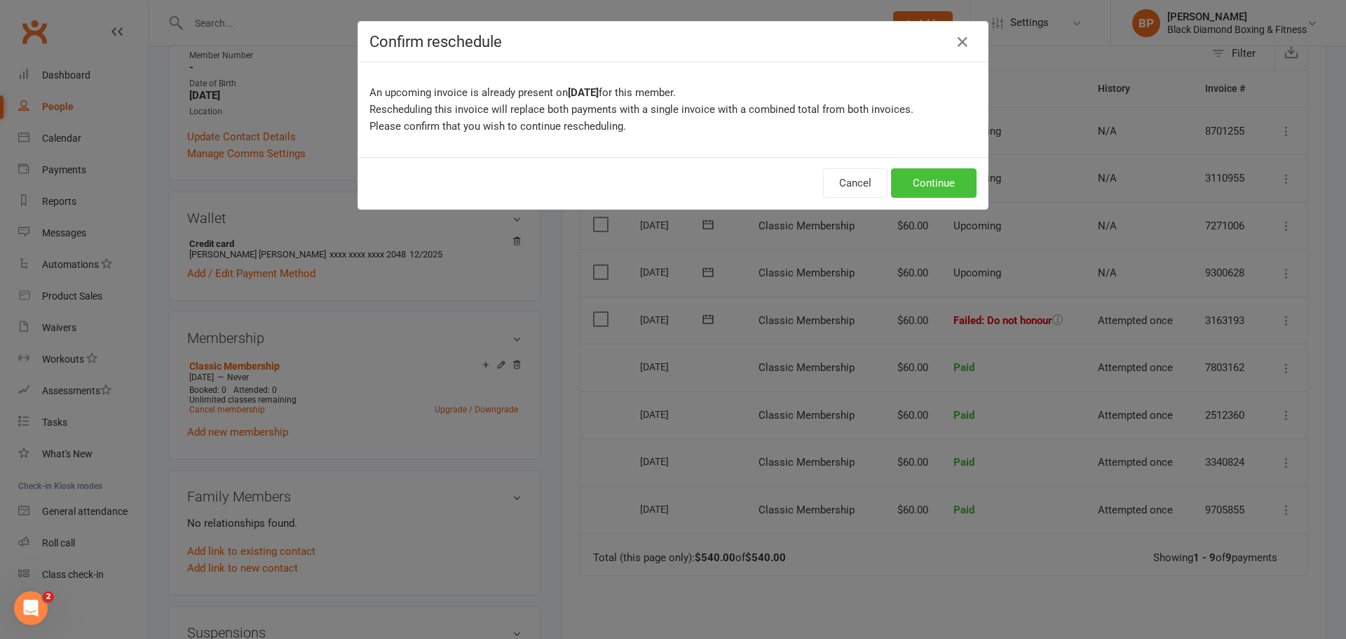
click at [937, 173] on button "Continue" at bounding box center [934, 182] width 86 height 29
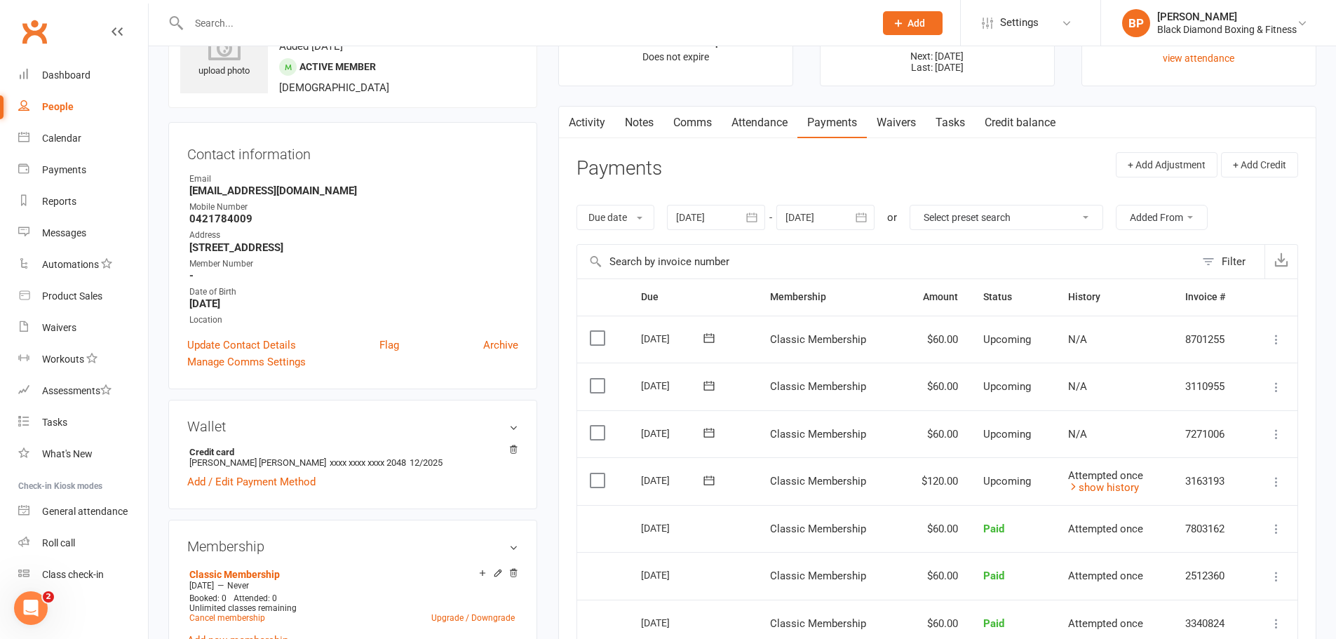
scroll to position [0, 0]
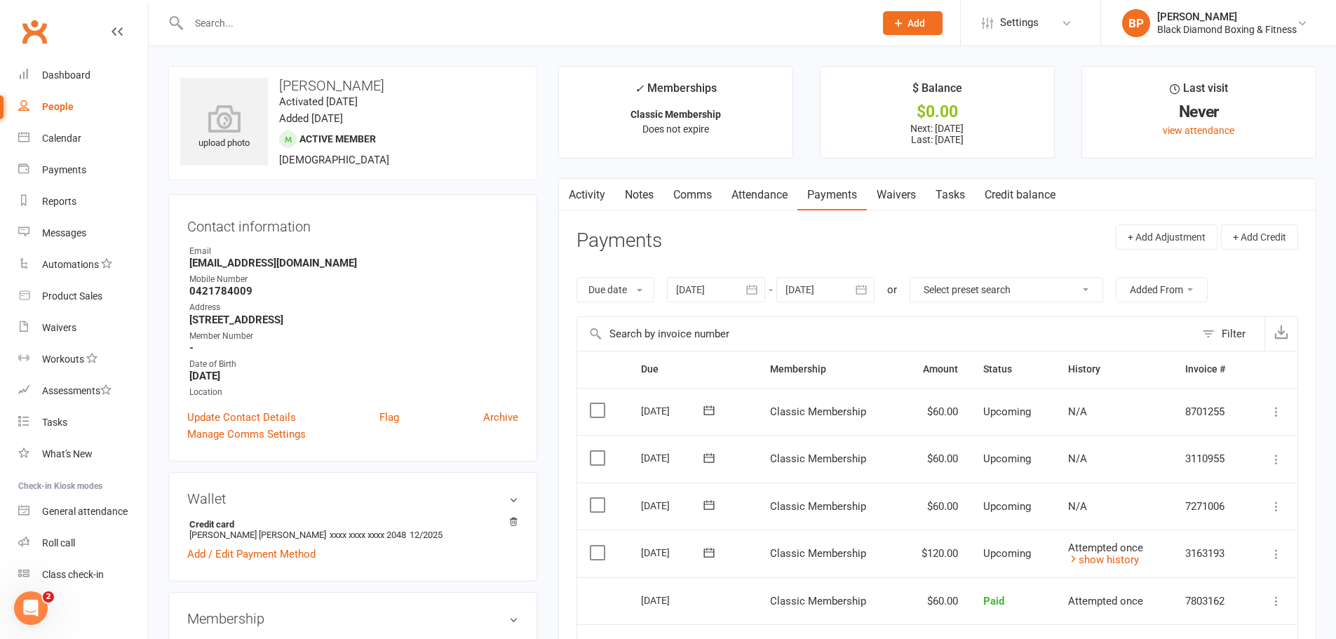
click at [348, 39] on div at bounding box center [516, 23] width 696 height 46
click at [338, 32] on input "text" at bounding box center [524, 23] width 680 height 20
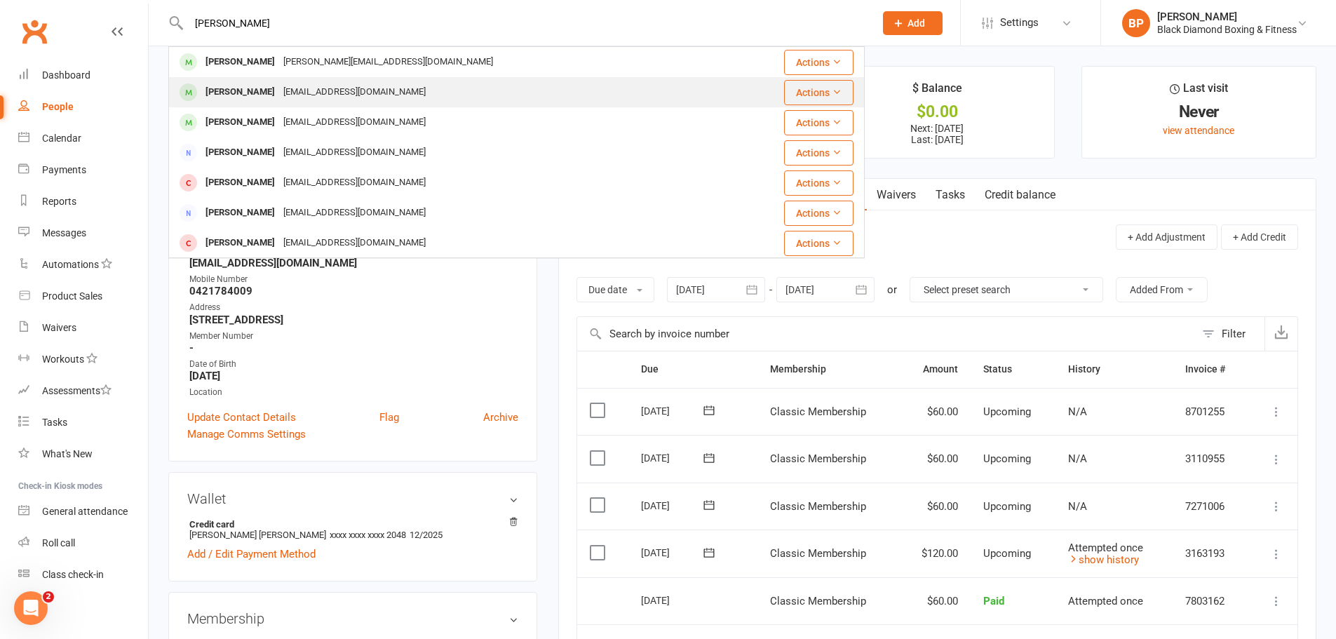
type input "aaron"
click at [314, 86] on div "azzaturney@hotmail.com" at bounding box center [354, 92] width 151 height 20
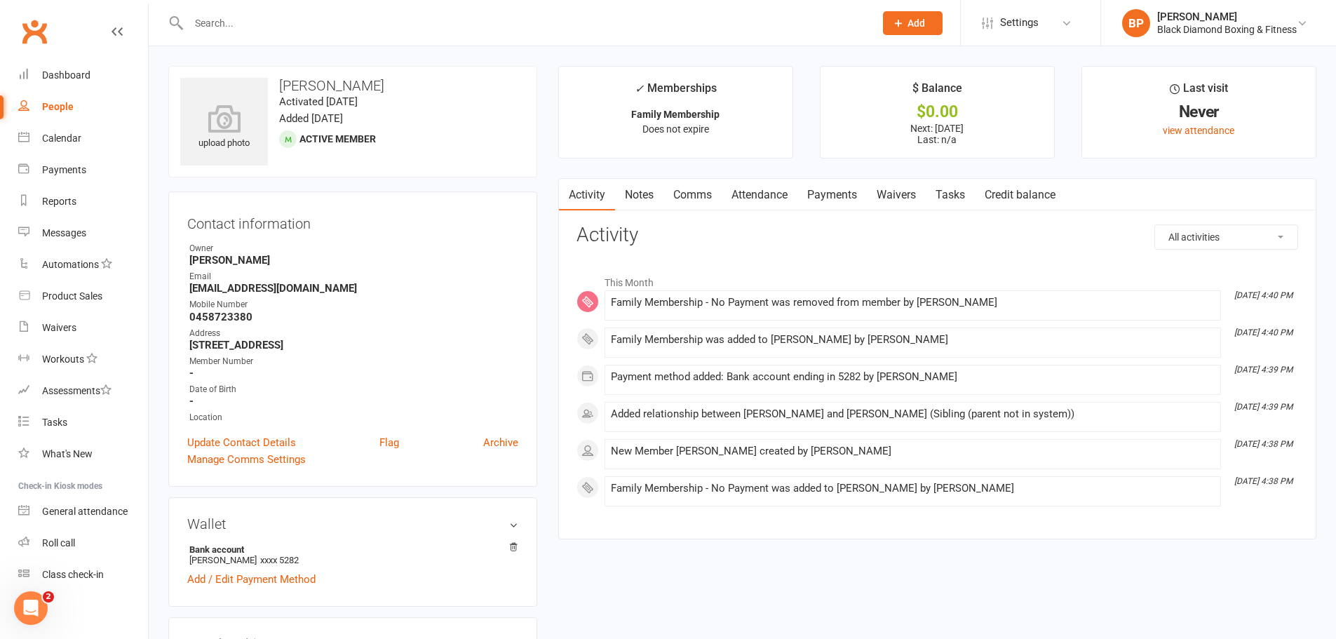
click at [859, 188] on link "Payments" at bounding box center [831, 195] width 69 height 32
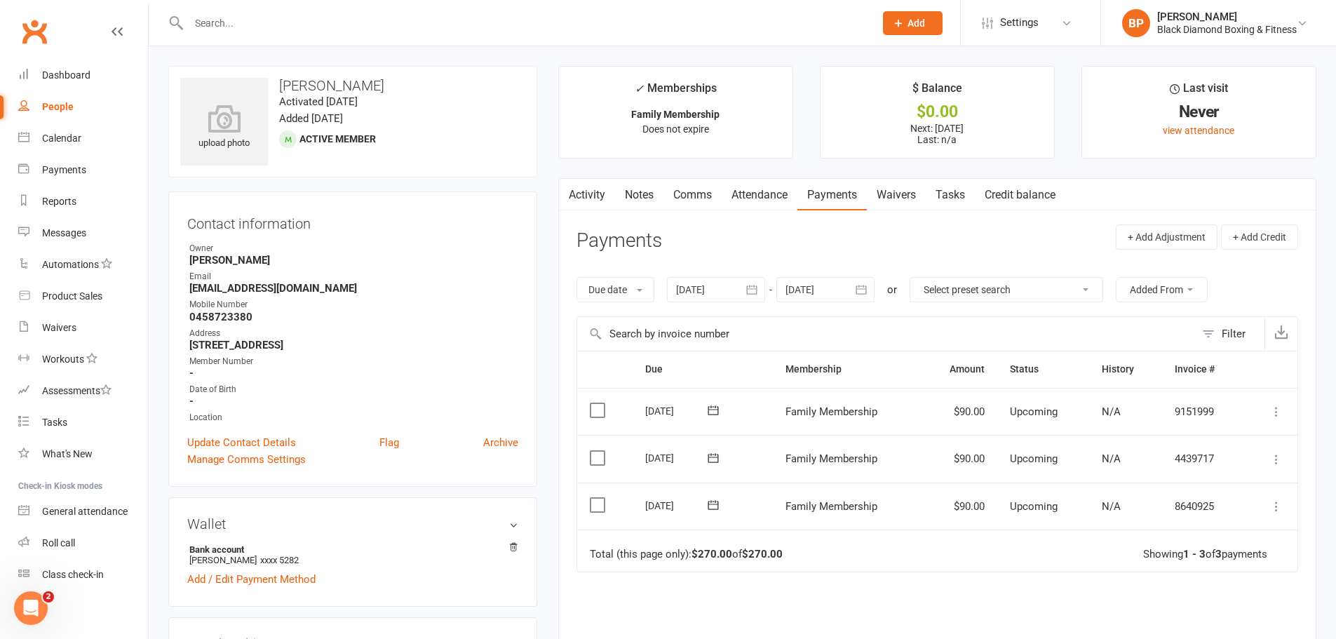
click at [555, 11] on div at bounding box center [516, 23] width 696 height 46
click at [496, 11] on div at bounding box center [516, 23] width 696 height 46
click at [365, 22] on input "text" at bounding box center [524, 23] width 680 height 20
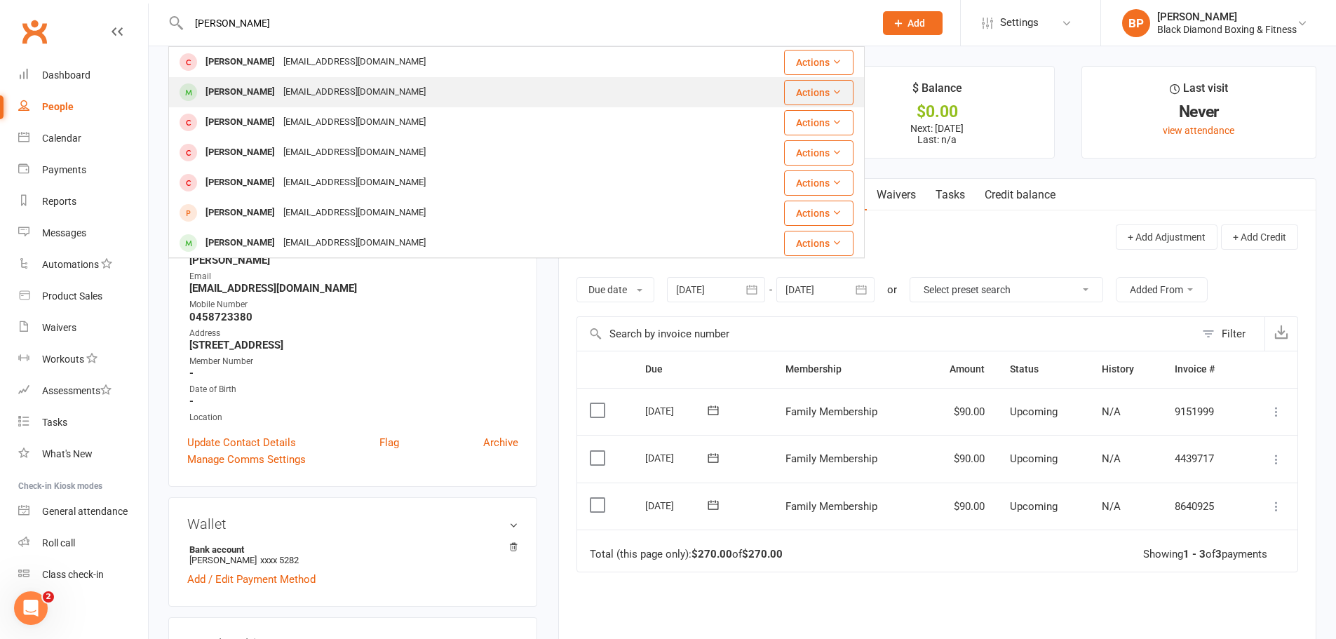
type input "matthew"
click at [355, 86] on div "Mbyrne@y7mail.com" at bounding box center [354, 92] width 151 height 20
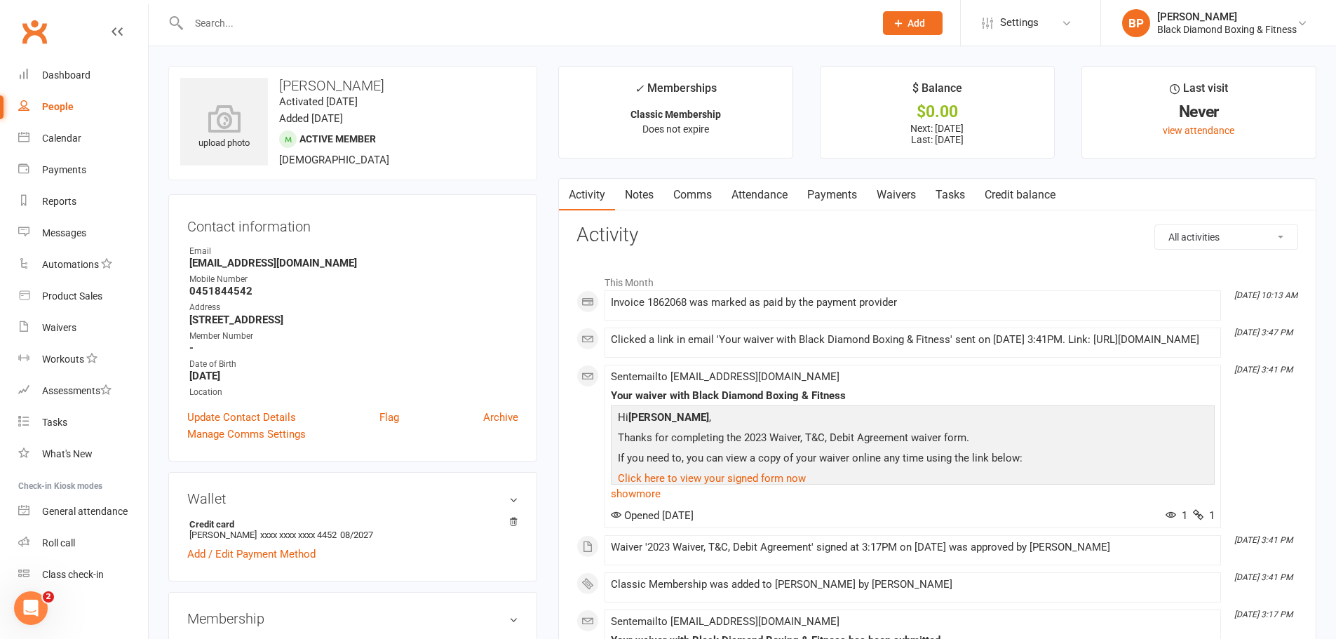
click at [849, 197] on link "Payments" at bounding box center [831, 195] width 69 height 32
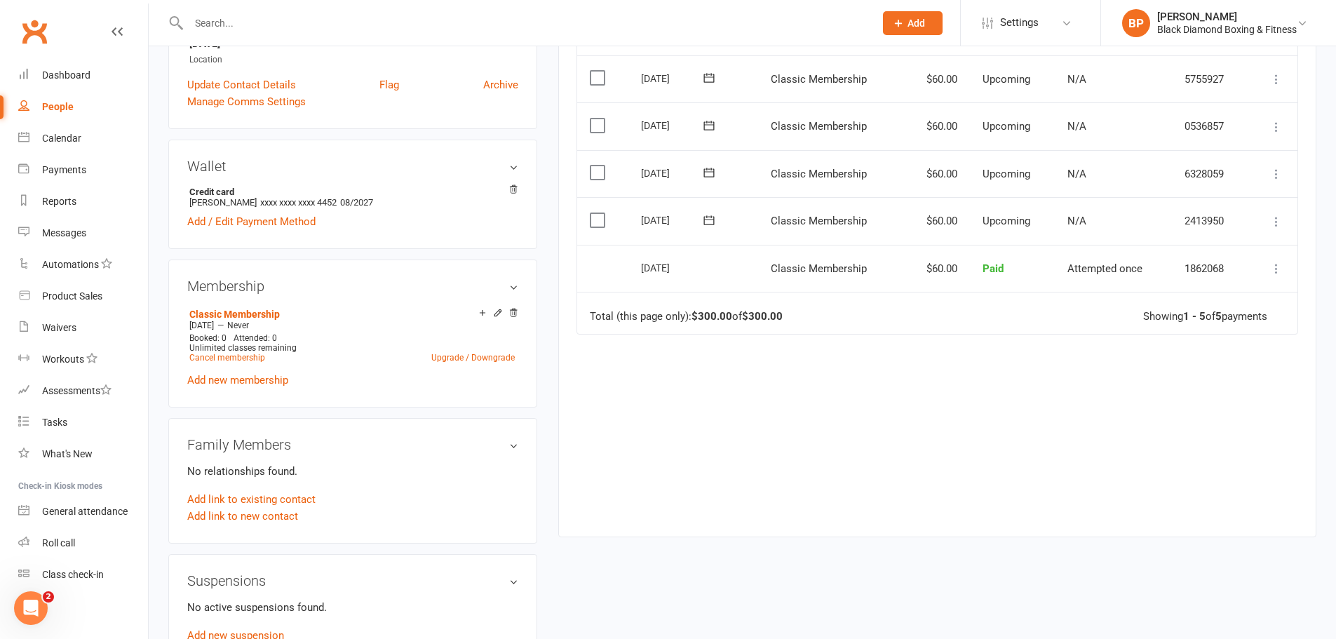
scroll to position [351, 0]
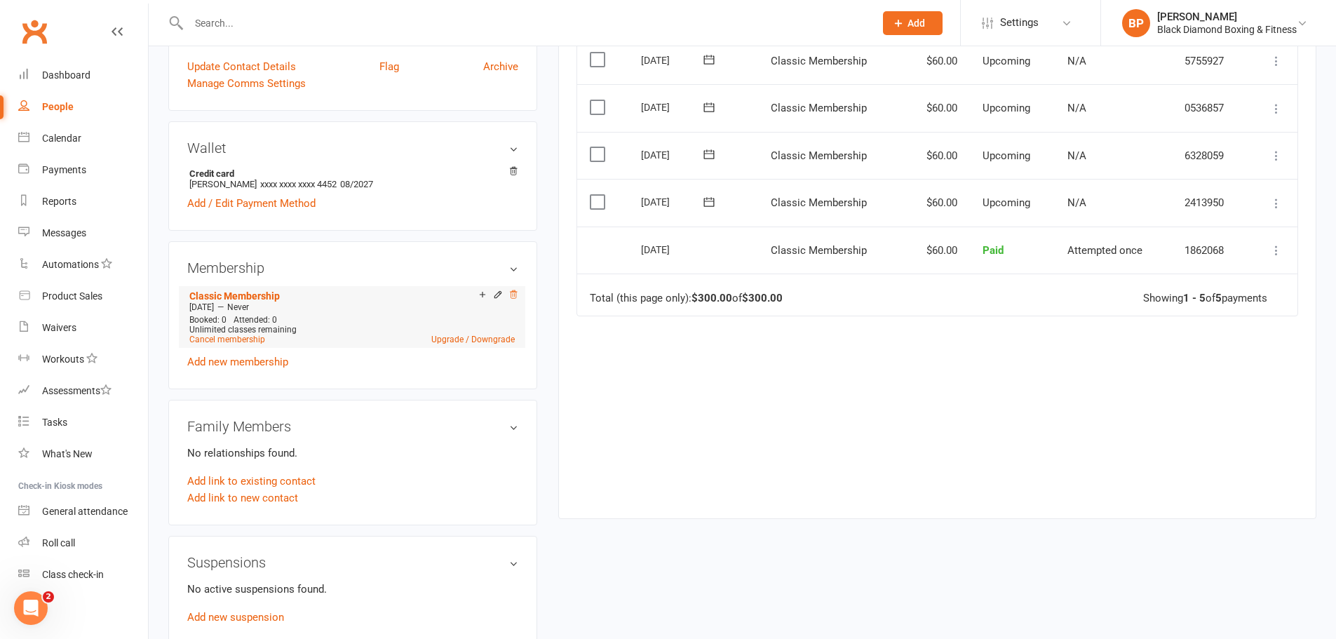
click at [515, 292] on icon at bounding box center [513, 295] width 10 height 10
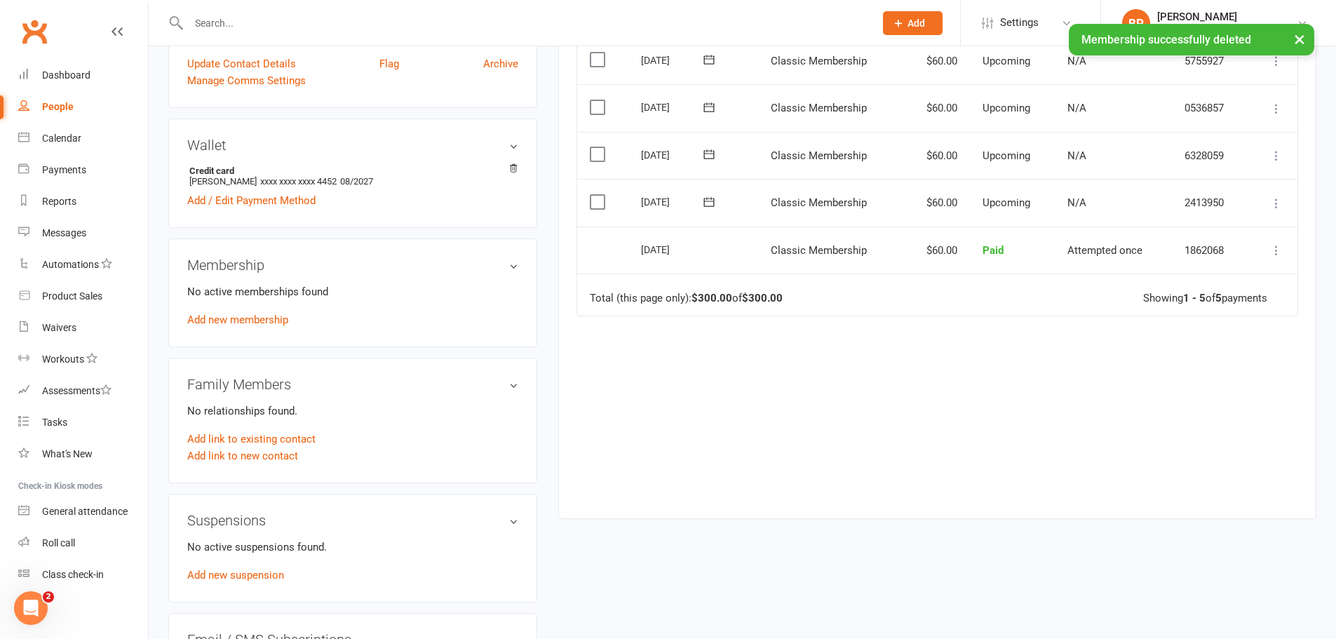
scroll to position [348, 0]
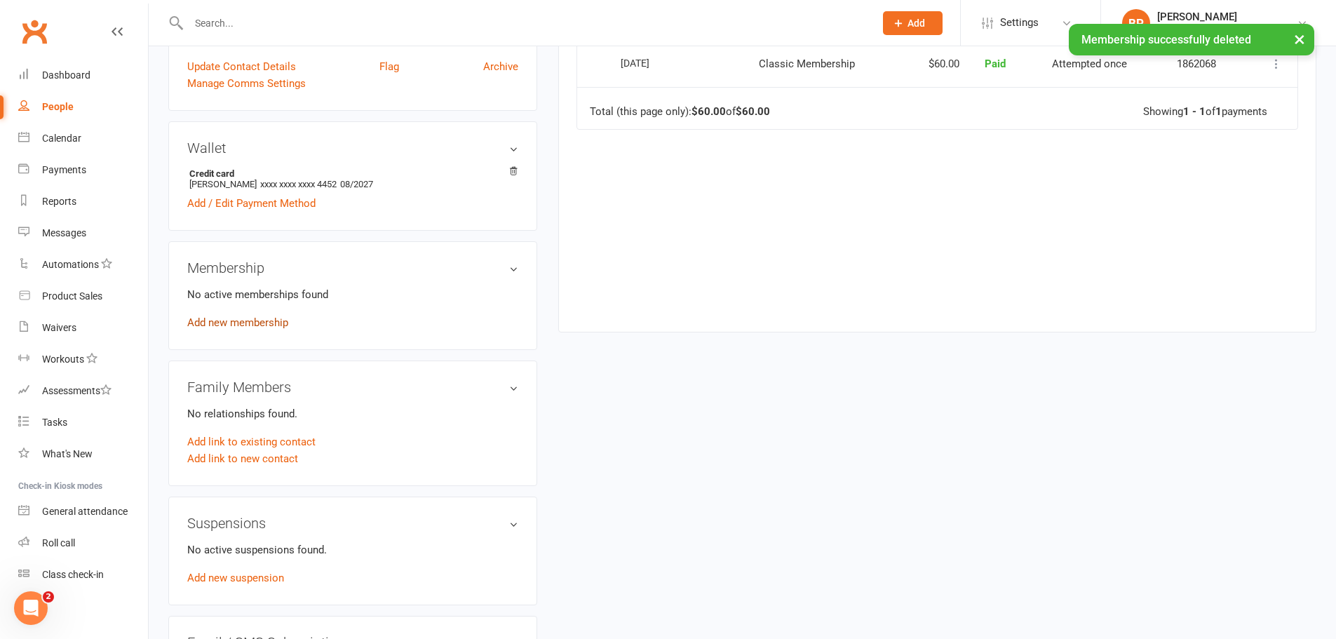
click at [256, 320] on link "Add new membership" at bounding box center [237, 322] width 101 height 13
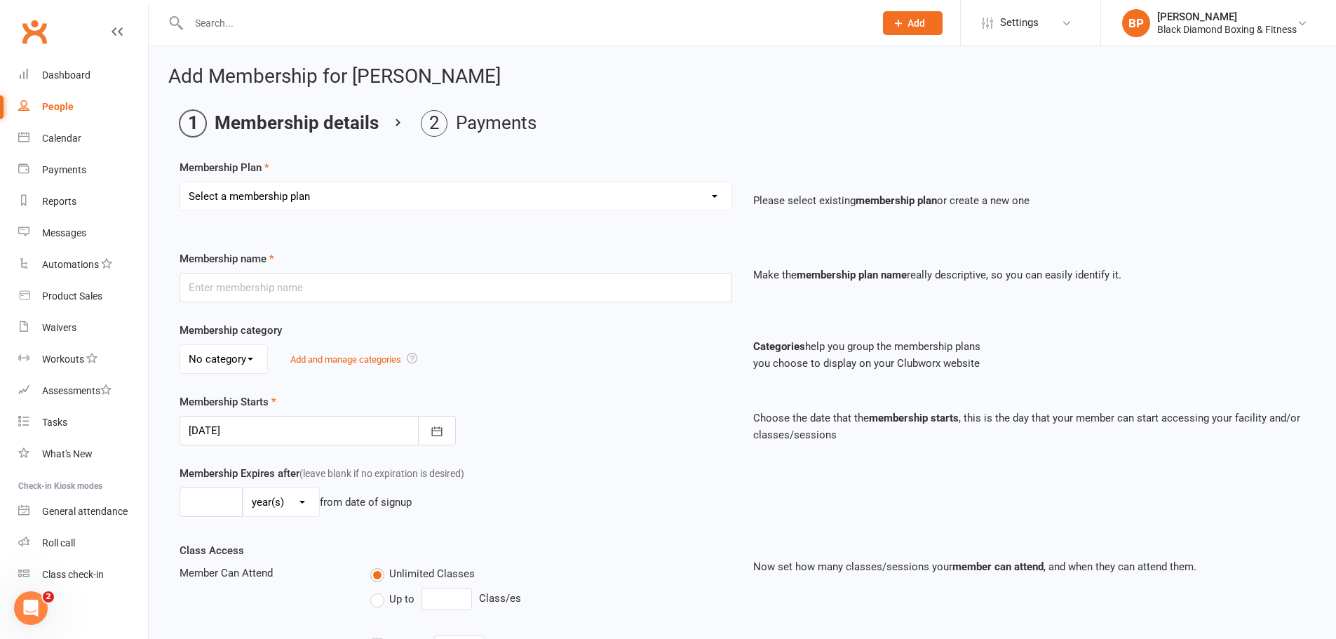
click at [692, 195] on select "Select a membership plan Create new Membership Plan Classic Membership U18/O55/…" at bounding box center [455, 196] width 551 height 28
select select "1"
click at [180, 182] on select "Select a membership plan Create new Membership Plan Classic Membership U18/O55/…" at bounding box center [455, 196] width 551 height 28
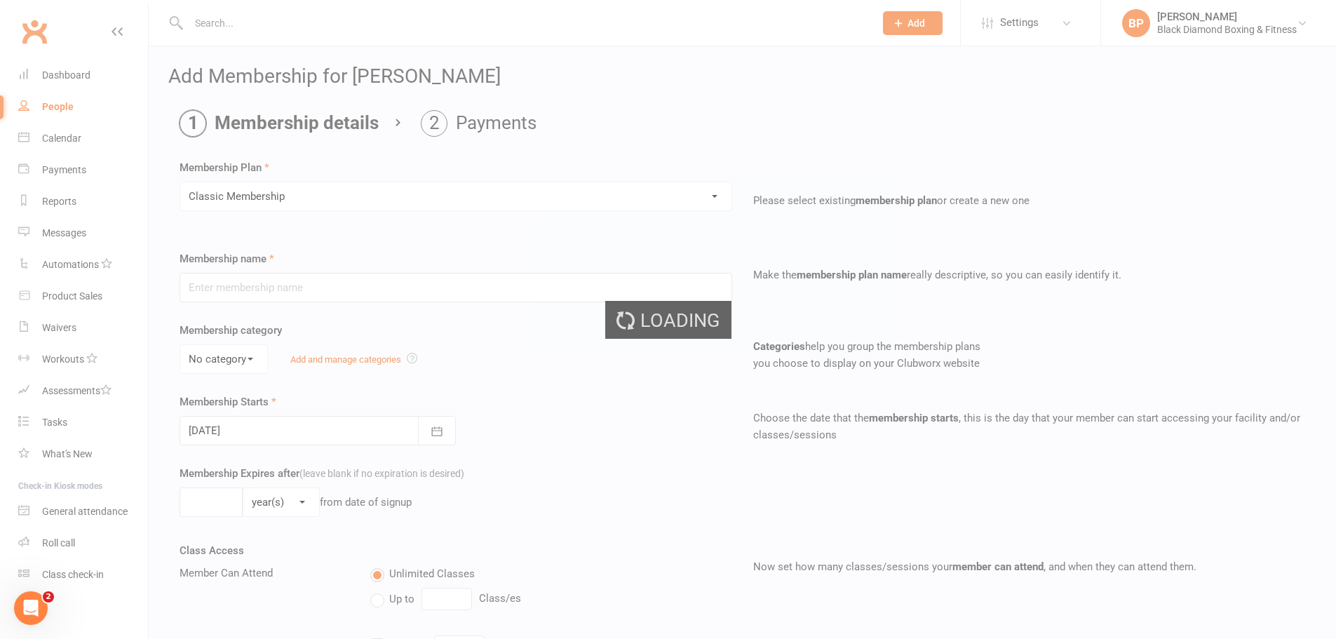
type input "Classic Membership"
select select "0"
type input "0"
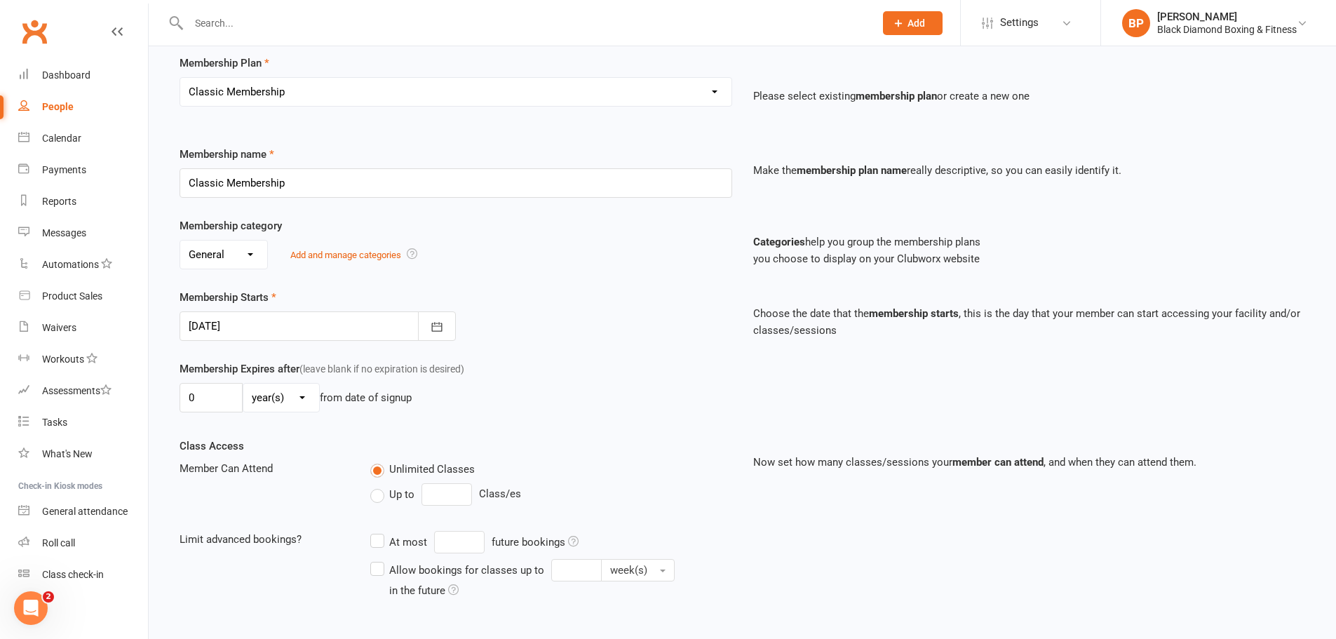
scroll to position [252, 0]
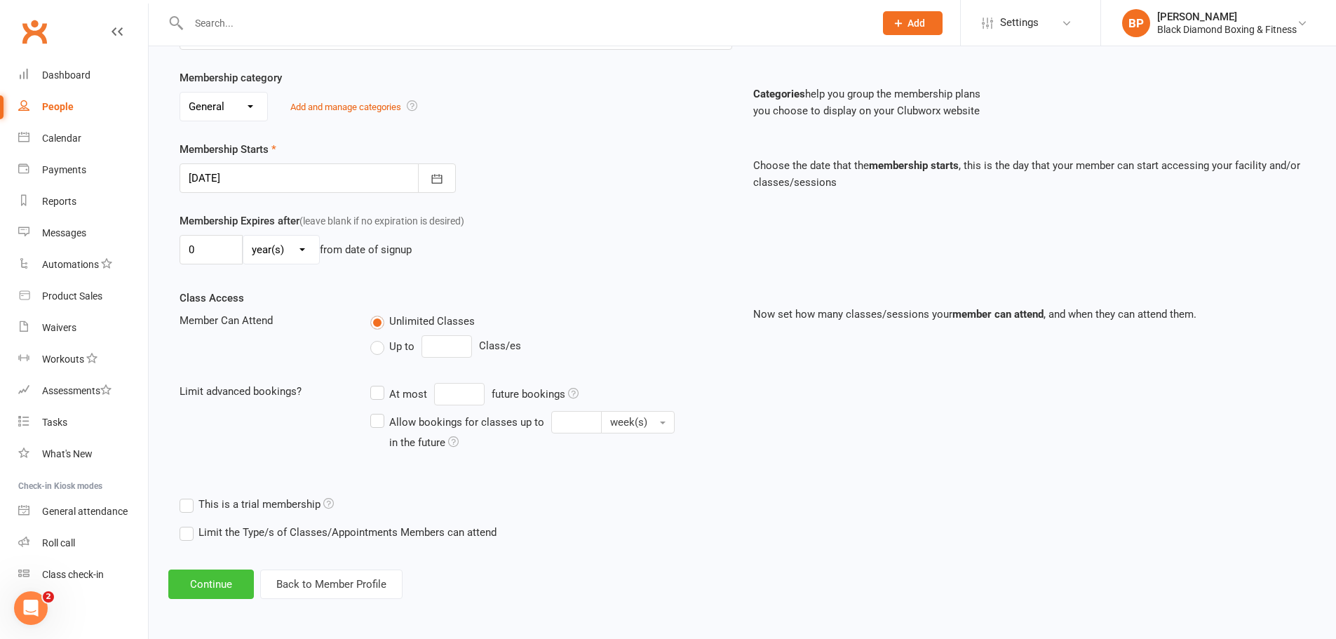
click at [236, 583] on button "Continue" at bounding box center [211, 583] width 86 height 29
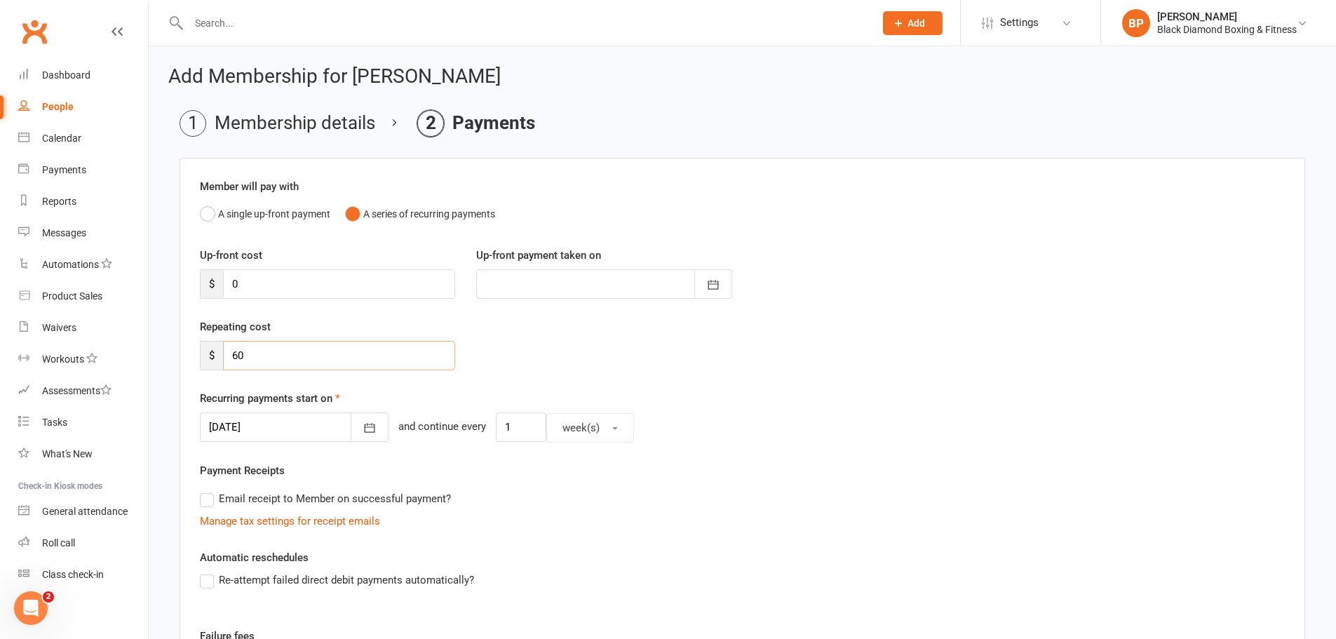
drag, startPoint x: 231, startPoint y: 359, endPoint x: 217, endPoint y: 360, distance: 13.4
click at [221, 360] on div "$ 60" at bounding box center [327, 355] width 255 height 29
type input "120"
click at [362, 422] on icon "button" at bounding box center [369, 428] width 14 height 14
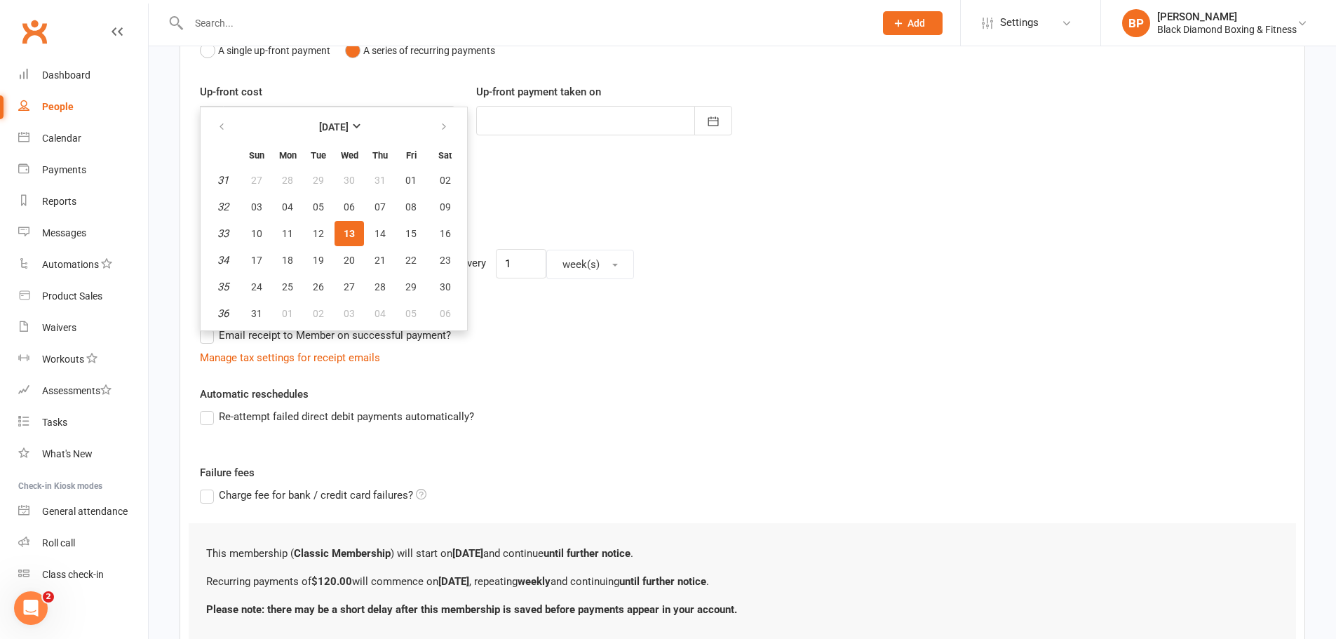
scroll to position [269, 0]
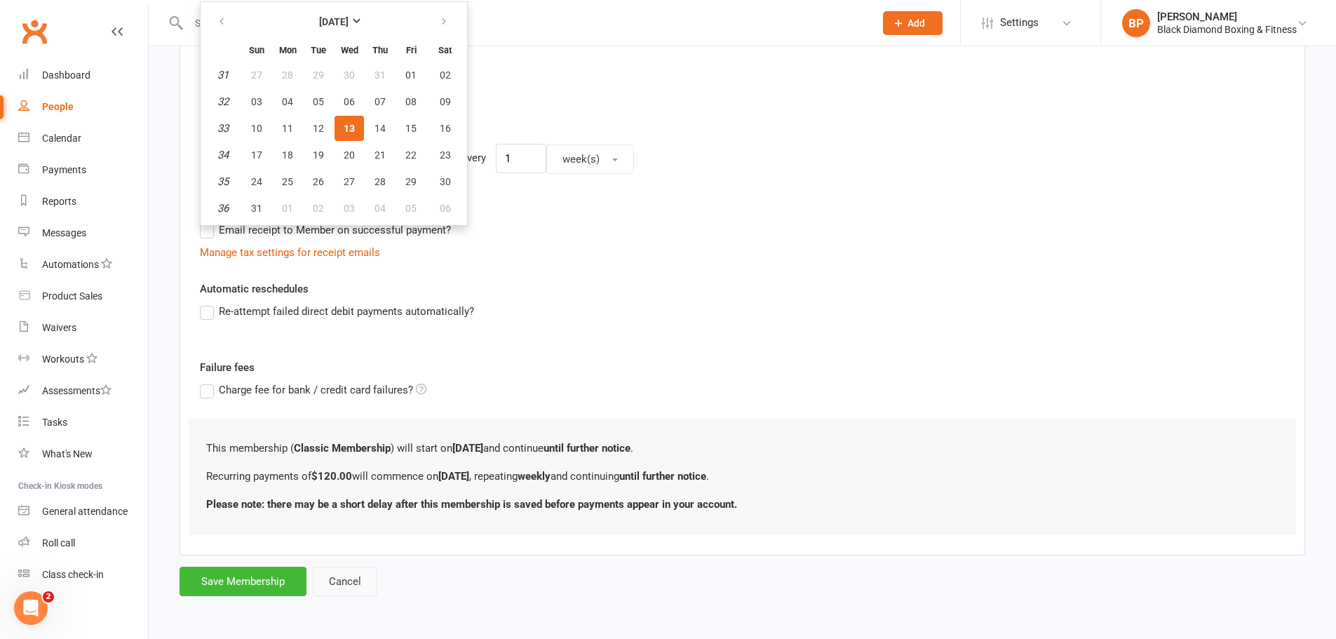
click at [365, 575] on button "Cancel" at bounding box center [345, 581] width 65 height 29
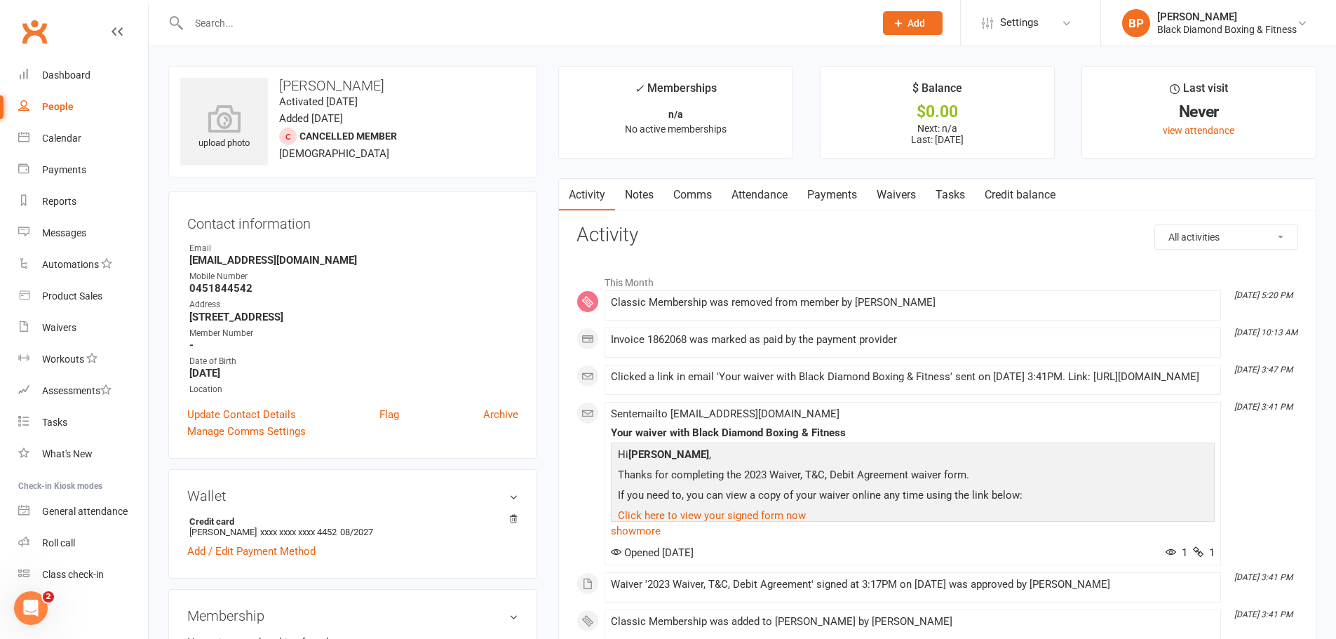
click at [838, 188] on link "Payments" at bounding box center [831, 195] width 69 height 32
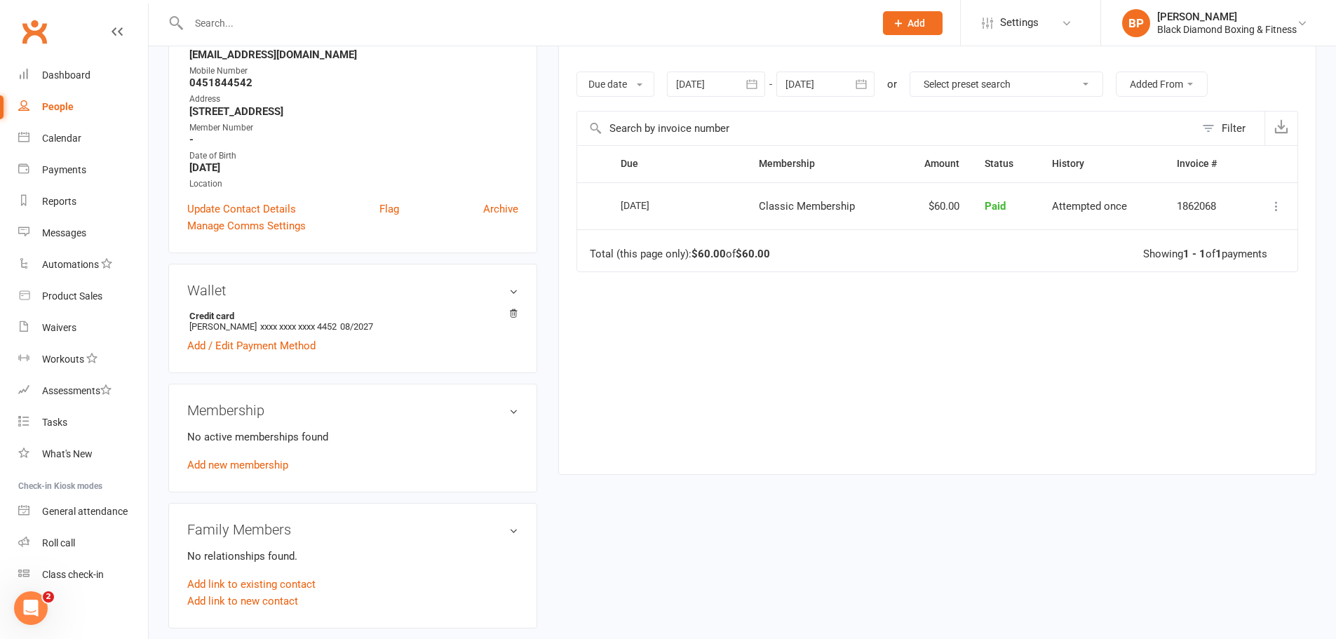
scroll to position [210, 0]
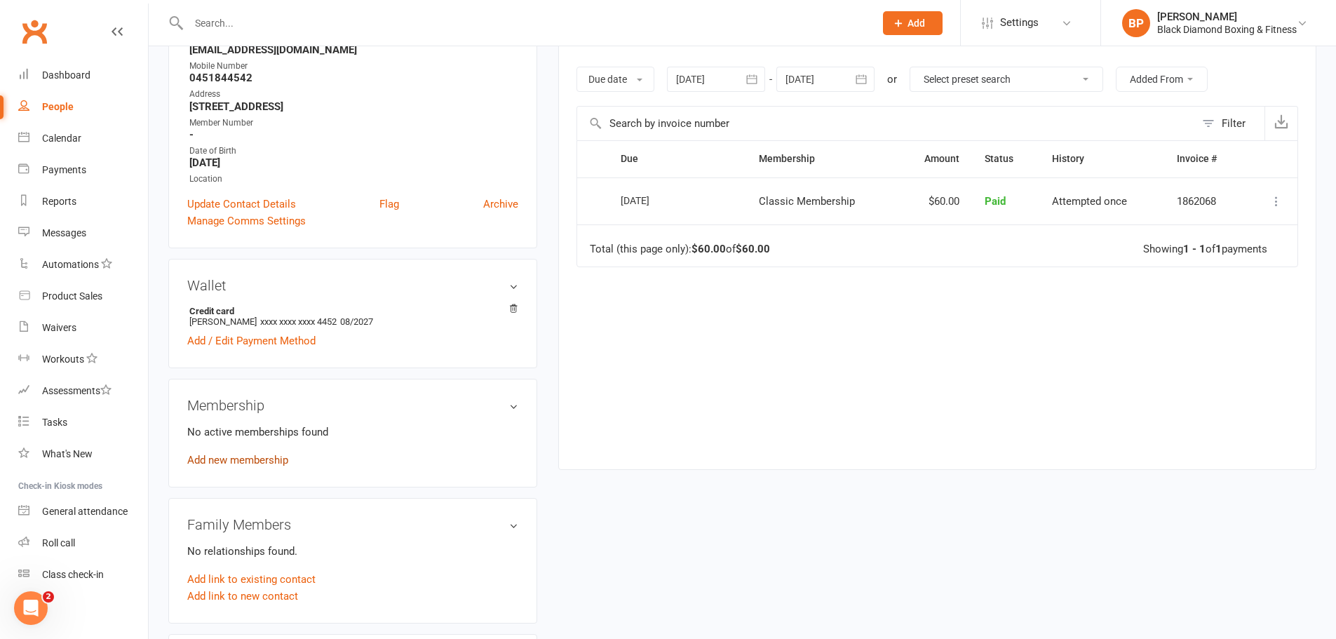
click at [266, 454] on link "Add new membership" at bounding box center [237, 460] width 101 height 13
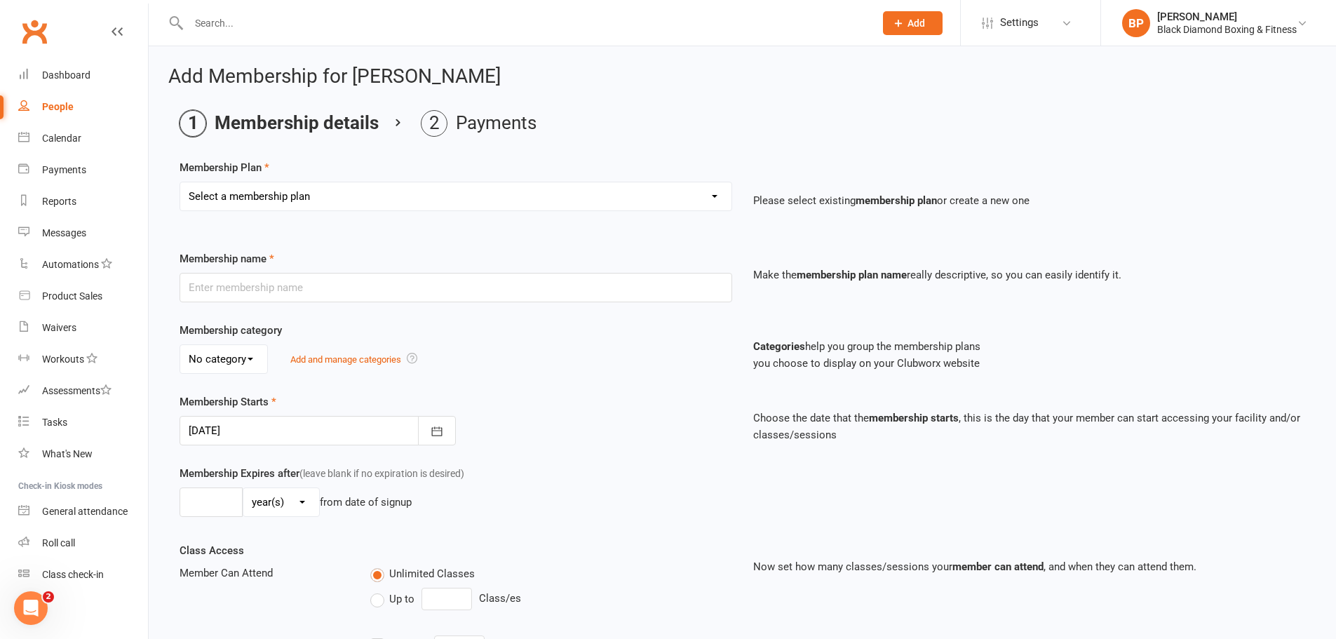
click at [510, 205] on select "Select a membership plan Create new Membership Plan Classic Membership U18/O55/…" at bounding box center [455, 196] width 551 height 28
select select "1"
click at [180, 182] on select "Select a membership plan Create new Membership Plan Classic Membership U18/O55/…" at bounding box center [455, 196] width 551 height 28
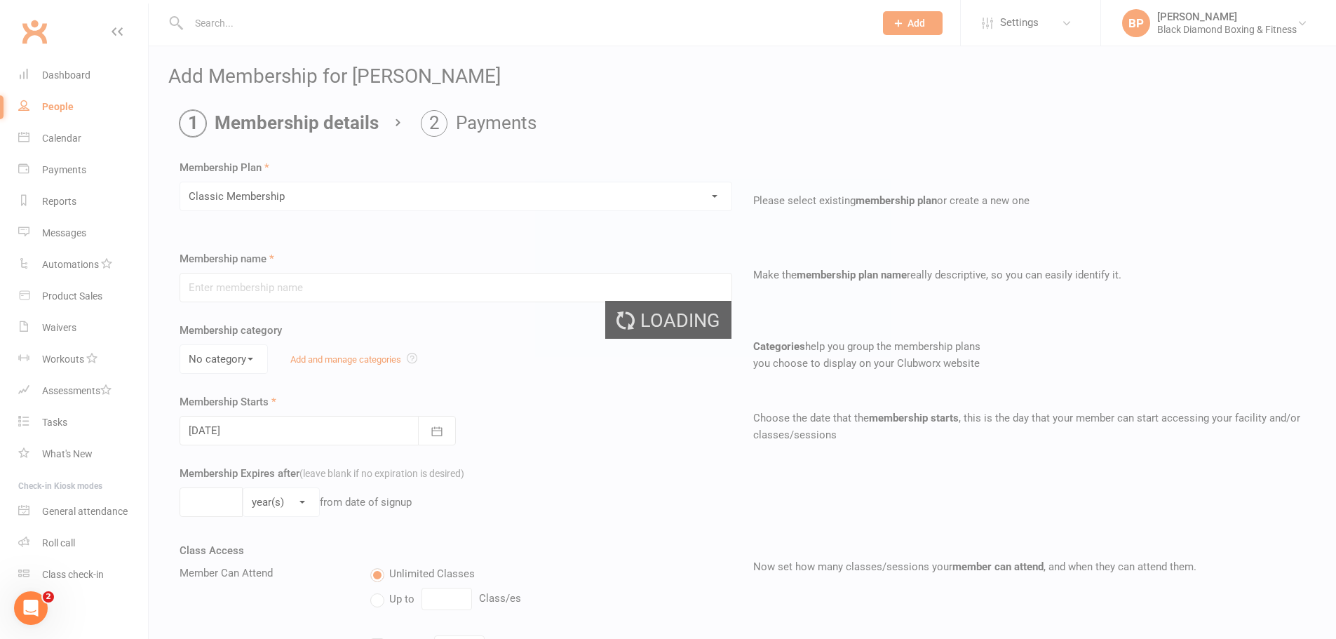
type input "Classic Membership"
select select "0"
type input "0"
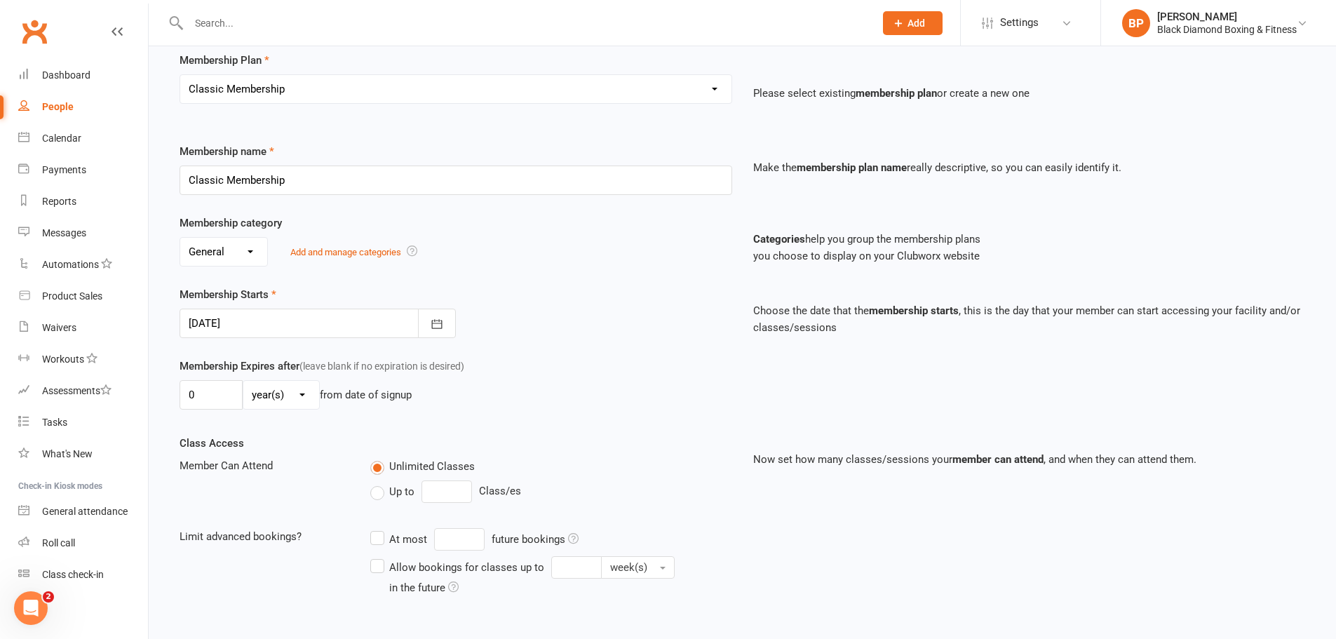
scroll to position [252, 0]
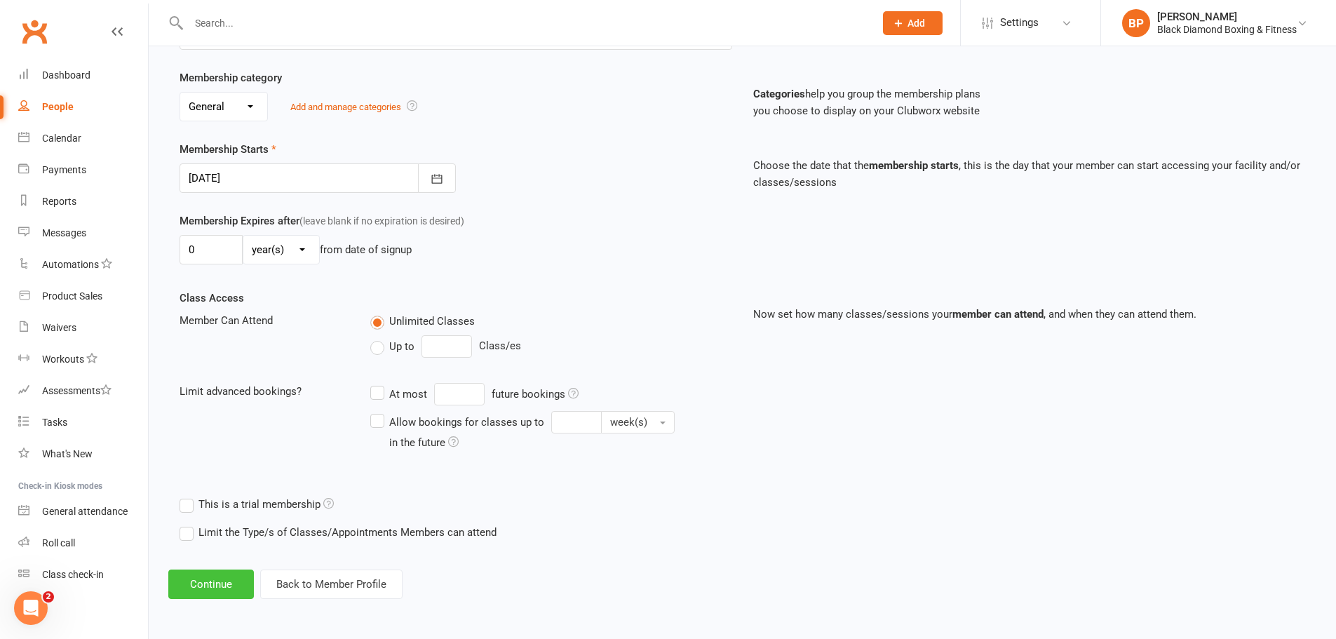
click at [233, 587] on button "Continue" at bounding box center [211, 583] width 86 height 29
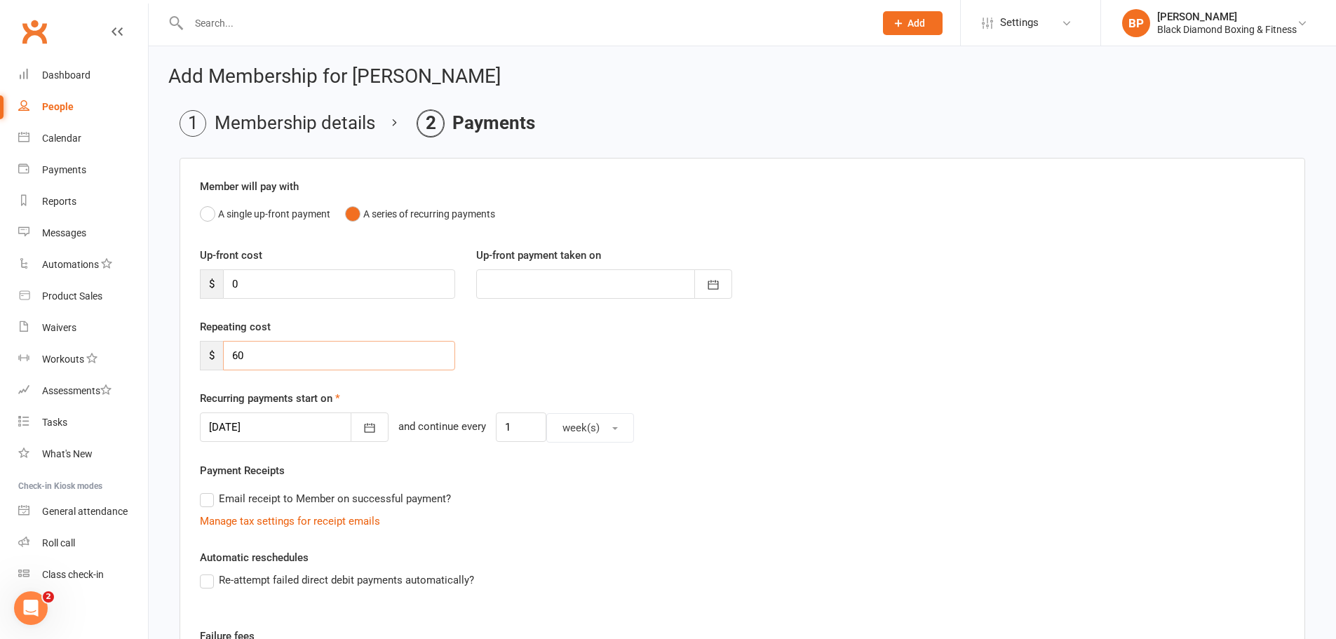
drag, startPoint x: 241, startPoint y: 358, endPoint x: 233, endPoint y: 357, distance: 7.7
click at [234, 358] on input "60" at bounding box center [339, 355] width 232 height 29
type input "120"
click at [353, 419] on button "button" at bounding box center [370, 426] width 38 height 29
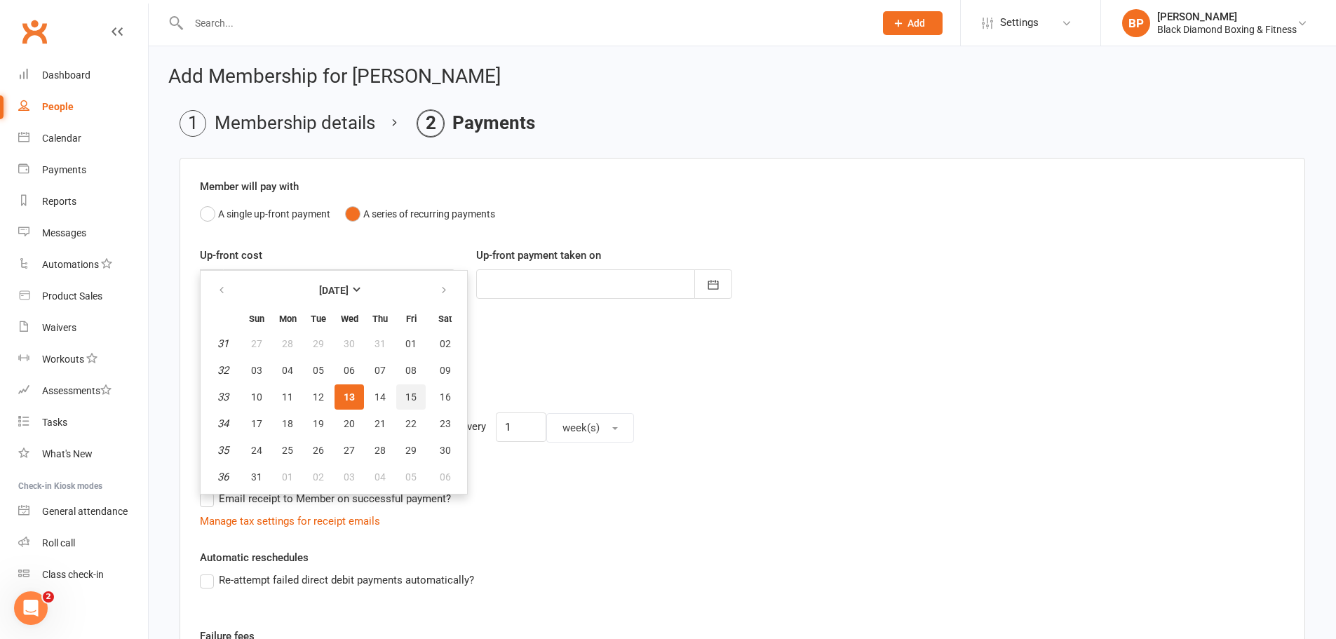
click at [405, 393] on span "15" at bounding box center [410, 396] width 11 height 11
type input "15 Aug 2025"
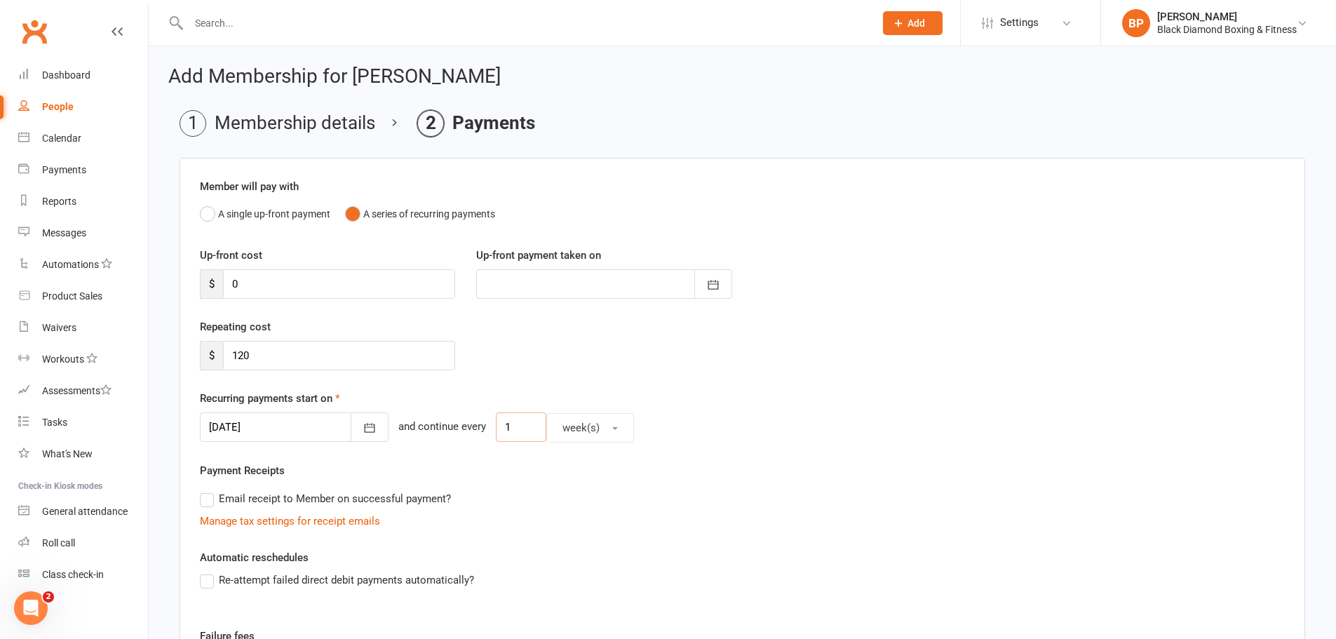
click at [499, 420] on input "1" at bounding box center [521, 426] width 50 height 29
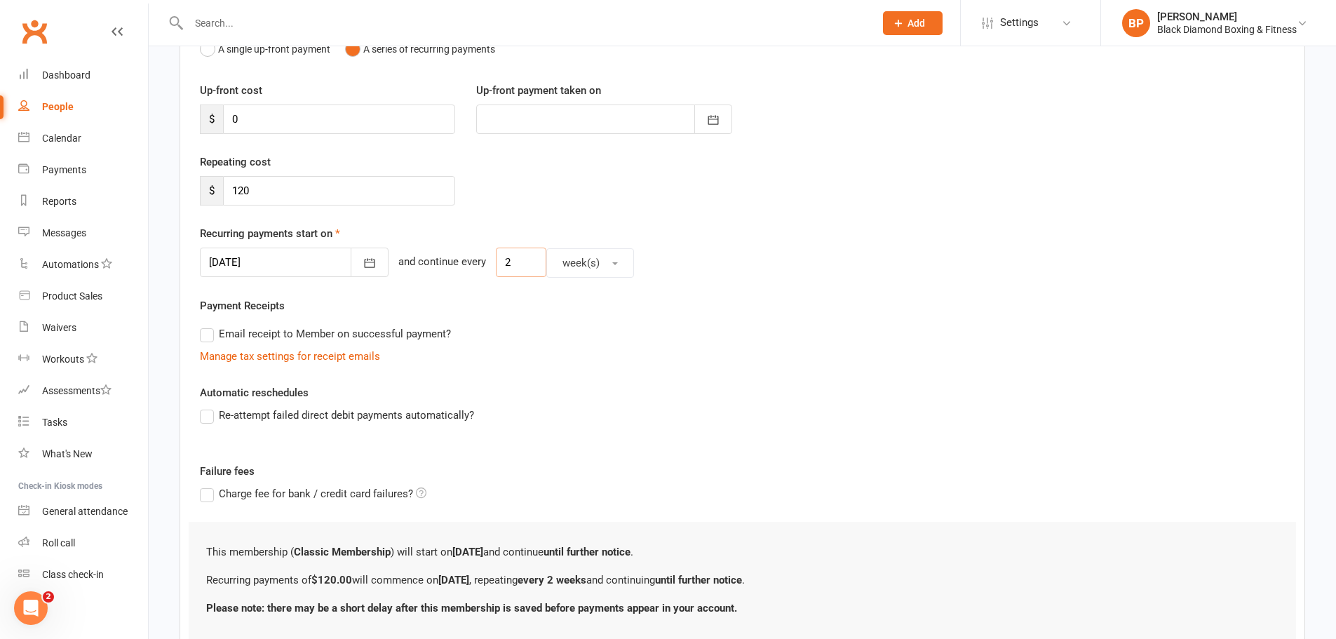
scroll to position [269, 0]
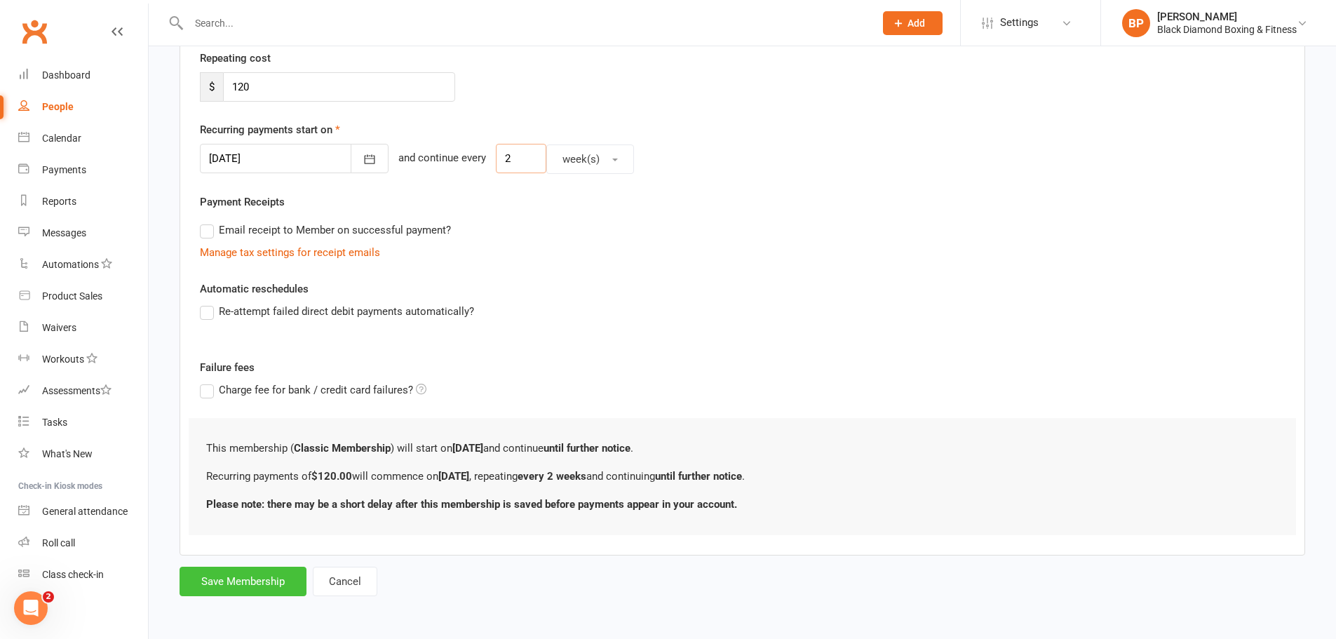
type input "2"
click at [237, 567] on button "Save Membership" at bounding box center [242, 581] width 127 height 29
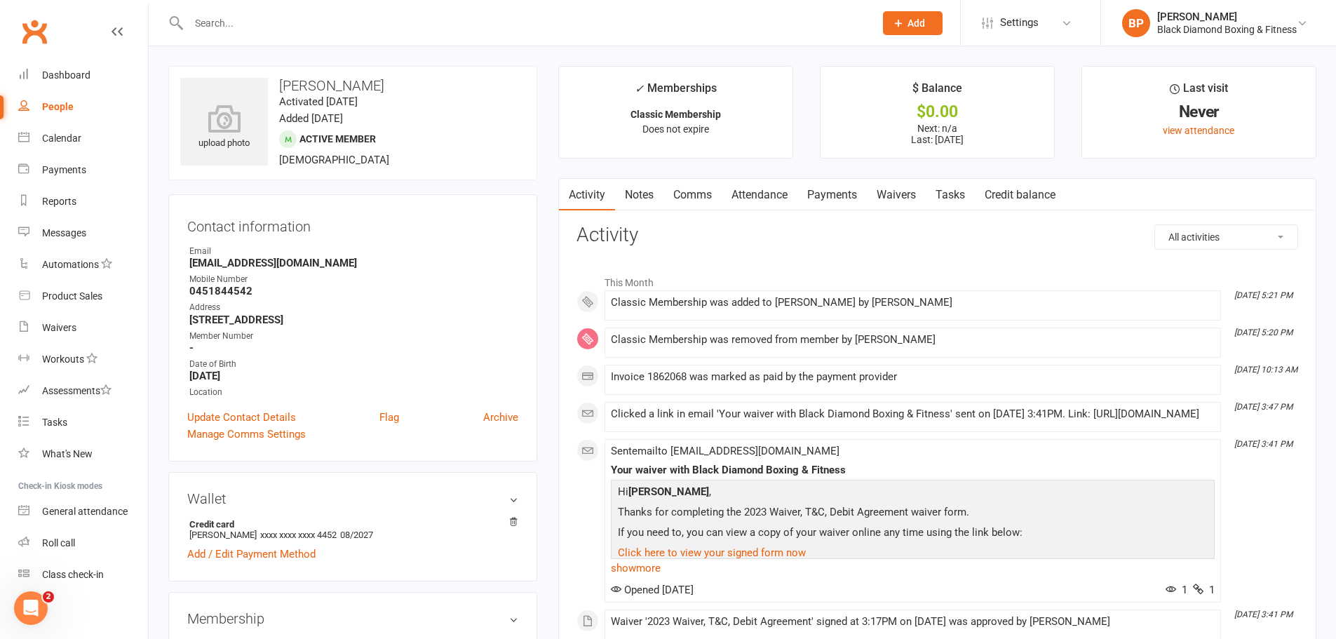
click at [428, 34] on div at bounding box center [516, 23] width 696 height 46
click at [420, 14] on input "text" at bounding box center [524, 23] width 680 height 20
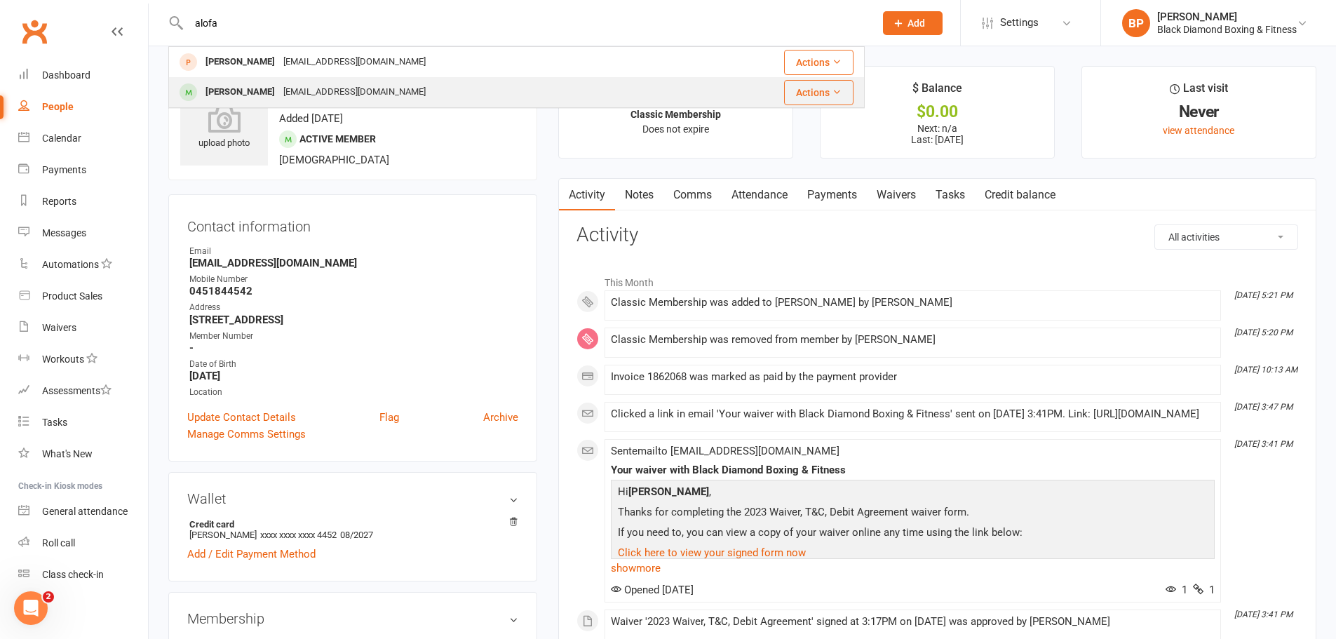
type input "alofa"
click at [348, 86] on div "Alofa Heka aheka@yahoo.com" at bounding box center [436, 92] width 532 height 29
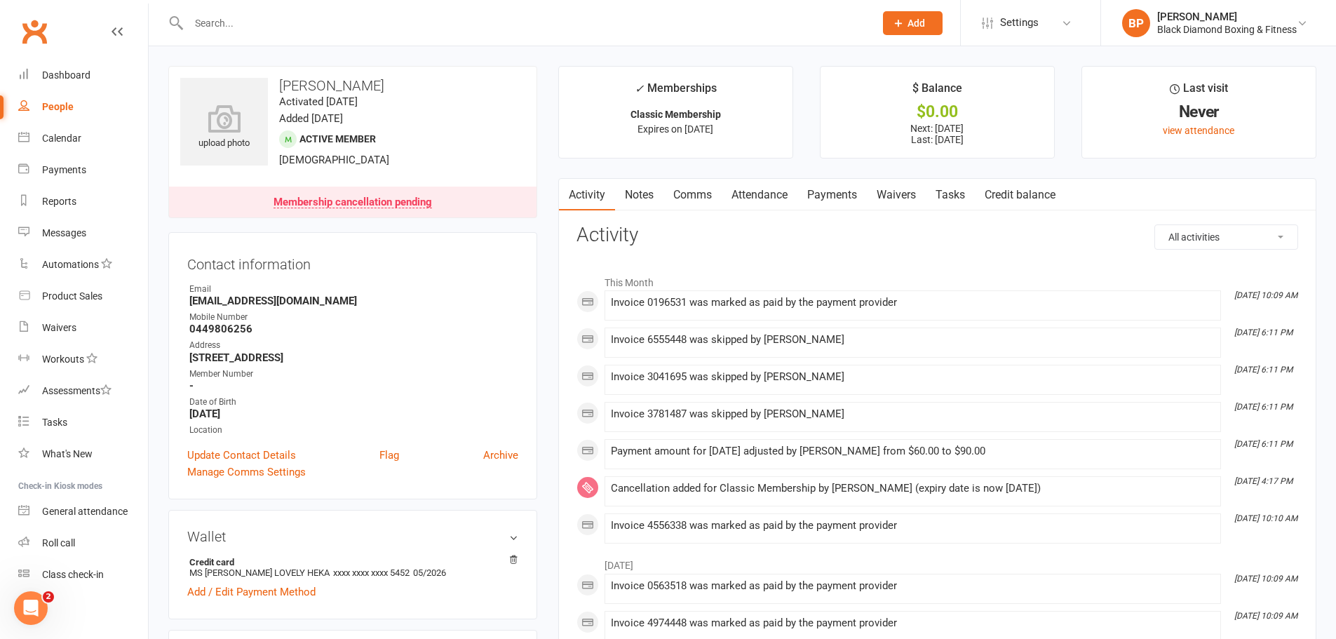
click at [843, 193] on link "Payments" at bounding box center [831, 195] width 69 height 32
